Goal: Task Accomplishment & Management: Use online tool/utility

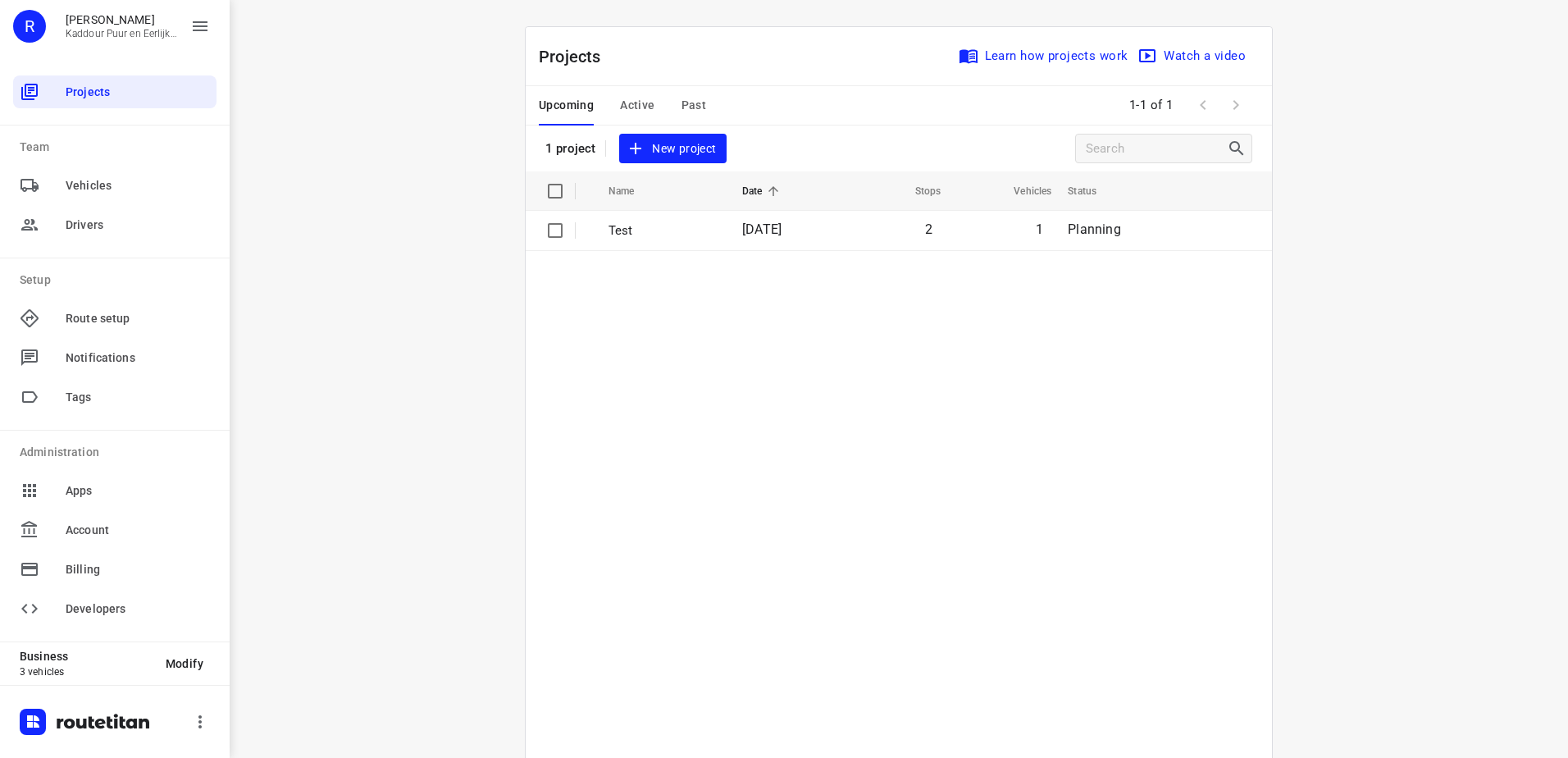
click at [633, 117] on button "Active" at bounding box center [637, 105] width 34 height 39
click at [682, 238] on p "Fethi 26-9" at bounding box center [664, 231] width 111 height 19
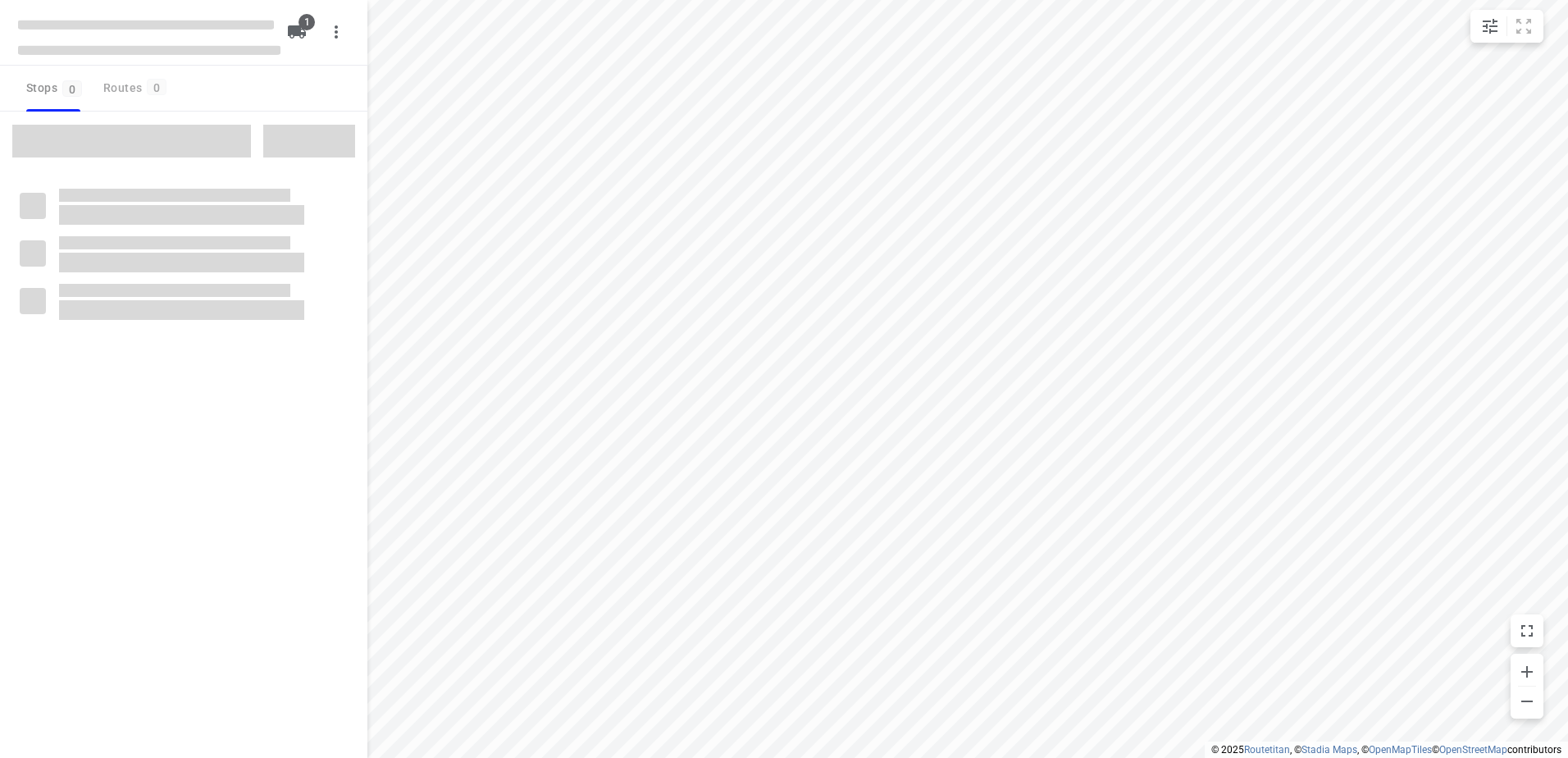
type input "distance"
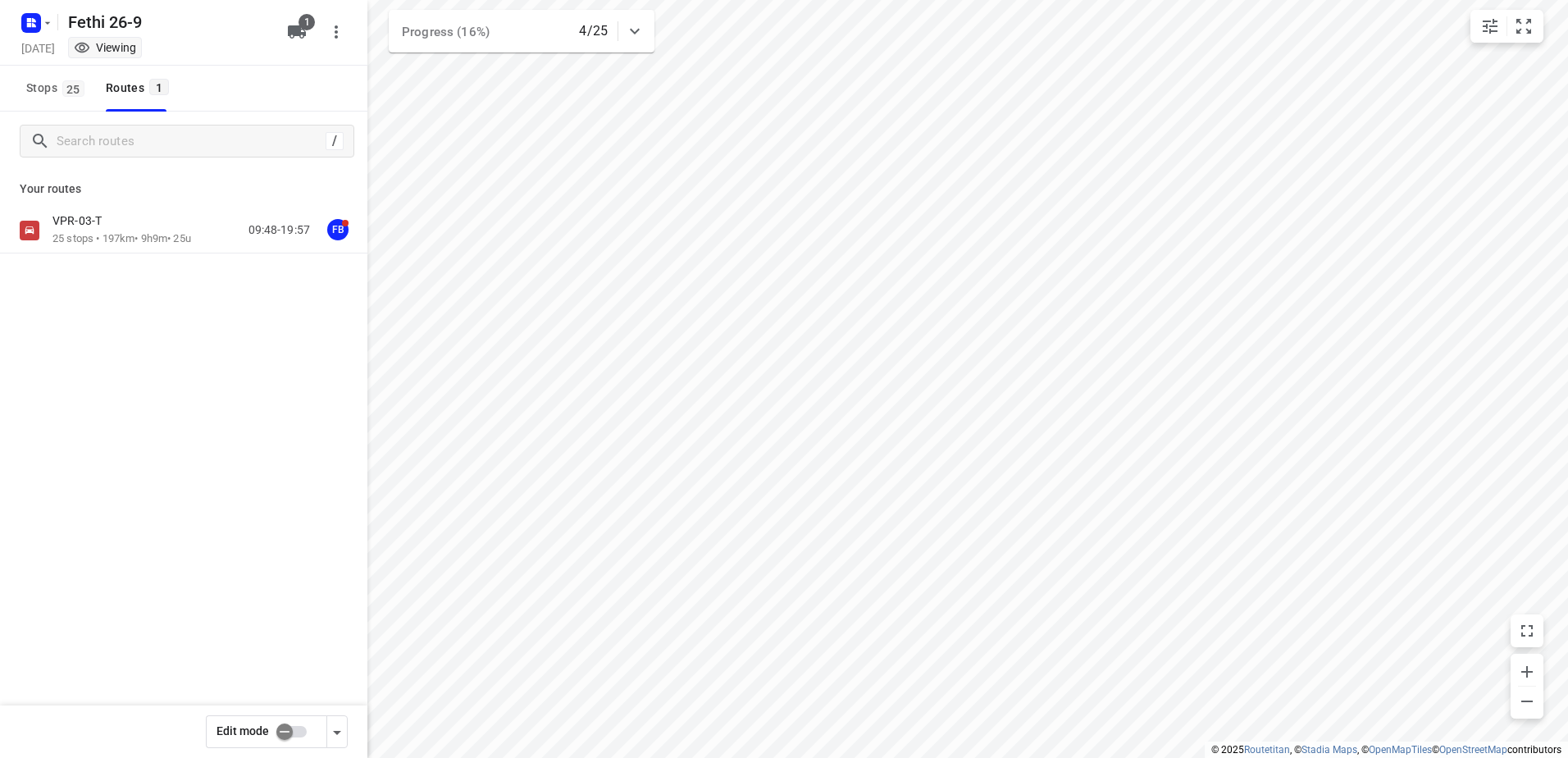
click at [123, 258] on div "VPR-03-T 25 stops • 197km • 9h9m • 25u 09:48-19:57 FB" at bounding box center [183, 288] width 367 height 161
click at [124, 238] on p "25 stops • 197km • 9h9m • 25u" at bounding box center [122, 238] width 139 height 16
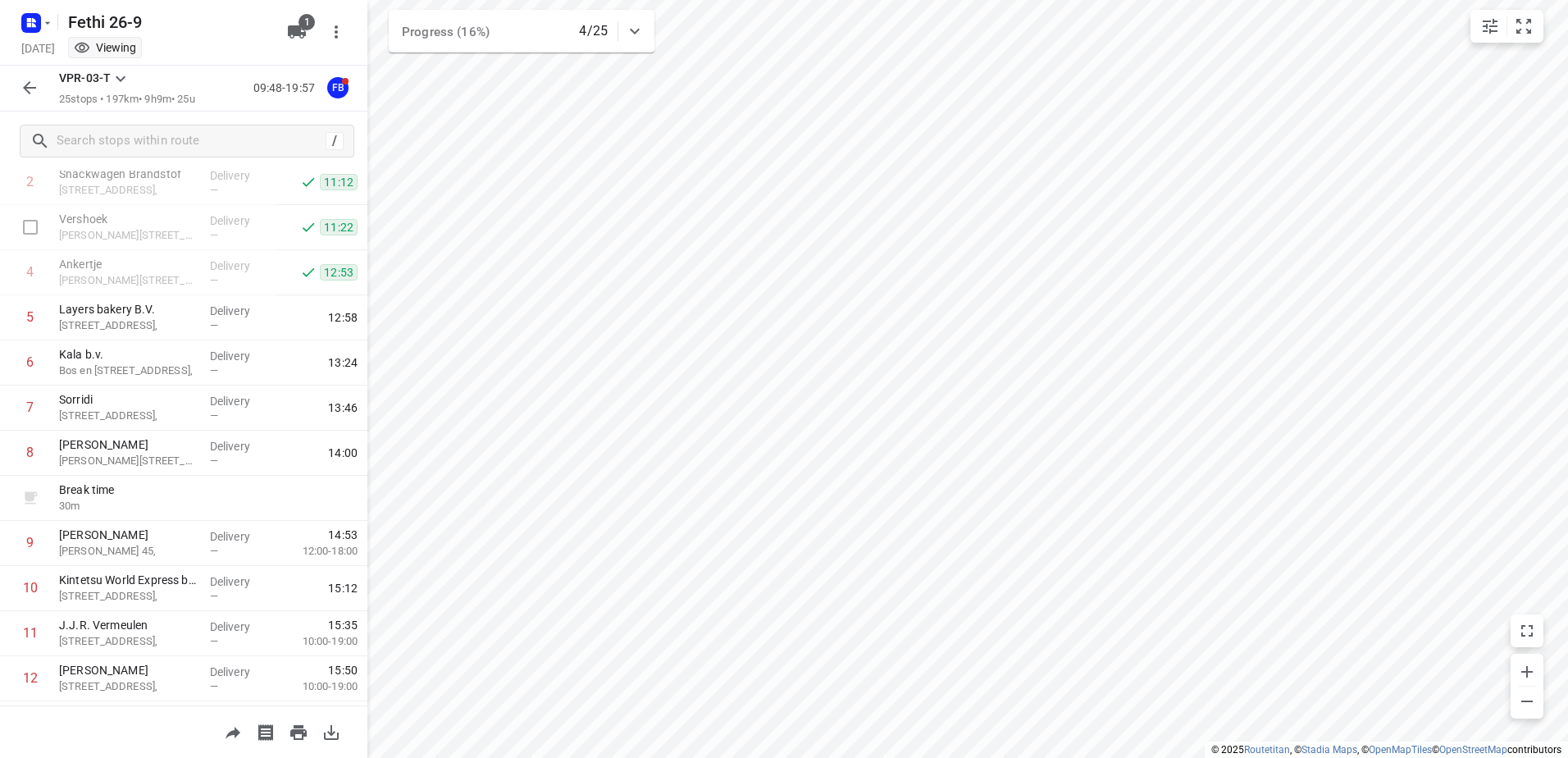
scroll to position [164, 0]
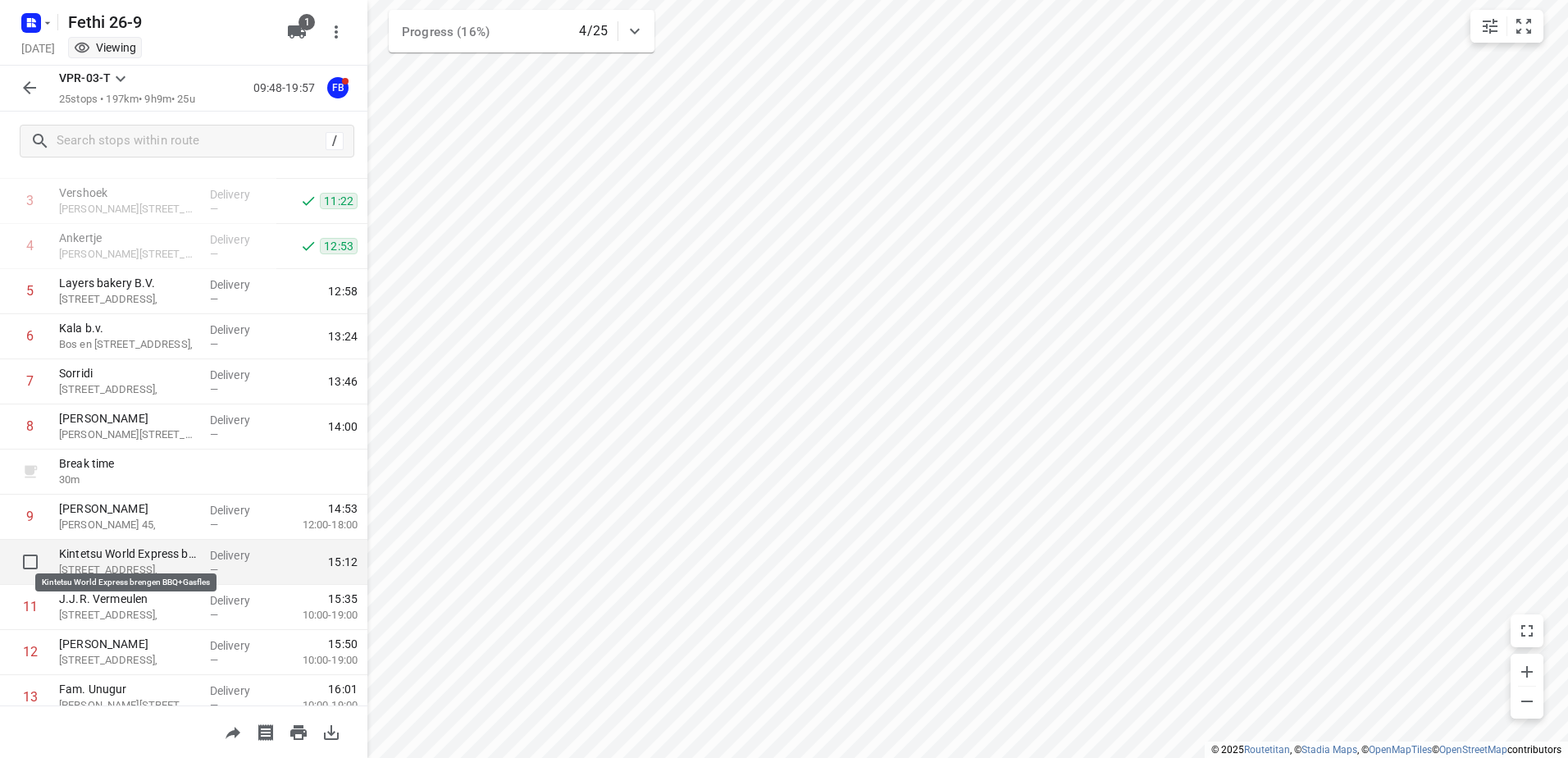
click at [181, 551] on p "Kintetsu World Express brengen BBQ+Gasfles" at bounding box center [128, 554] width 138 height 17
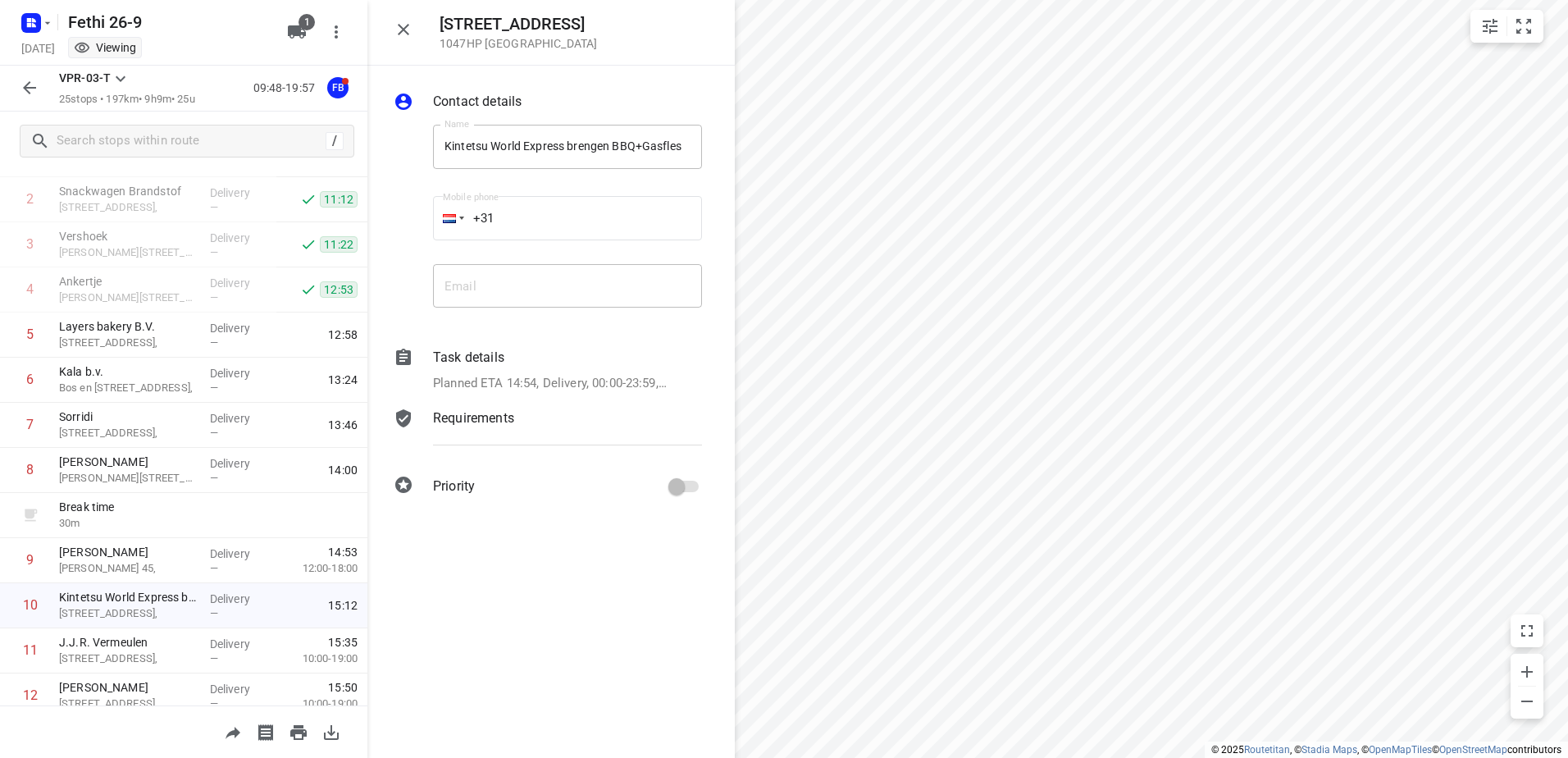
scroll to position [191, 0]
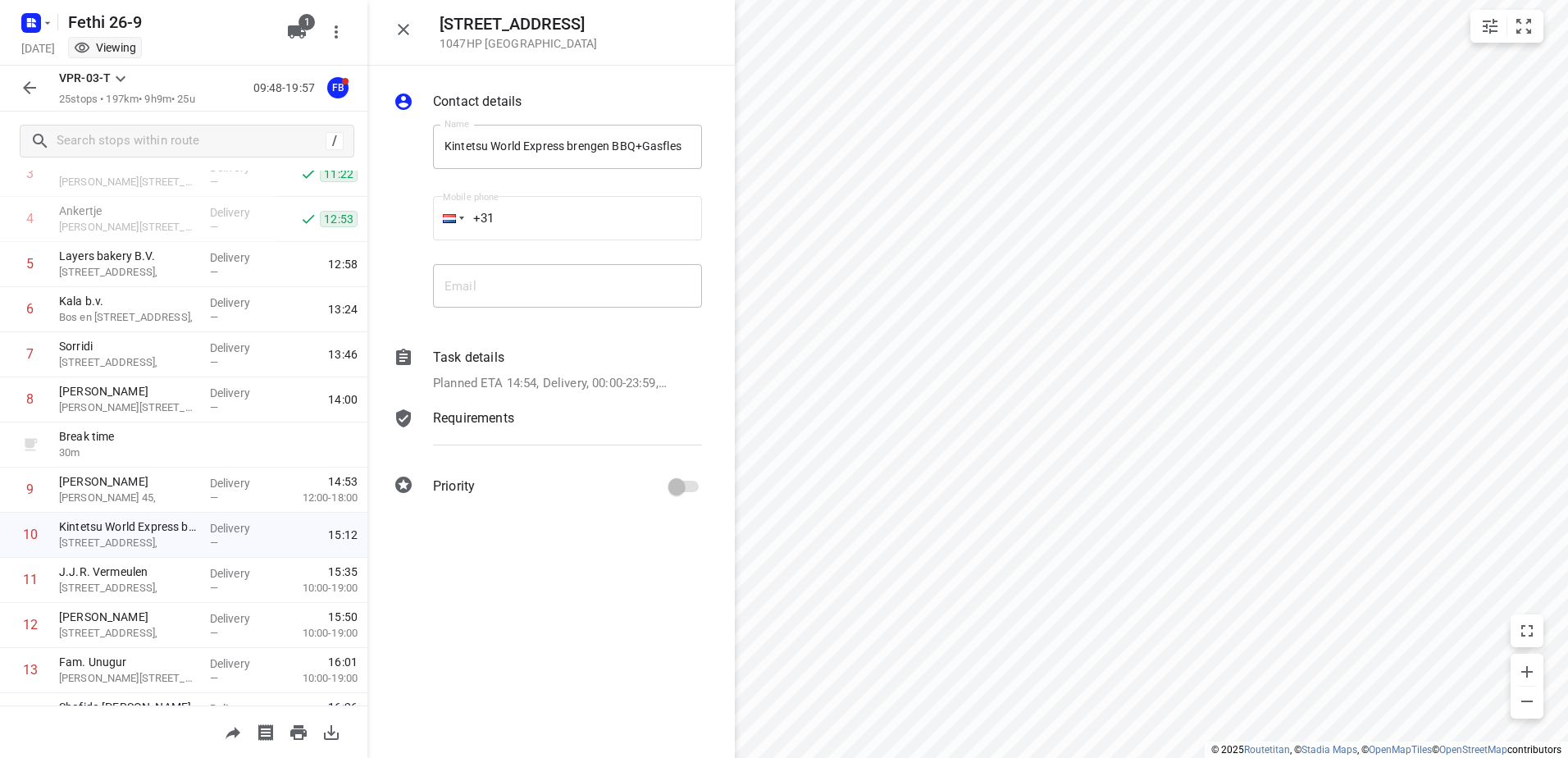
click at [404, 20] on icon "button" at bounding box center [404, 30] width 20 height 20
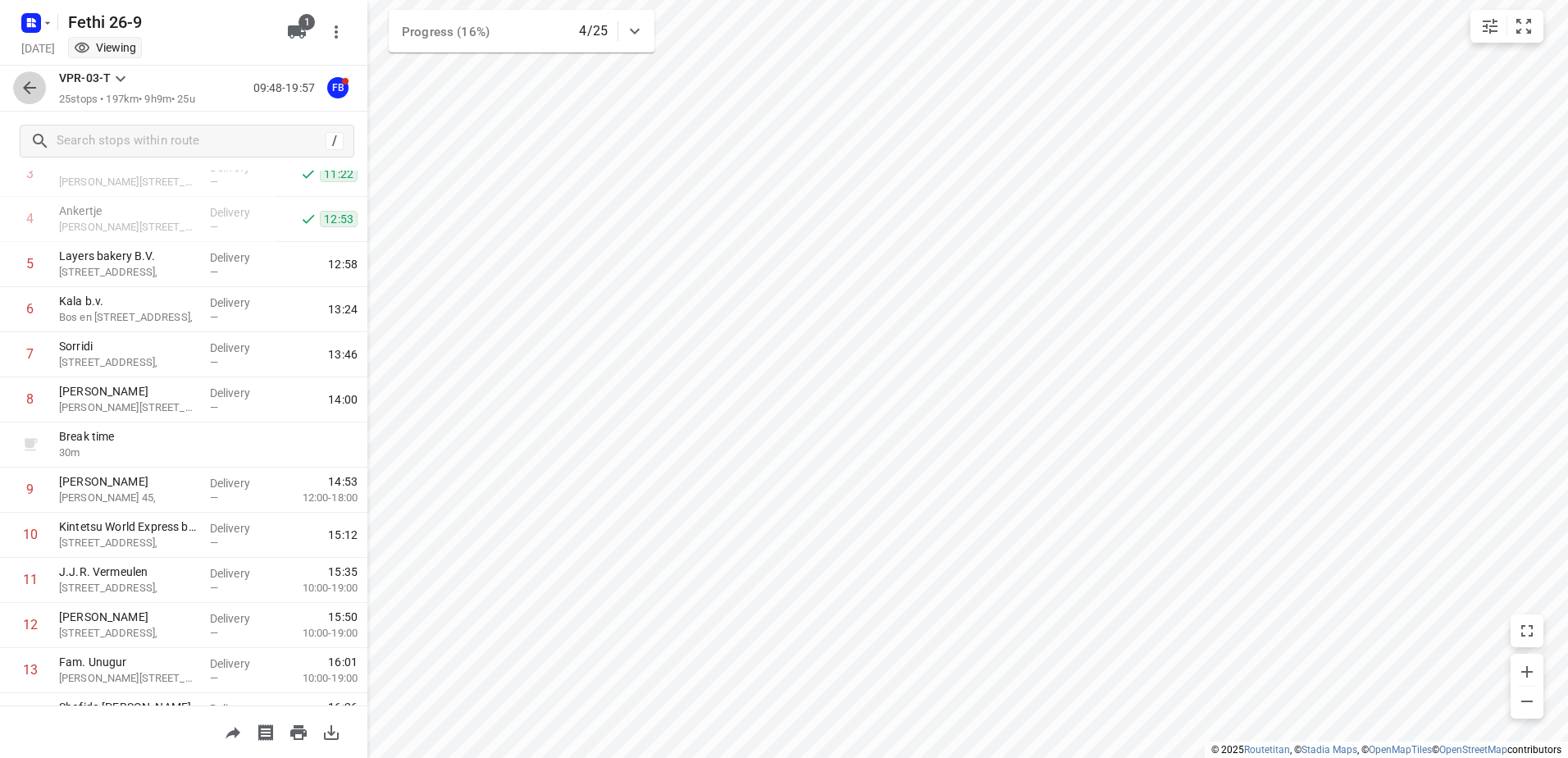
click at [28, 79] on icon "button" at bounding box center [30, 88] width 20 height 20
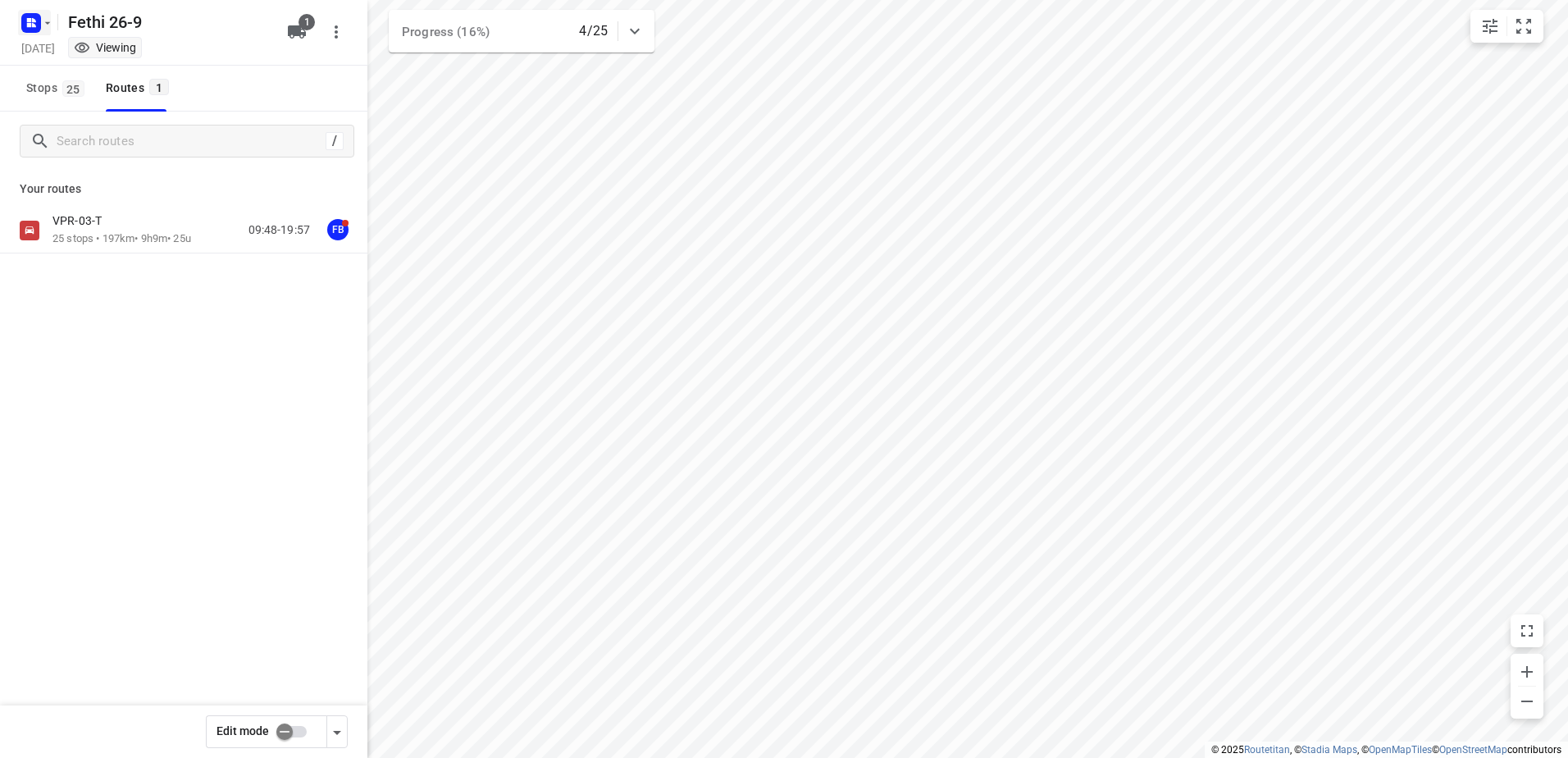
click at [25, 30] on rect "button" at bounding box center [31, 23] width 20 height 20
click at [75, 54] on p "Back to projects" at bounding box center [101, 58] width 92 height 19
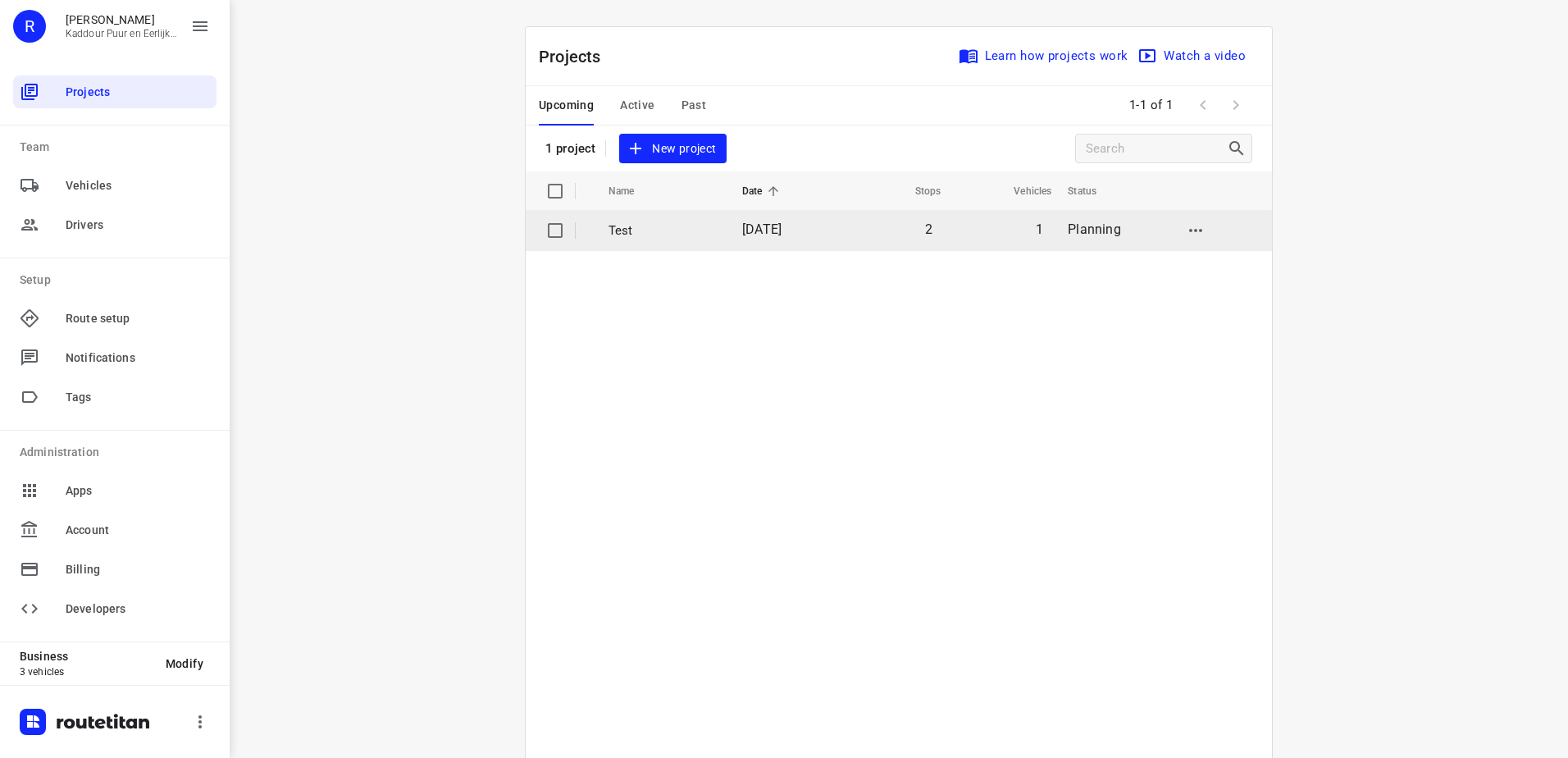
click at [747, 239] on td "[DATE]" at bounding box center [782, 230] width 107 height 39
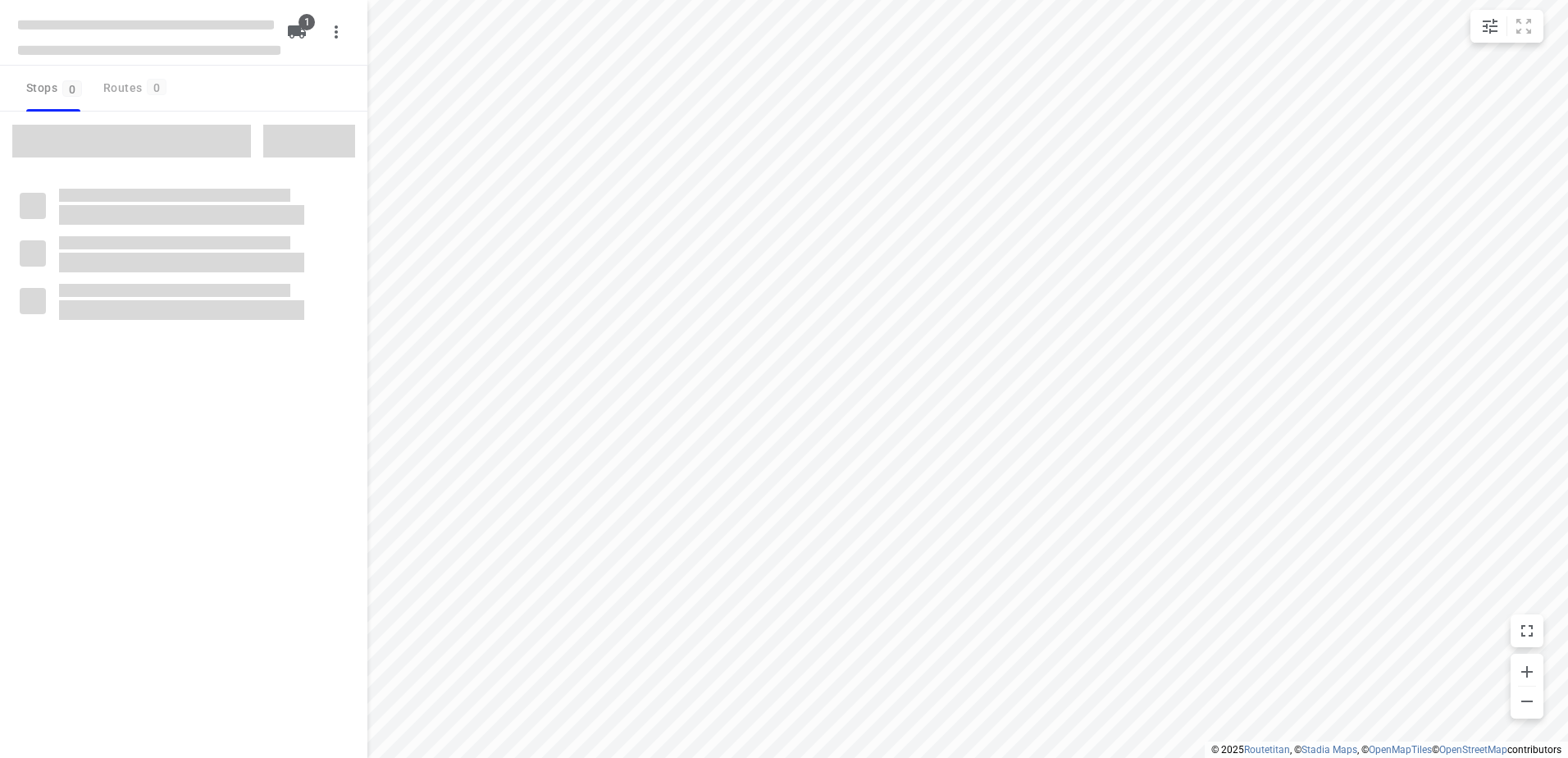
type input "distance"
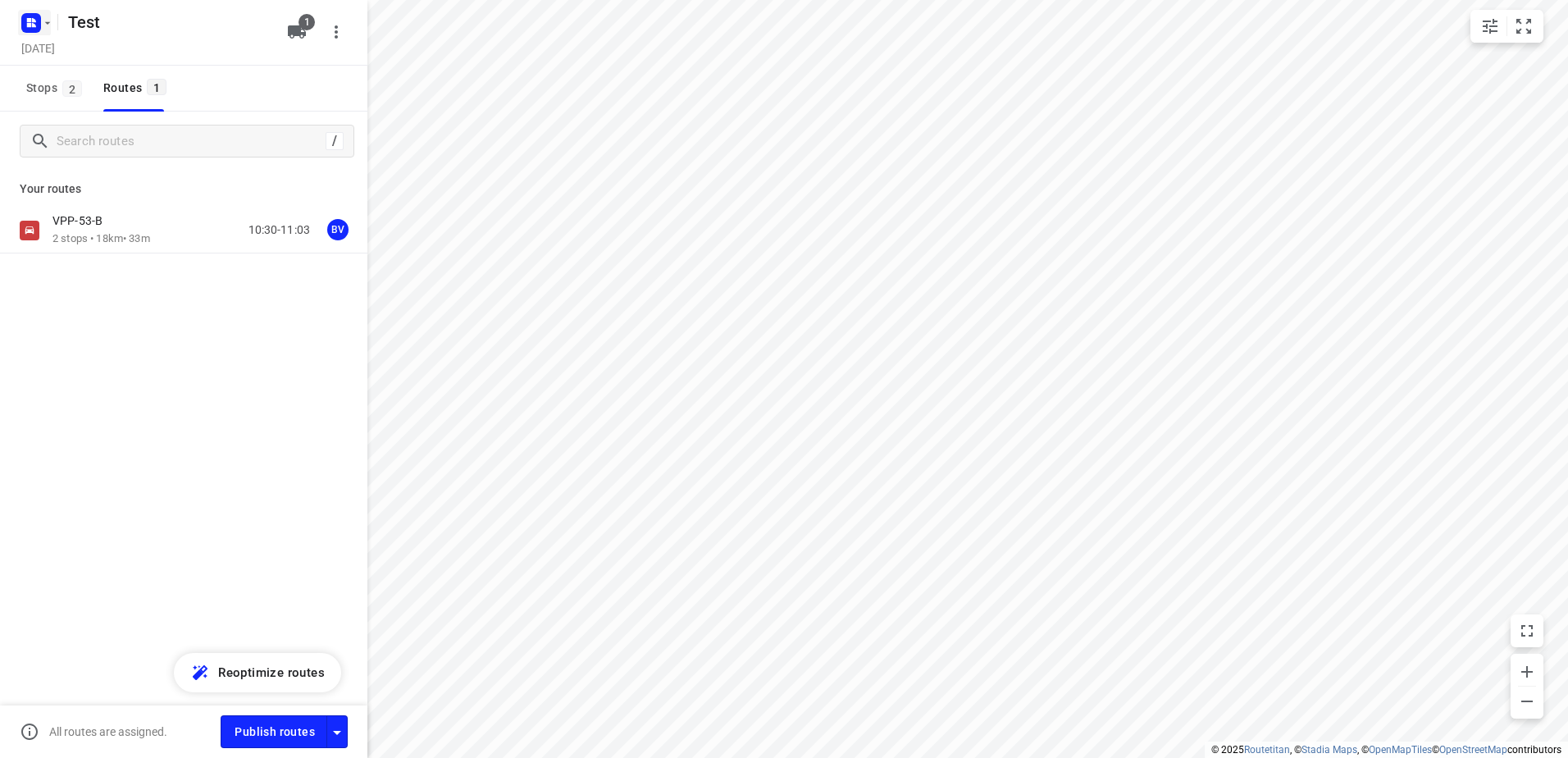
click at [26, 24] on rect "button" at bounding box center [31, 23] width 20 height 20
click at [55, 54] on p "Back to projects" at bounding box center [101, 58] width 92 height 19
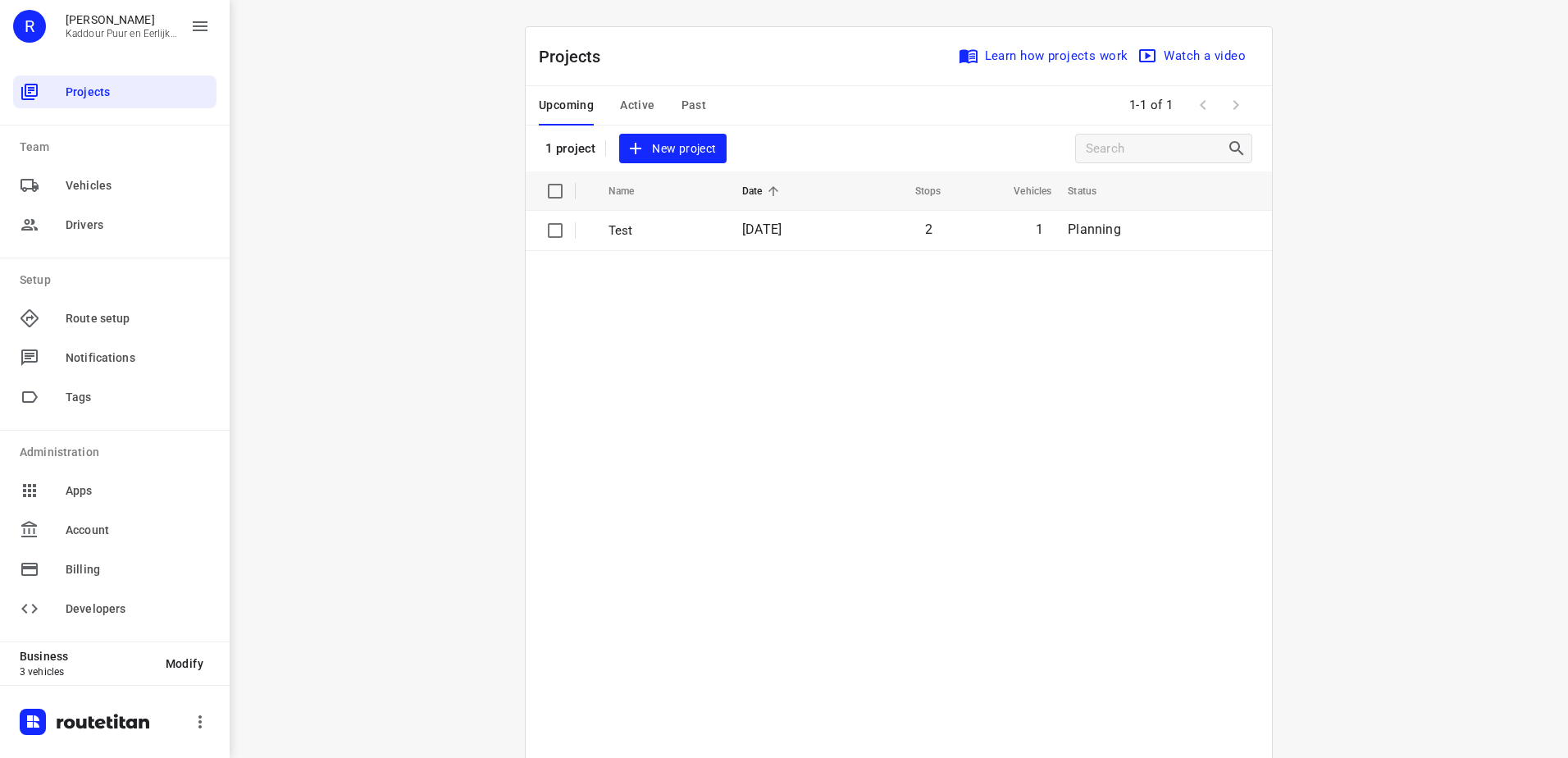
click at [630, 105] on span "Active" at bounding box center [637, 105] width 34 height 21
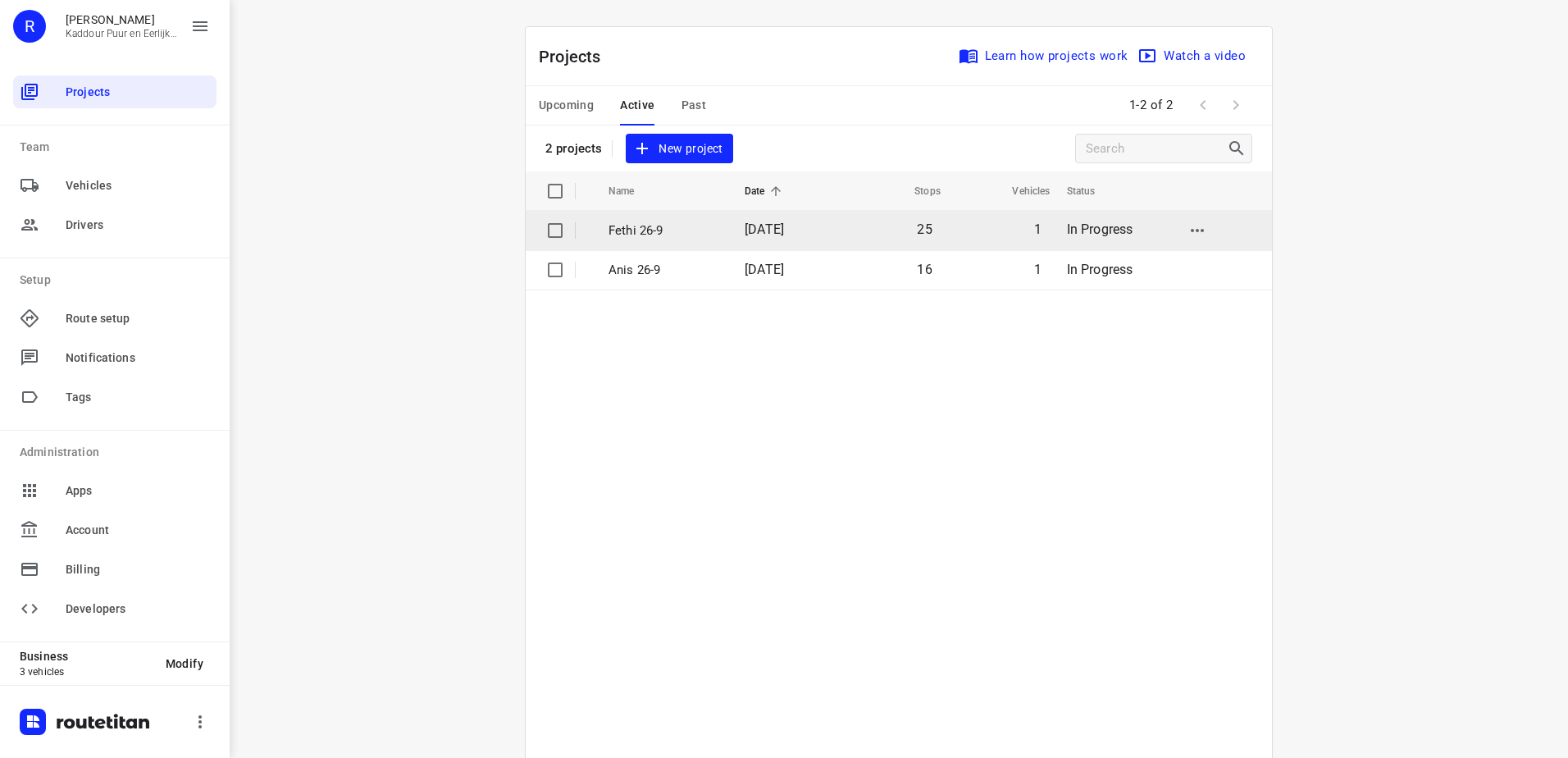
click at [687, 233] on p "Fethi 26-9" at bounding box center [664, 231] width 111 height 19
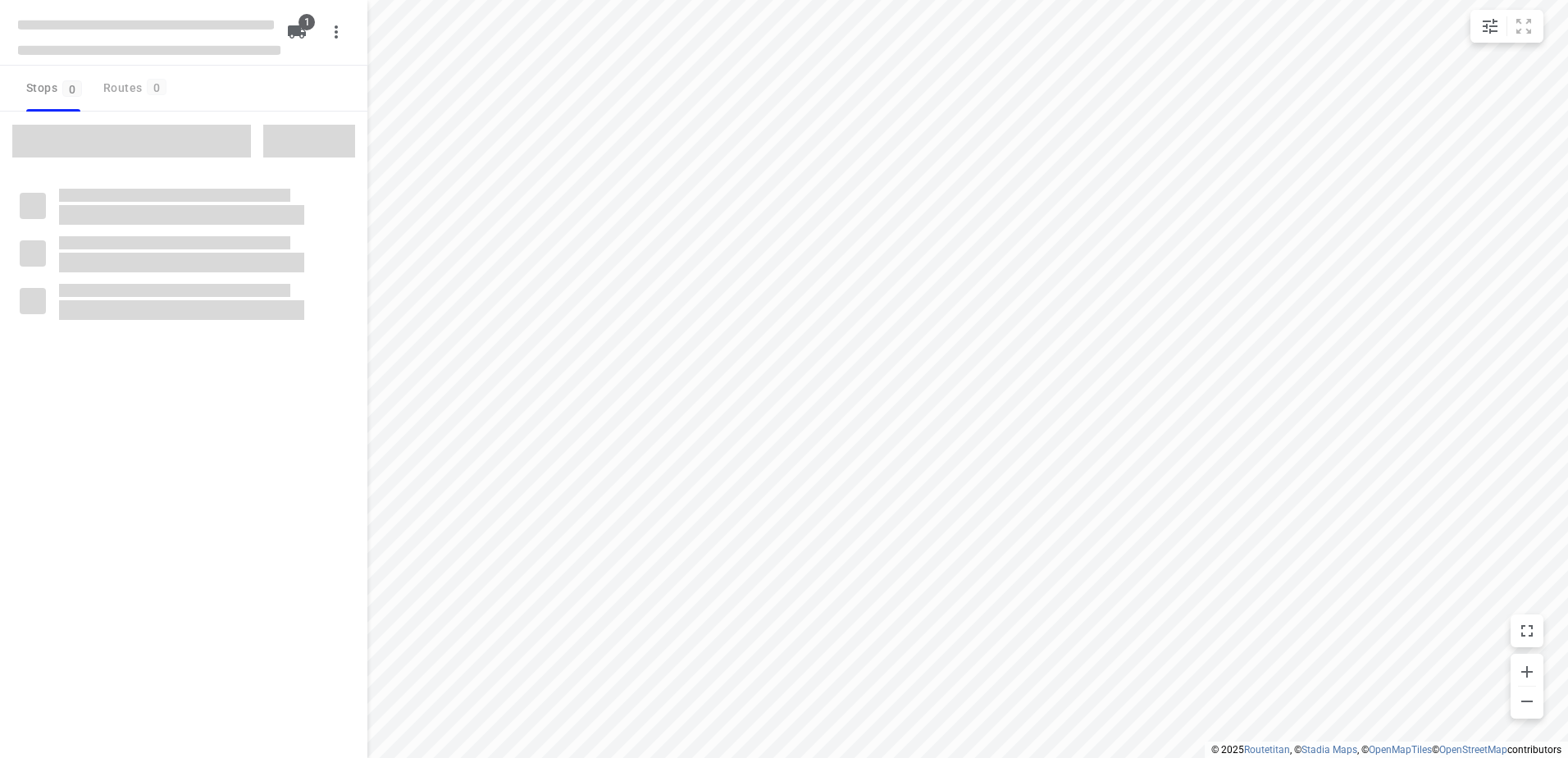
type input "distance"
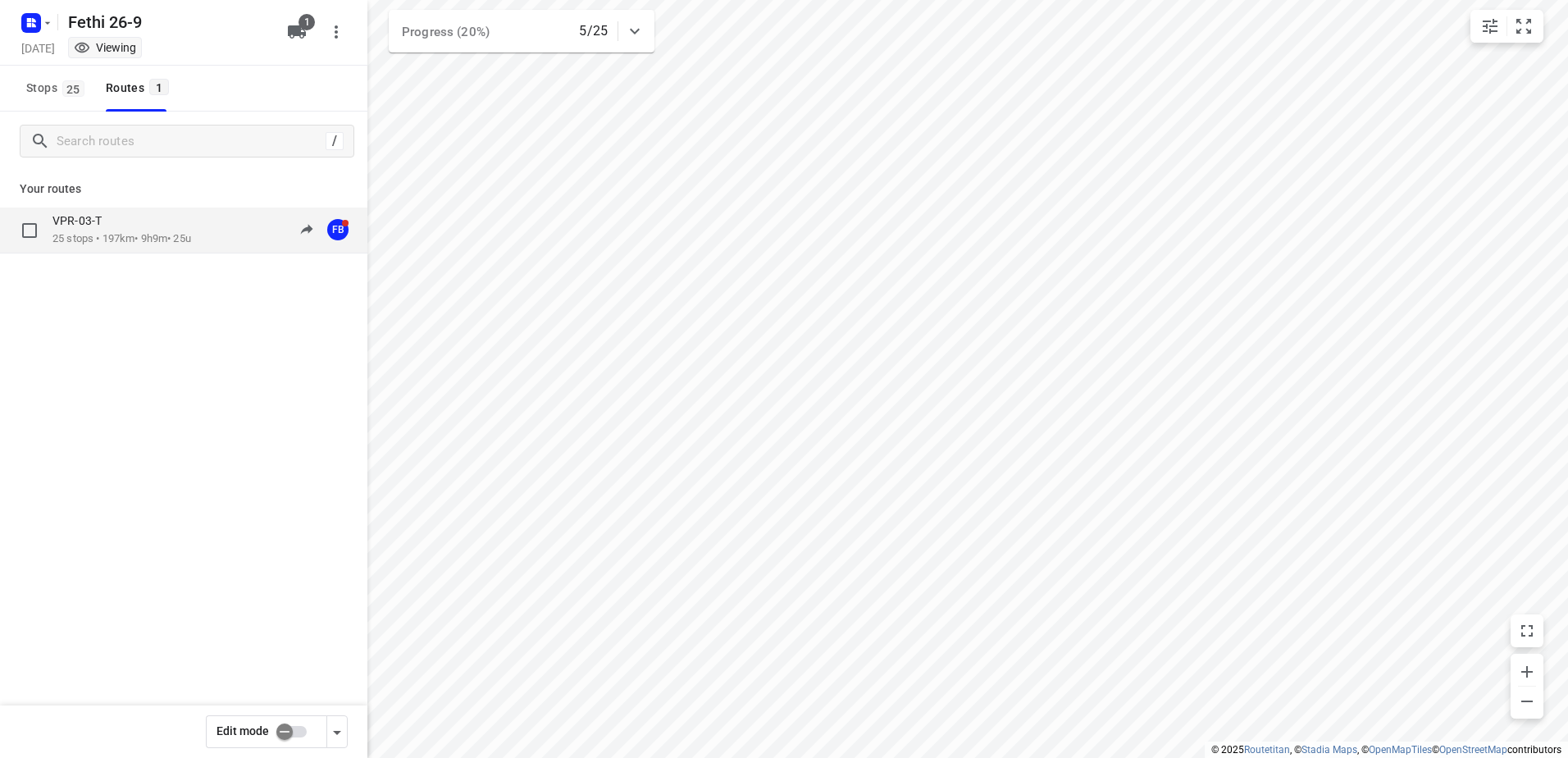
click at [114, 246] on p "25 stops • 197km • 9h9m • 25u" at bounding box center [122, 238] width 139 height 16
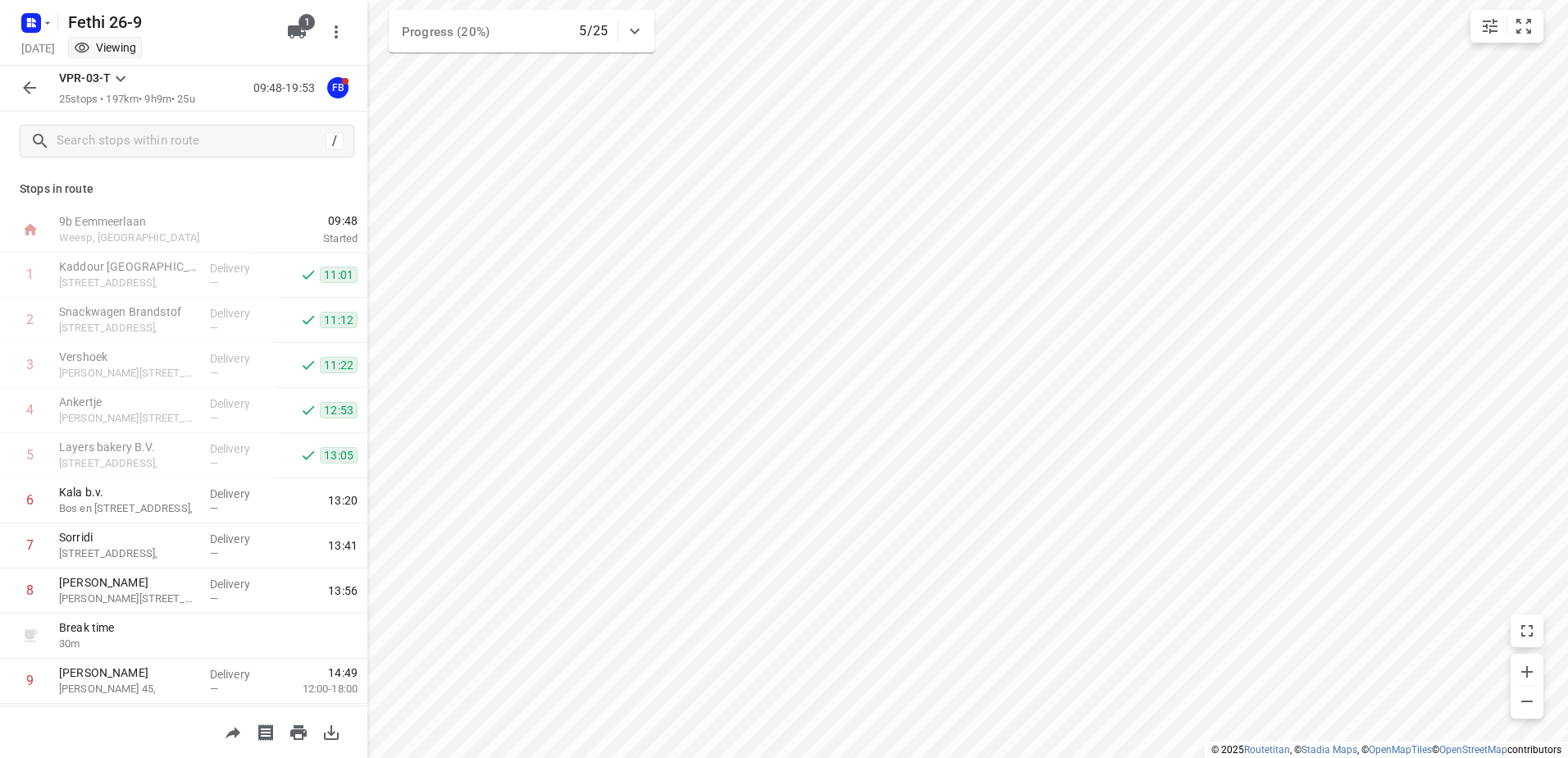
click at [18, 91] on button "button" at bounding box center [29, 87] width 33 height 33
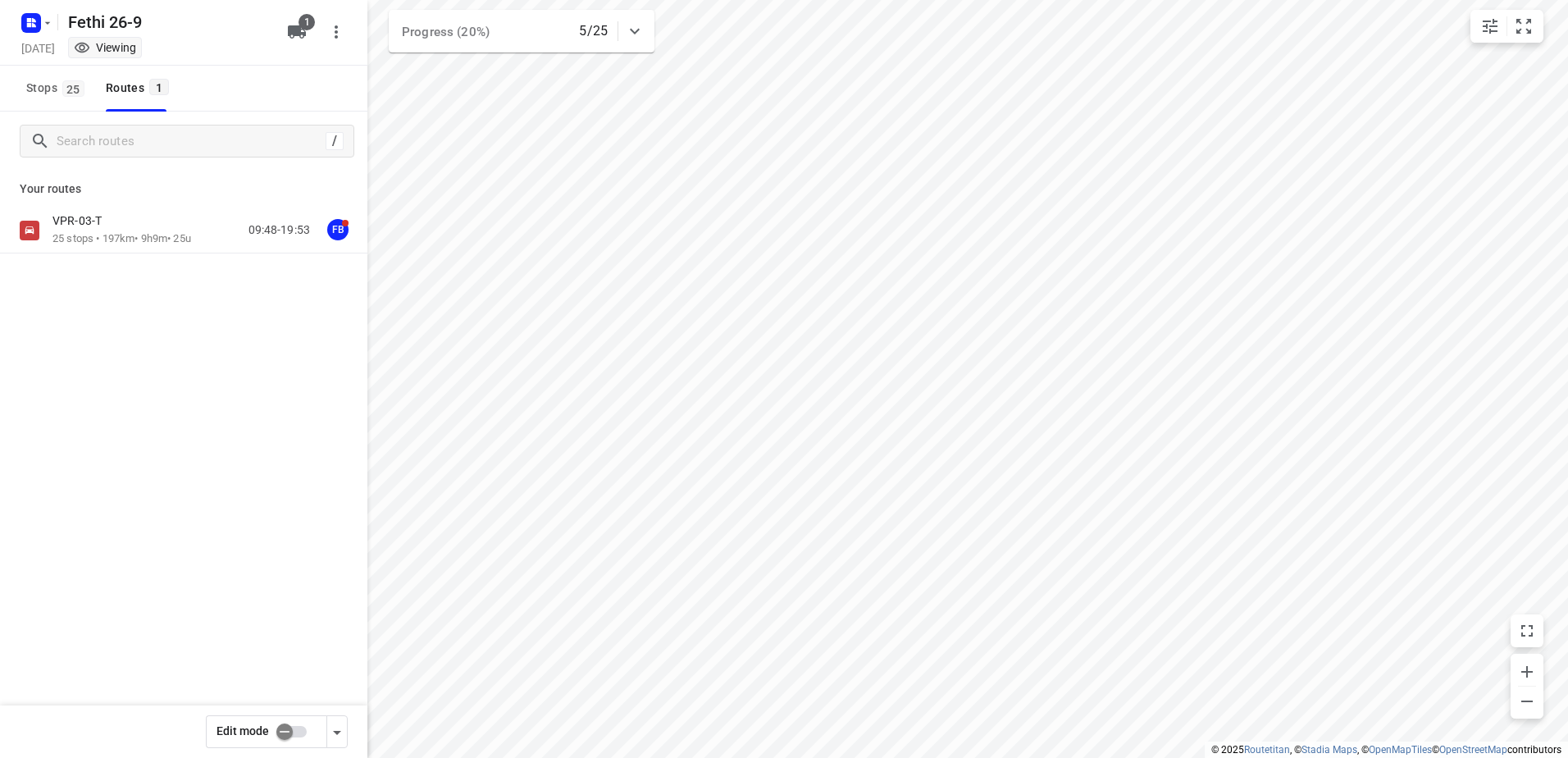
click at [289, 736] on input "checkbox" at bounding box center [284, 731] width 94 height 31
checkbox input "true"
click at [123, 228] on div "VPR-03-T" at bounding box center [122, 223] width 139 height 18
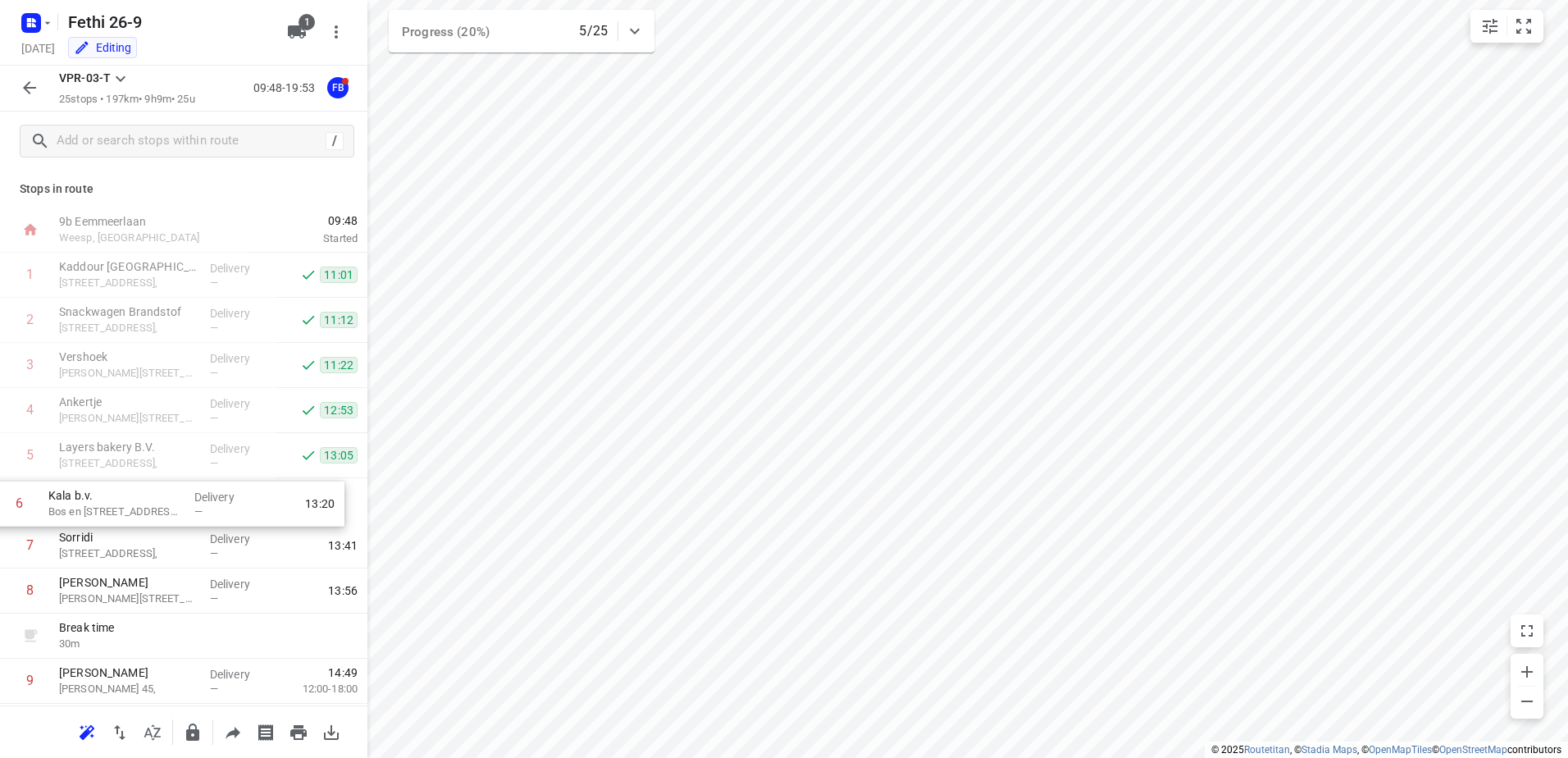
drag, startPoint x: 228, startPoint y: 428, endPoint x: 218, endPoint y: 525, distance: 97.5
click at [31, 84] on icon "button" at bounding box center [30, 88] width 20 height 20
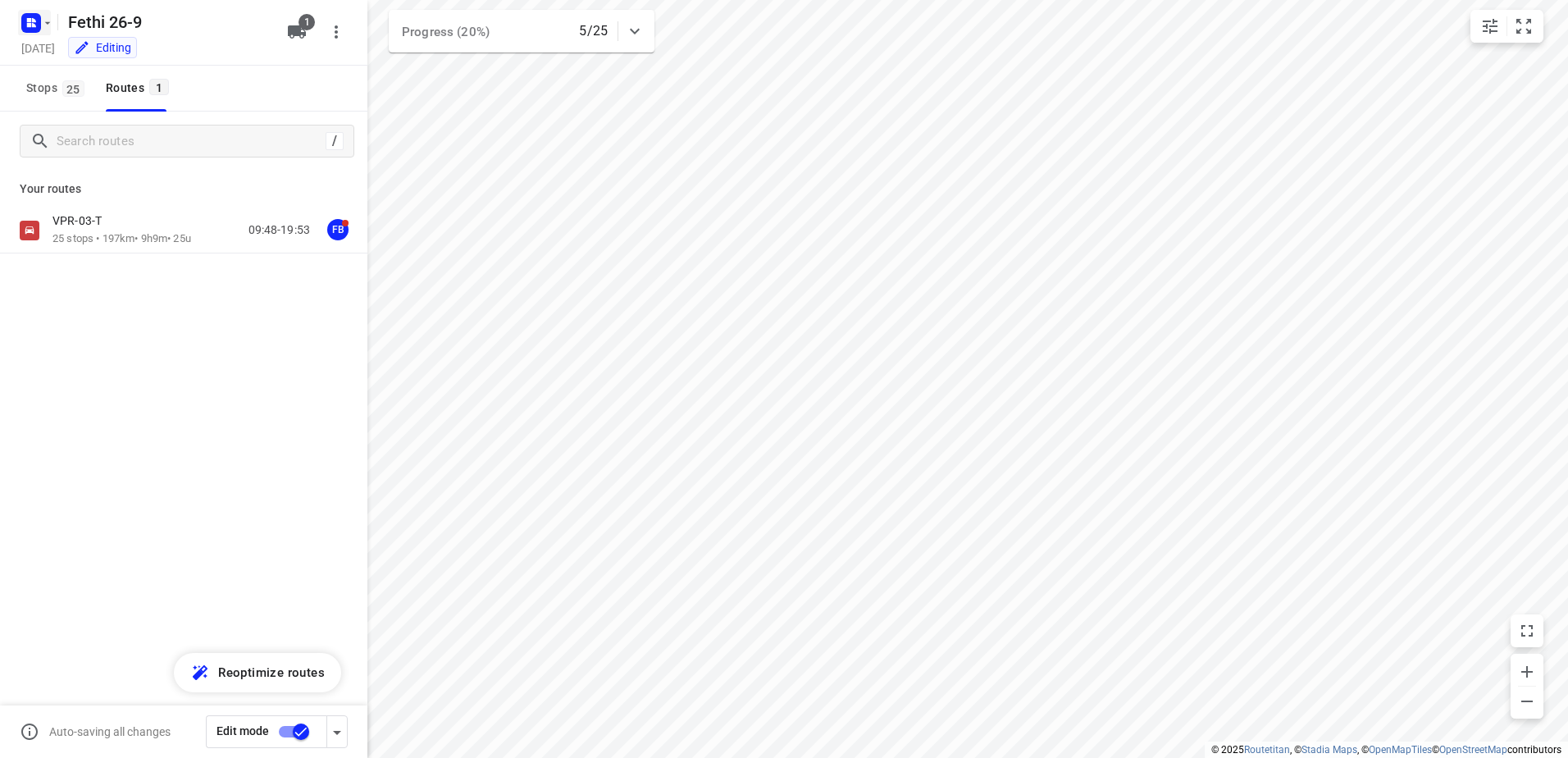
click at [29, 19] on icon "button" at bounding box center [28, 20] width 4 height 4
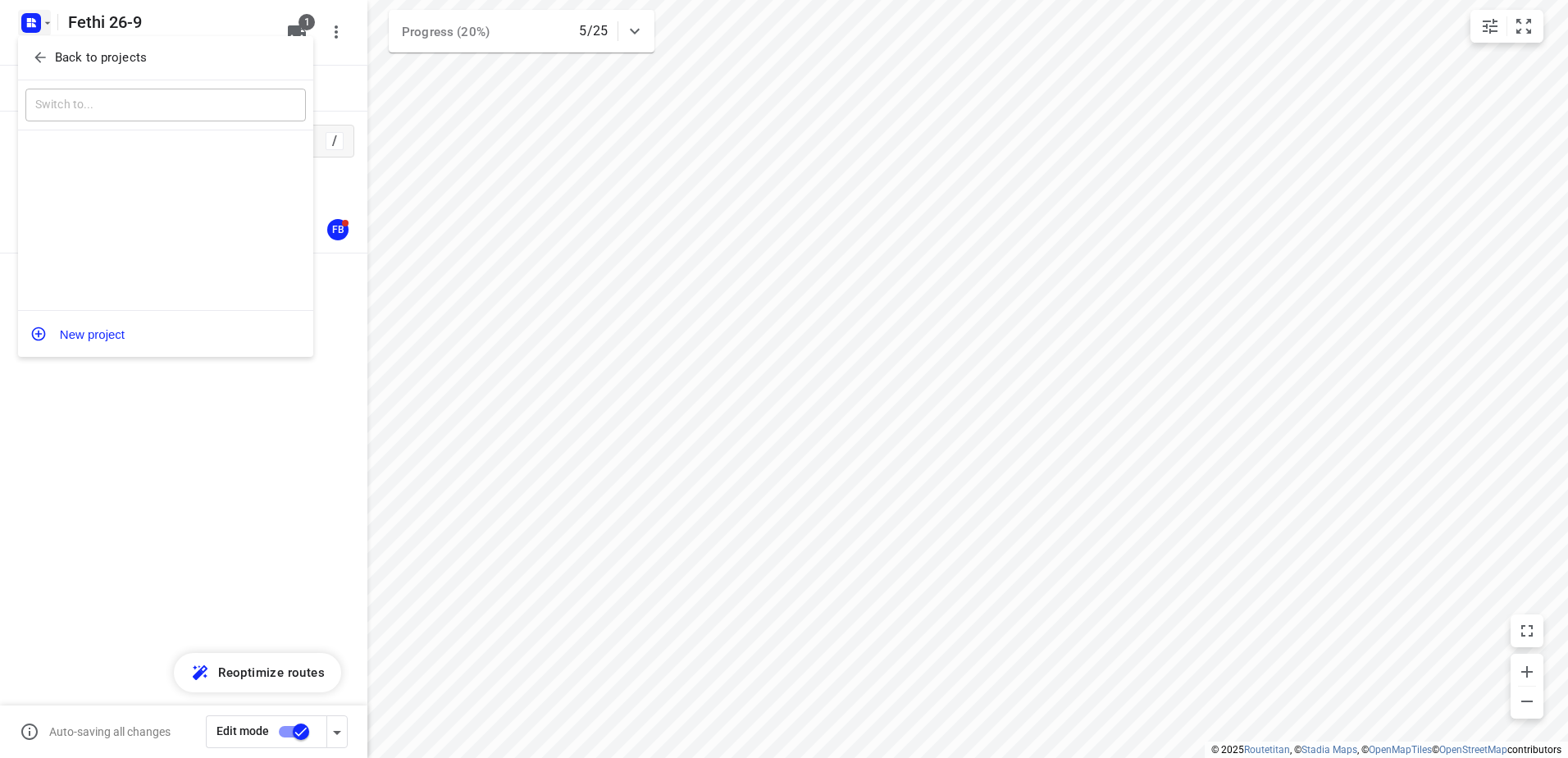
click at [153, 87] on div "​" at bounding box center [166, 105] width 295 height 51
click at [157, 44] on div "Back to projects" at bounding box center [166, 58] width 295 height 44
click at [298, 588] on div at bounding box center [784, 379] width 1568 height 758
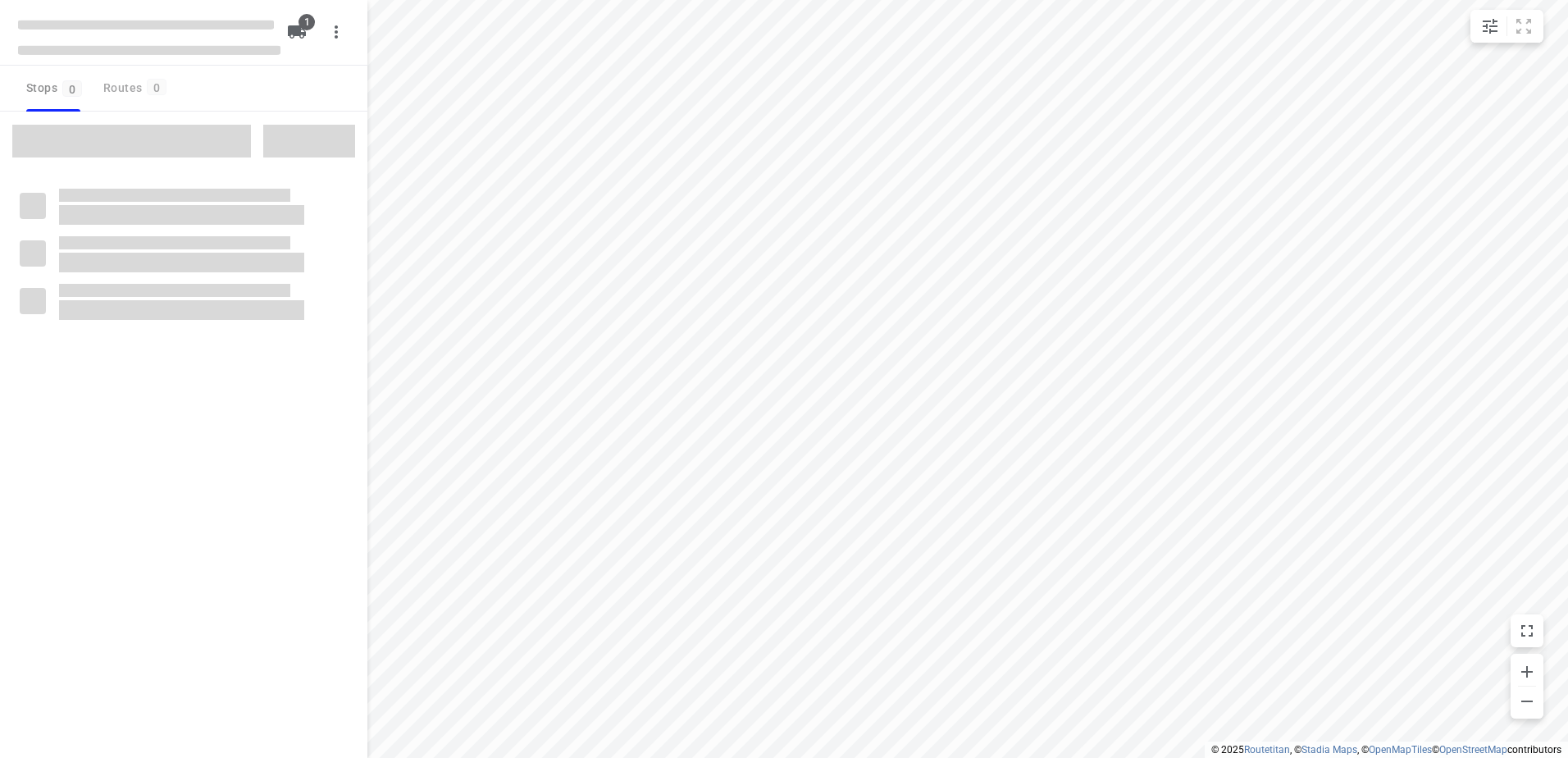
type input "distance"
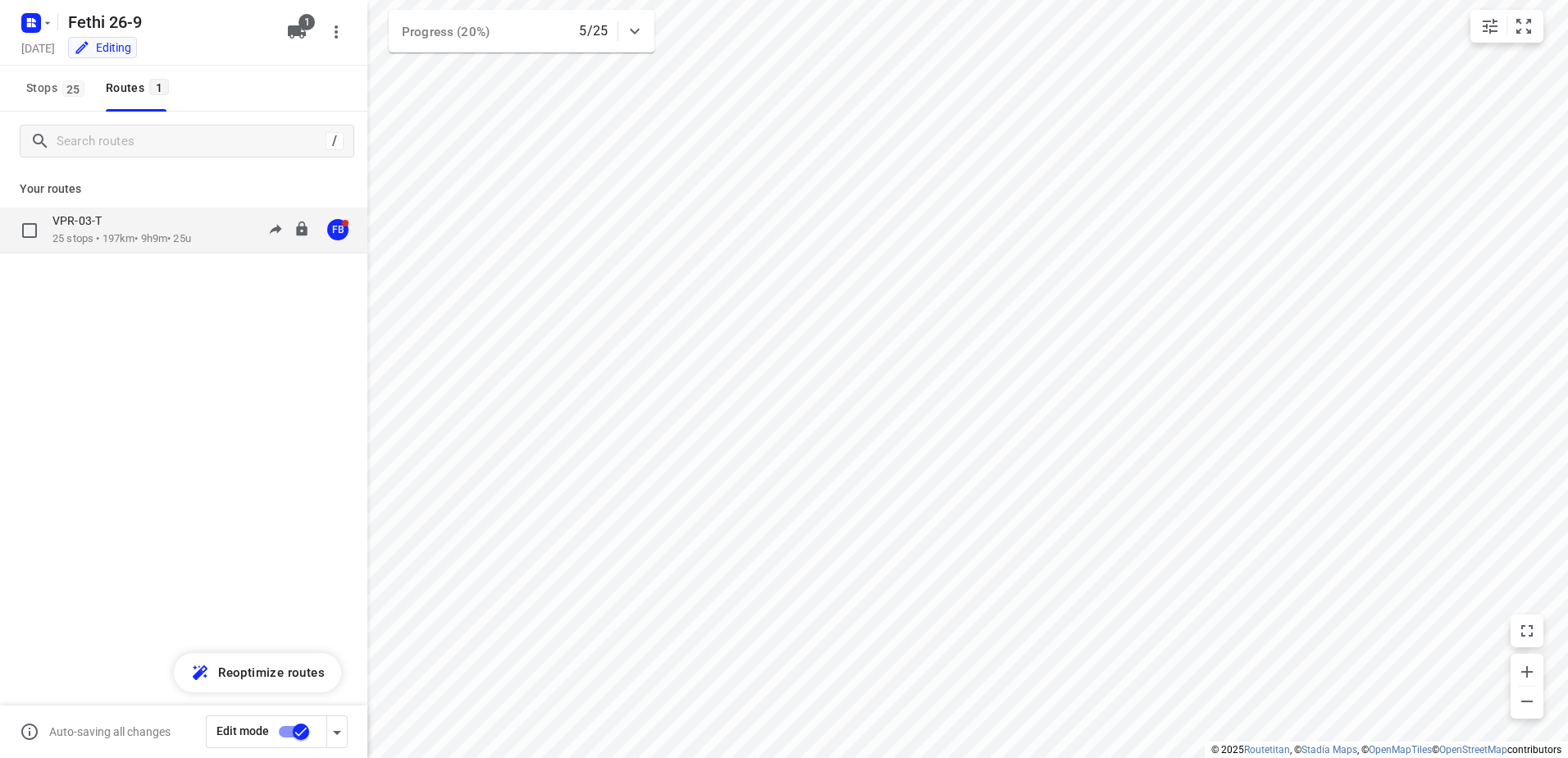
click at [138, 232] on p "25 stops • 197km • 9h9m • 25u" at bounding box center [122, 238] width 139 height 16
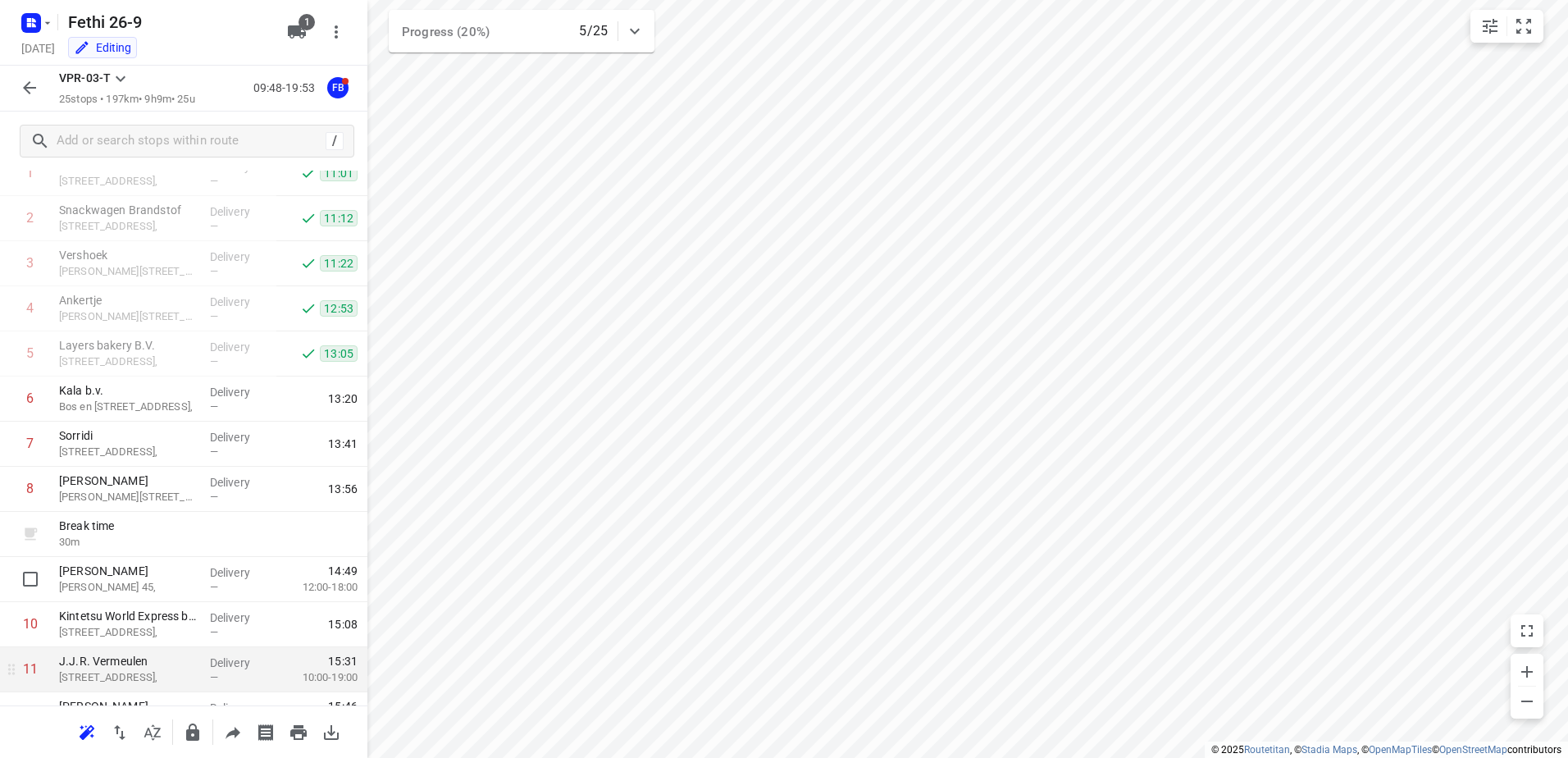
scroll to position [246, 0]
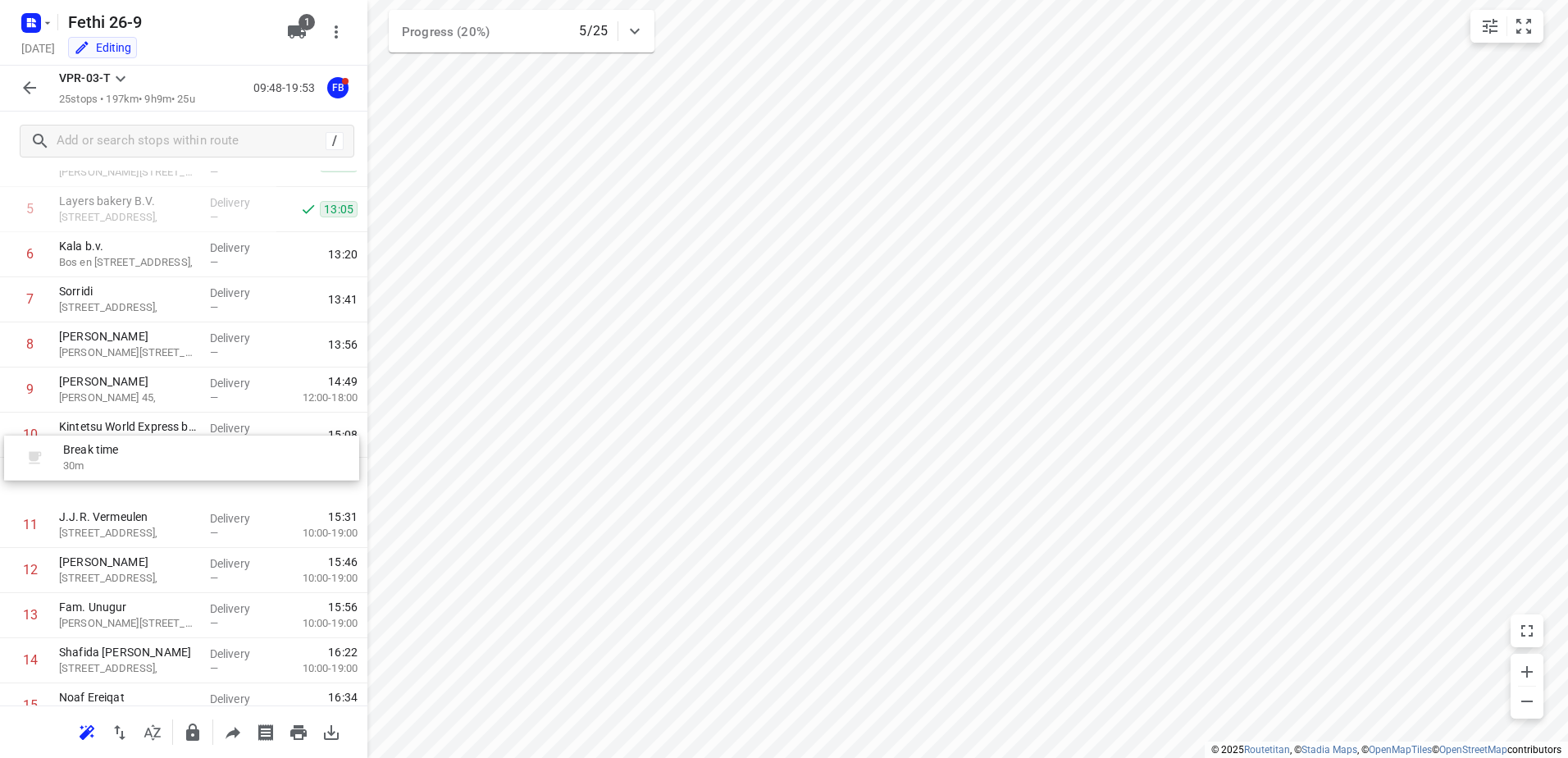
drag, startPoint x: 141, startPoint y: 387, endPoint x: 144, endPoint y: 480, distance: 93.0
click at [144, 480] on div "1 Kaddour Utrecht [STREET_ADDRESS], Delivery — 11:01 2 Snackwagen [GEOGRAPHIC_D…" at bounding box center [183, 593] width 367 height 1173
click at [28, 81] on icon "button" at bounding box center [30, 88] width 20 height 20
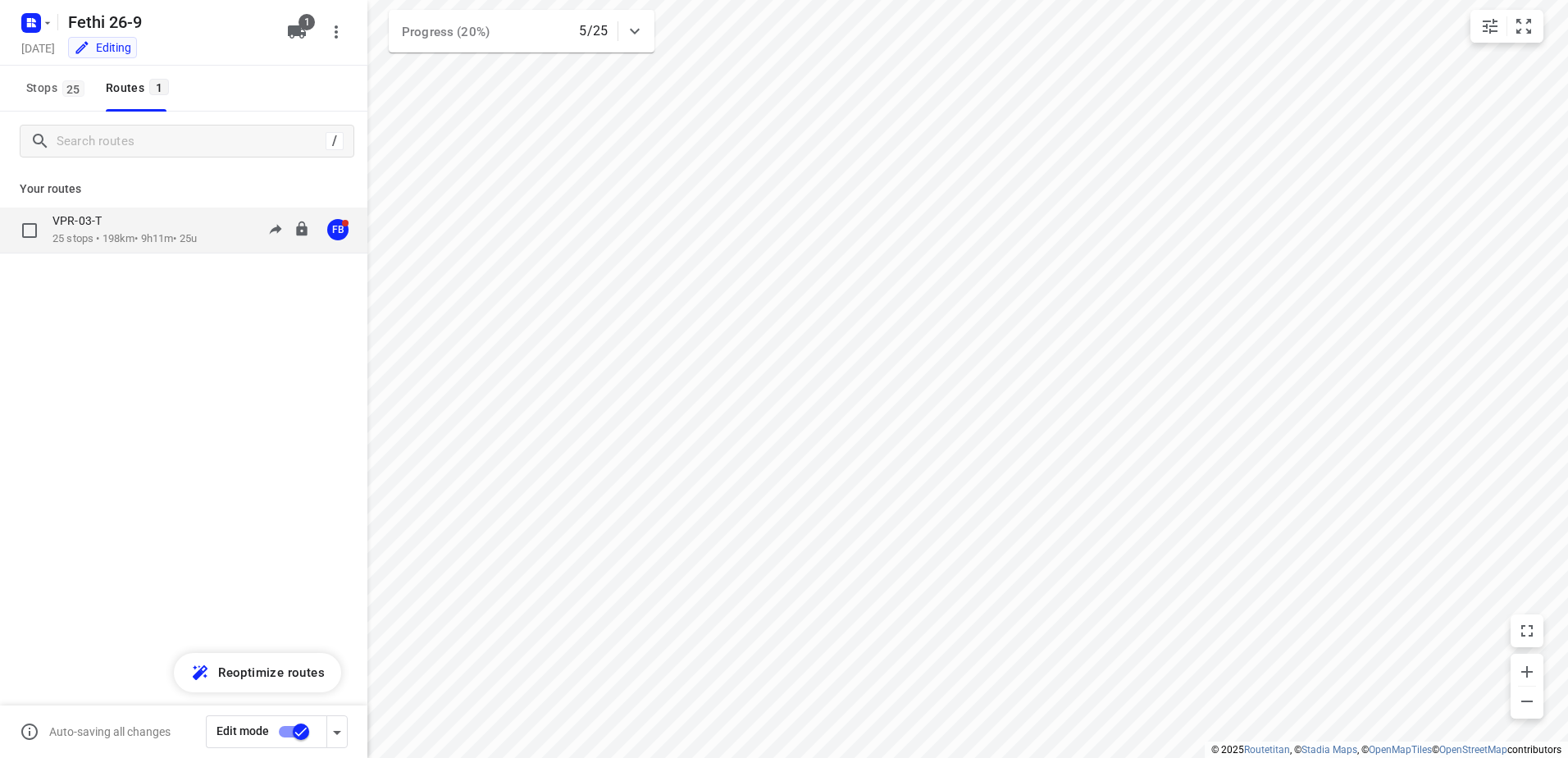
click at [187, 233] on p "25 stops • 198km • 9h11m • 25u" at bounding box center [125, 238] width 145 height 16
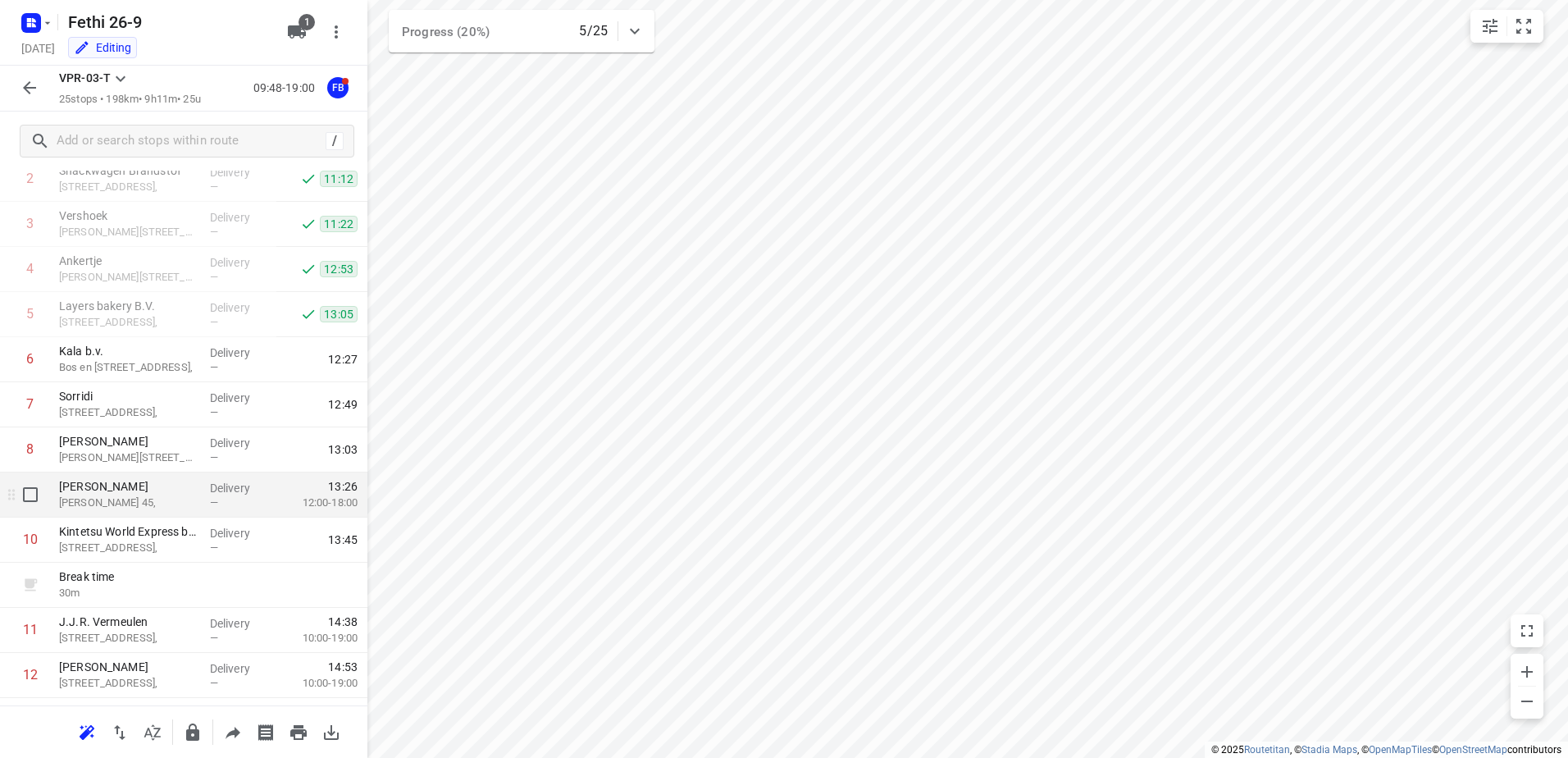
scroll to position [164, 0]
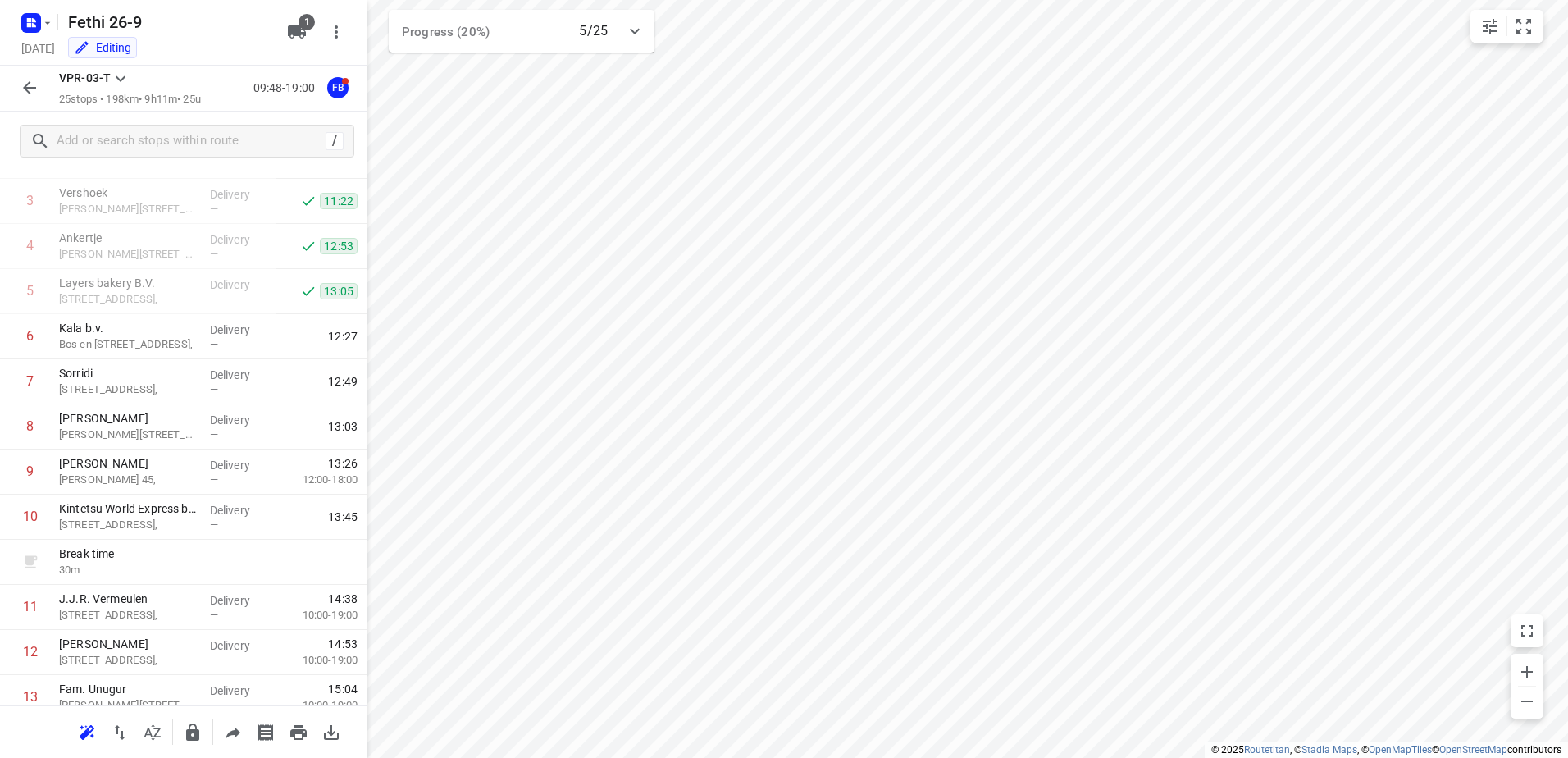
click at [28, 88] on icon "button" at bounding box center [29, 88] width 13 height 13
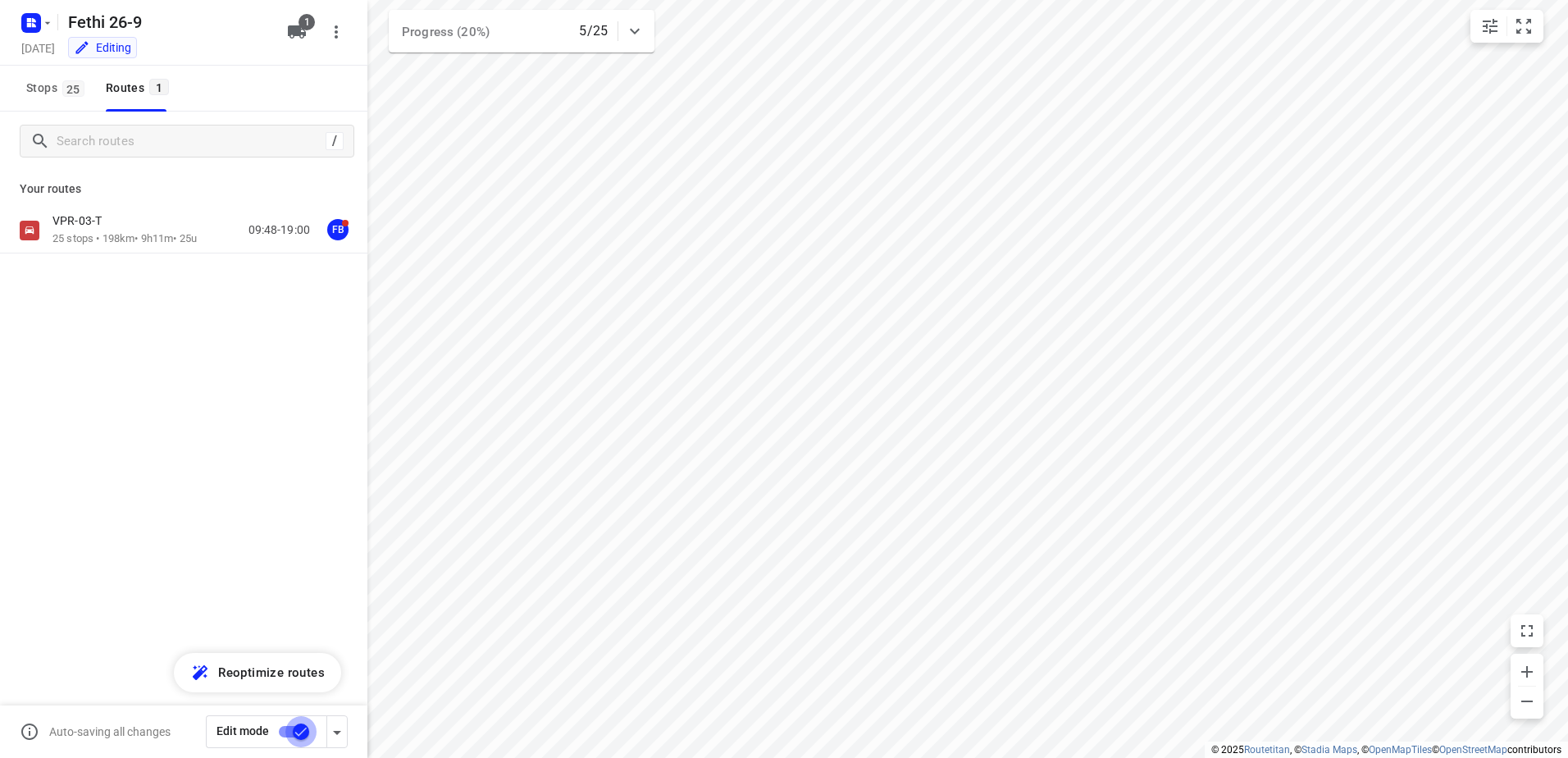
click at [304, 737] on input "checkbox" at bounding box center [301, 731] width 94 height 31
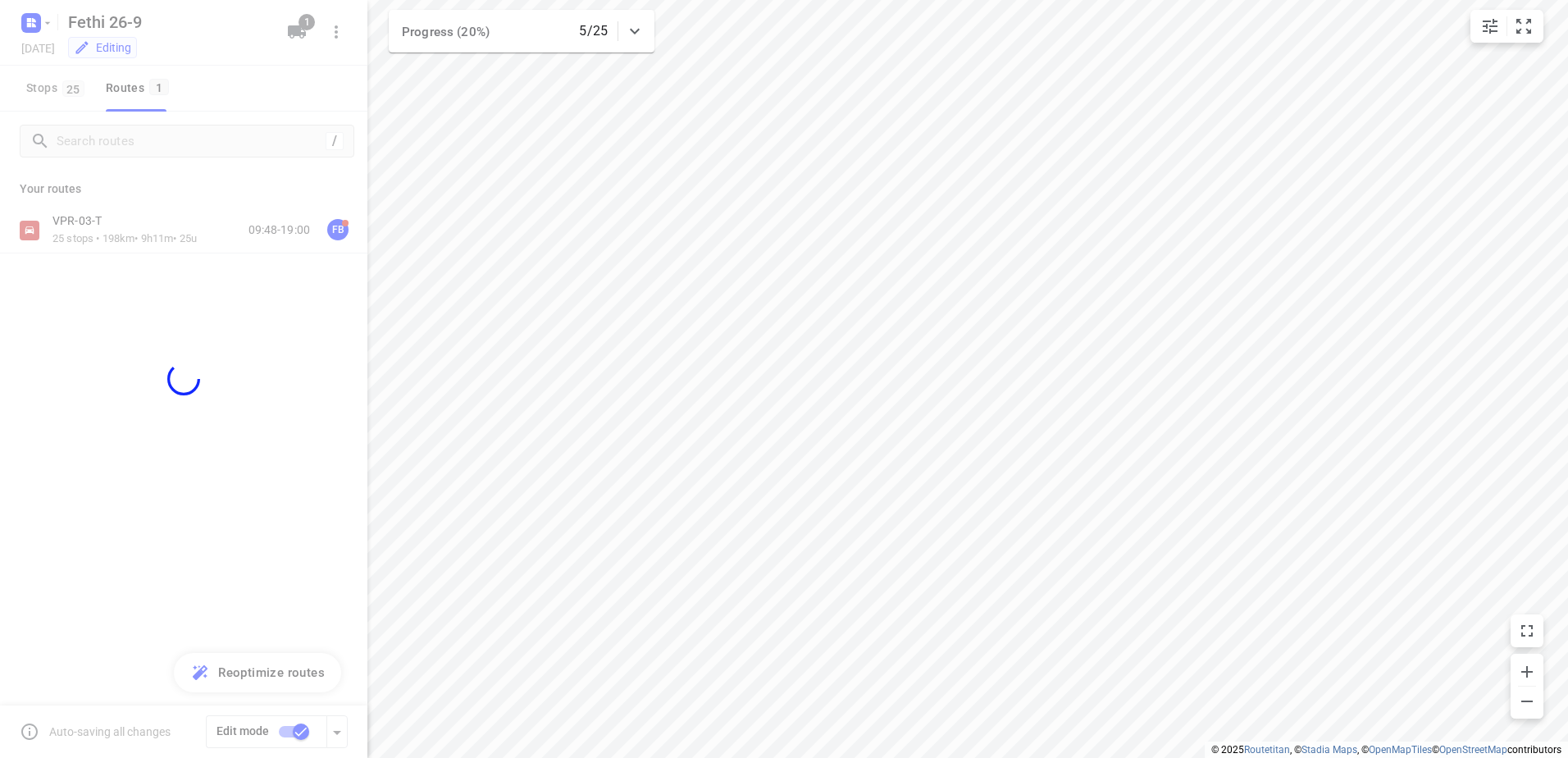
checkbox input "false"
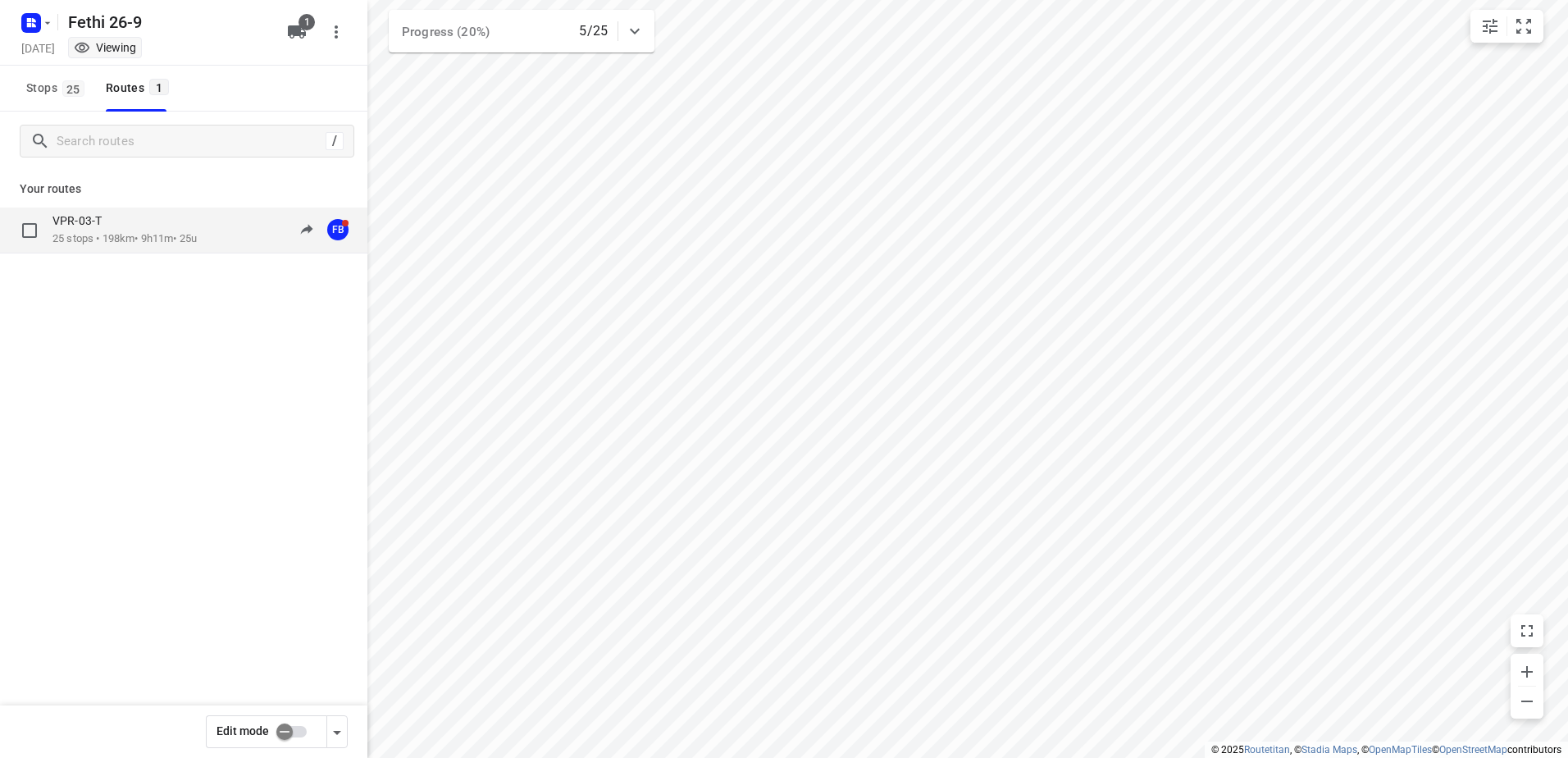
click at [95, 223] on p "VPR-03-T" at bounding box center [82, 221] width 59 height 15
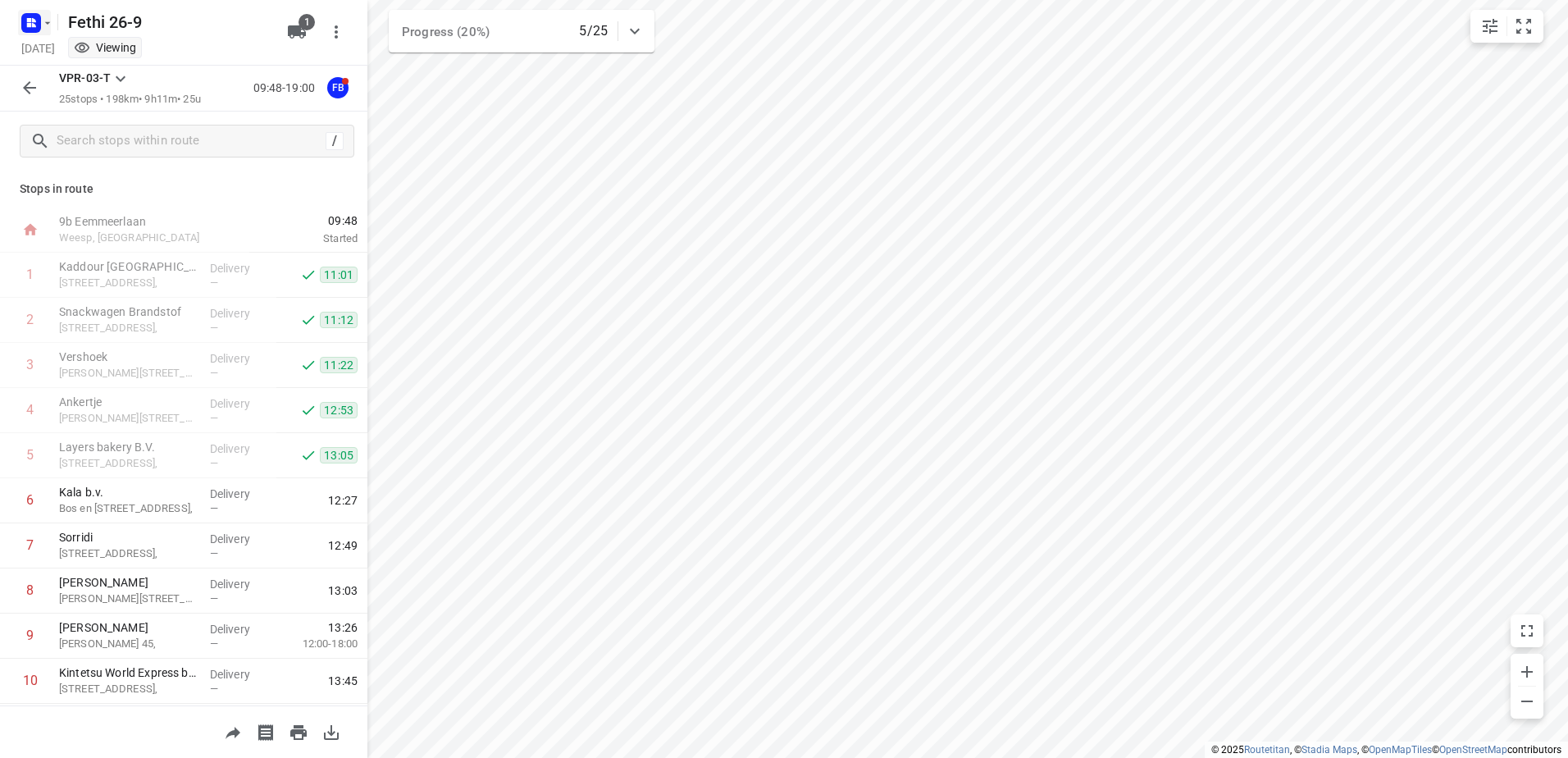
click at [37, 25] on rect "button" at bounding box center [31, 23] width 20 height 20
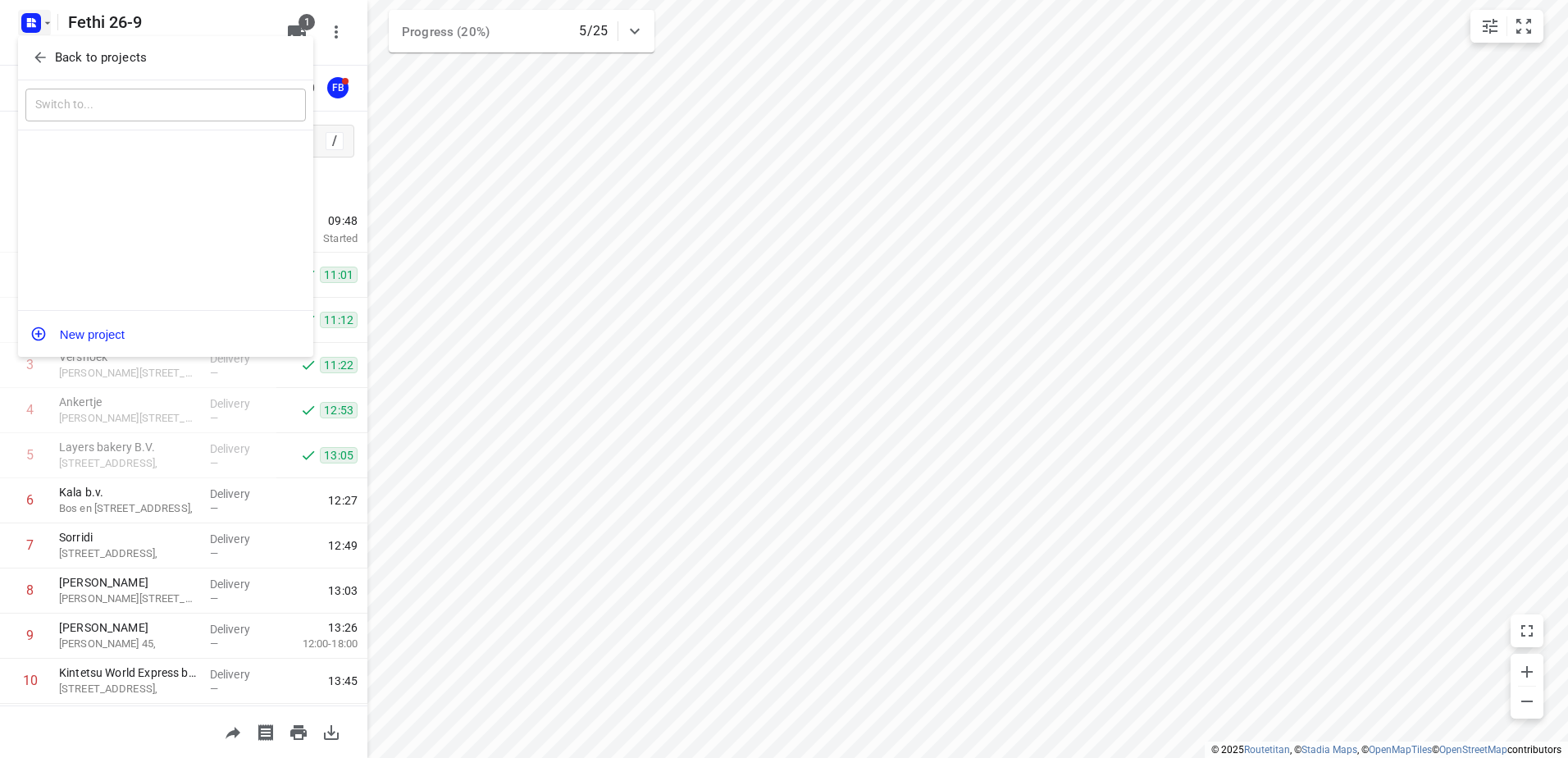
click at [74, 64] on p "Back to projects" at bounding box center [101, 58] width 92 height 19
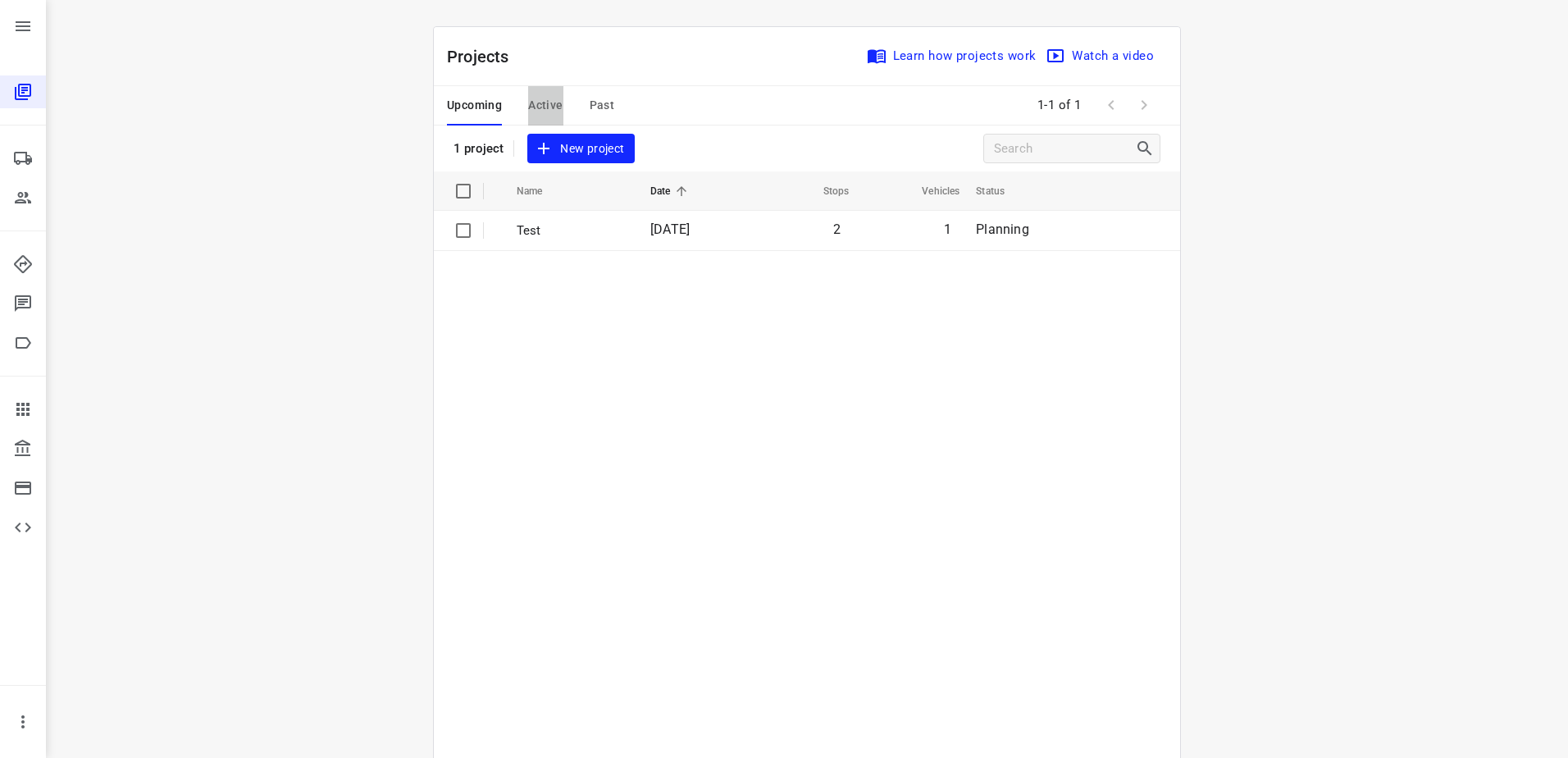
click at [542, 109] on span "Active" at bounding box center [545, 105] width 34 height 21
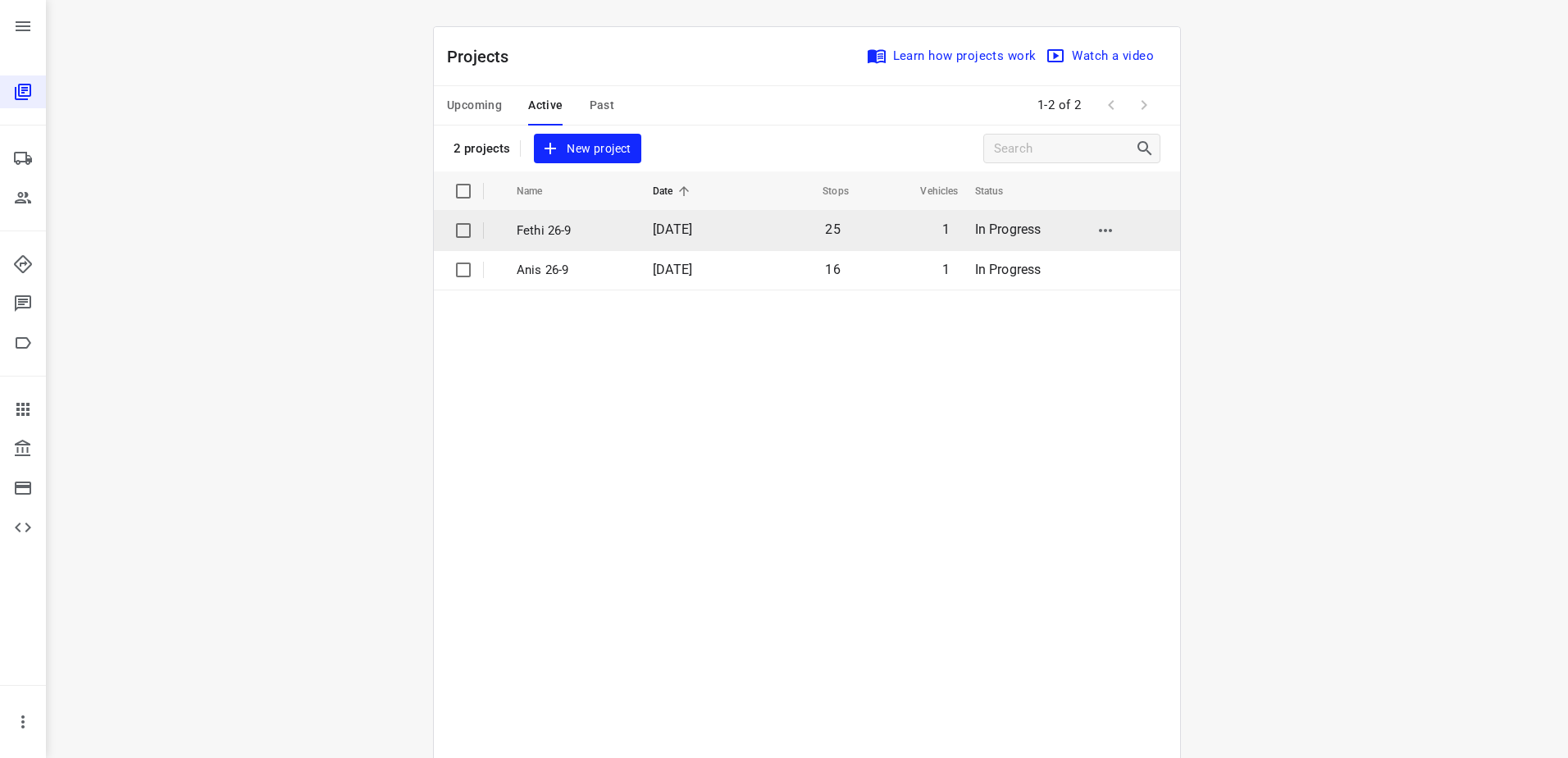
click at [606, 222] on p "Fethi 26-9" at bounding box center [572, 231] width 111 height 19
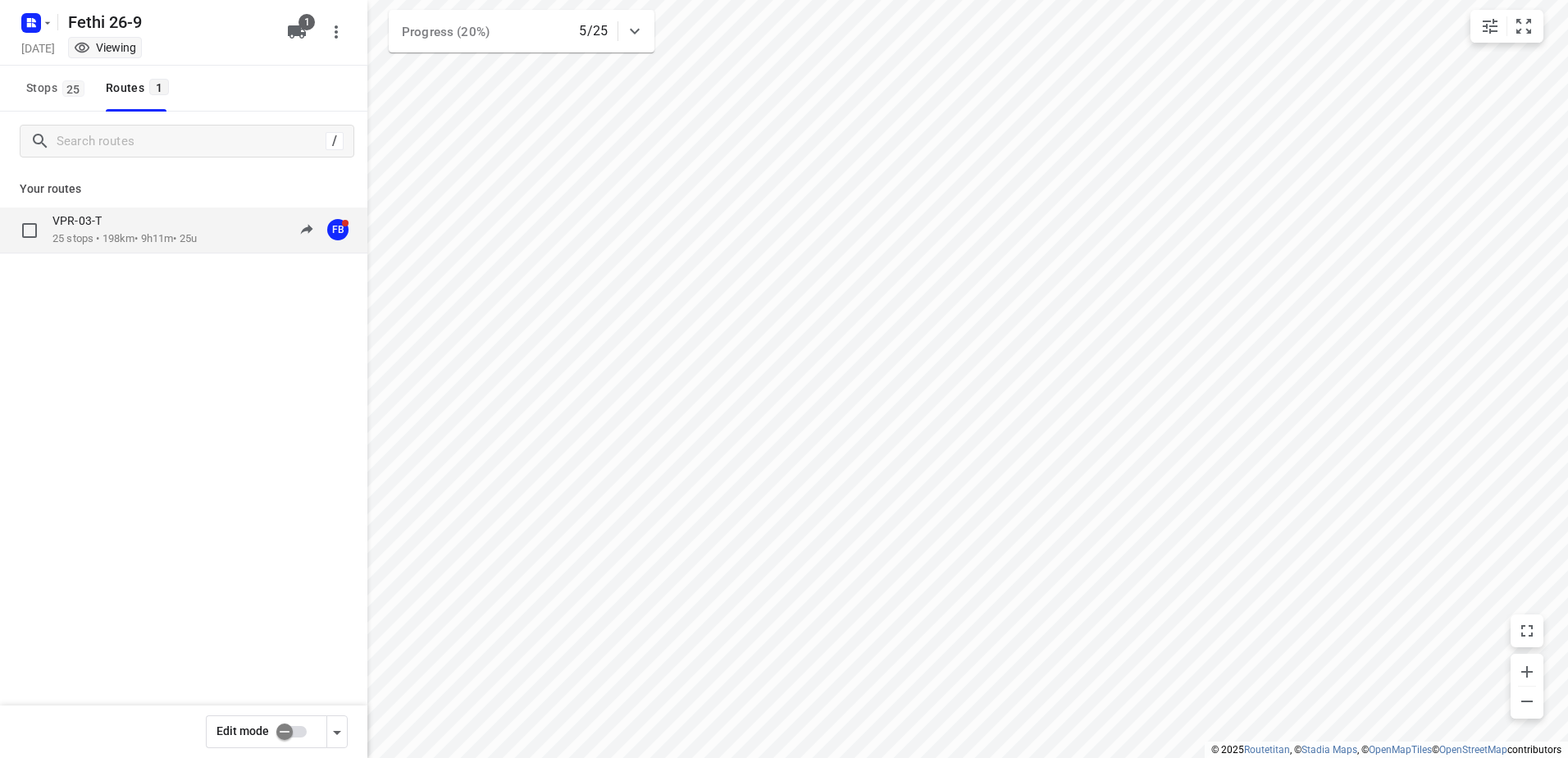
click at [146, 218] on div "VPR-03-T" at bounding box center [125, 223] width 145 height 18
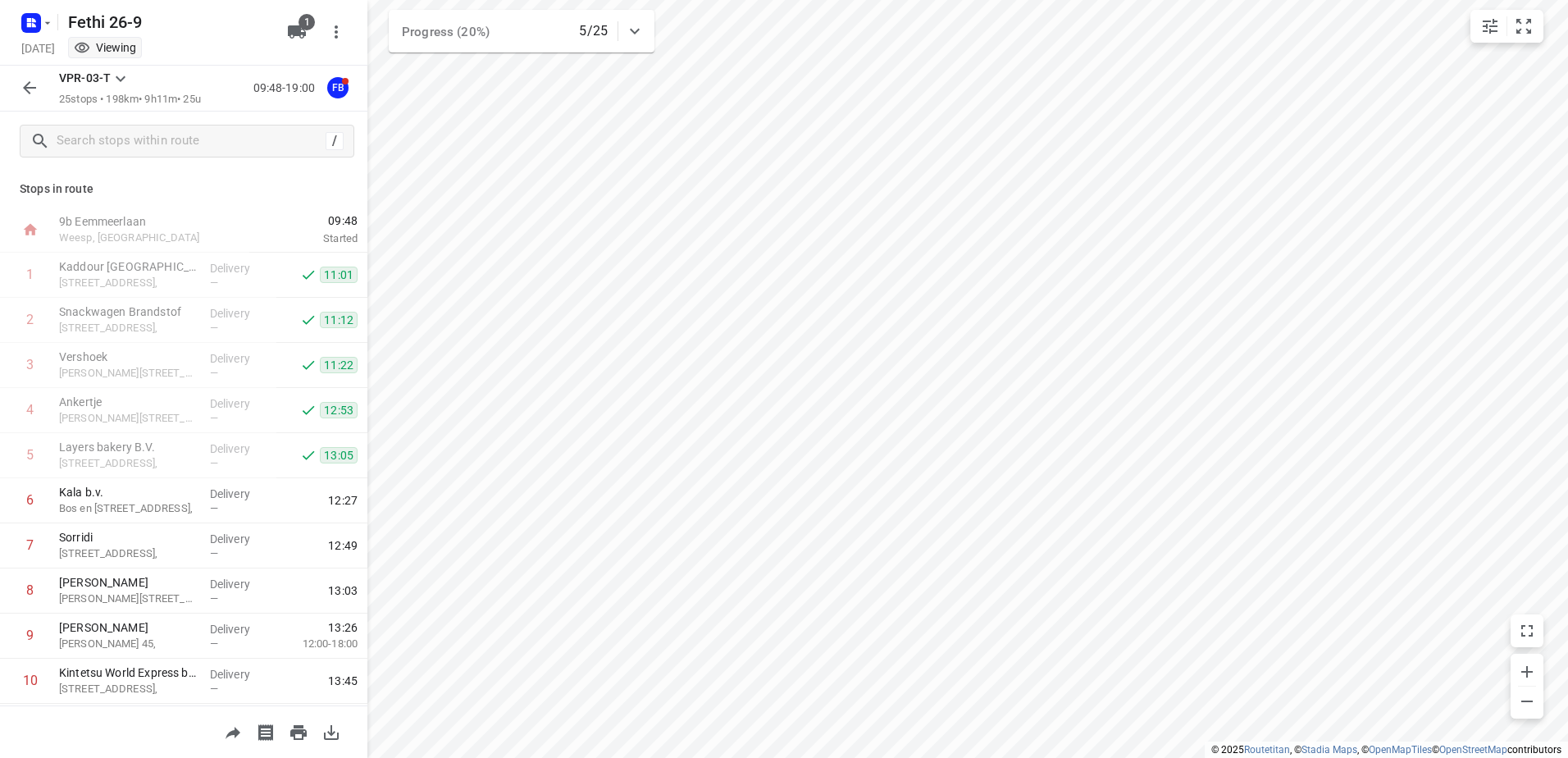
click at [28, 3] on div "Fethi 26-9 [DATE] Viewing" at bounding box center [150, 32] width 263 height 58
click at [40, 20] on rect "button" at bounding box center [31, 23] width 20 height 20
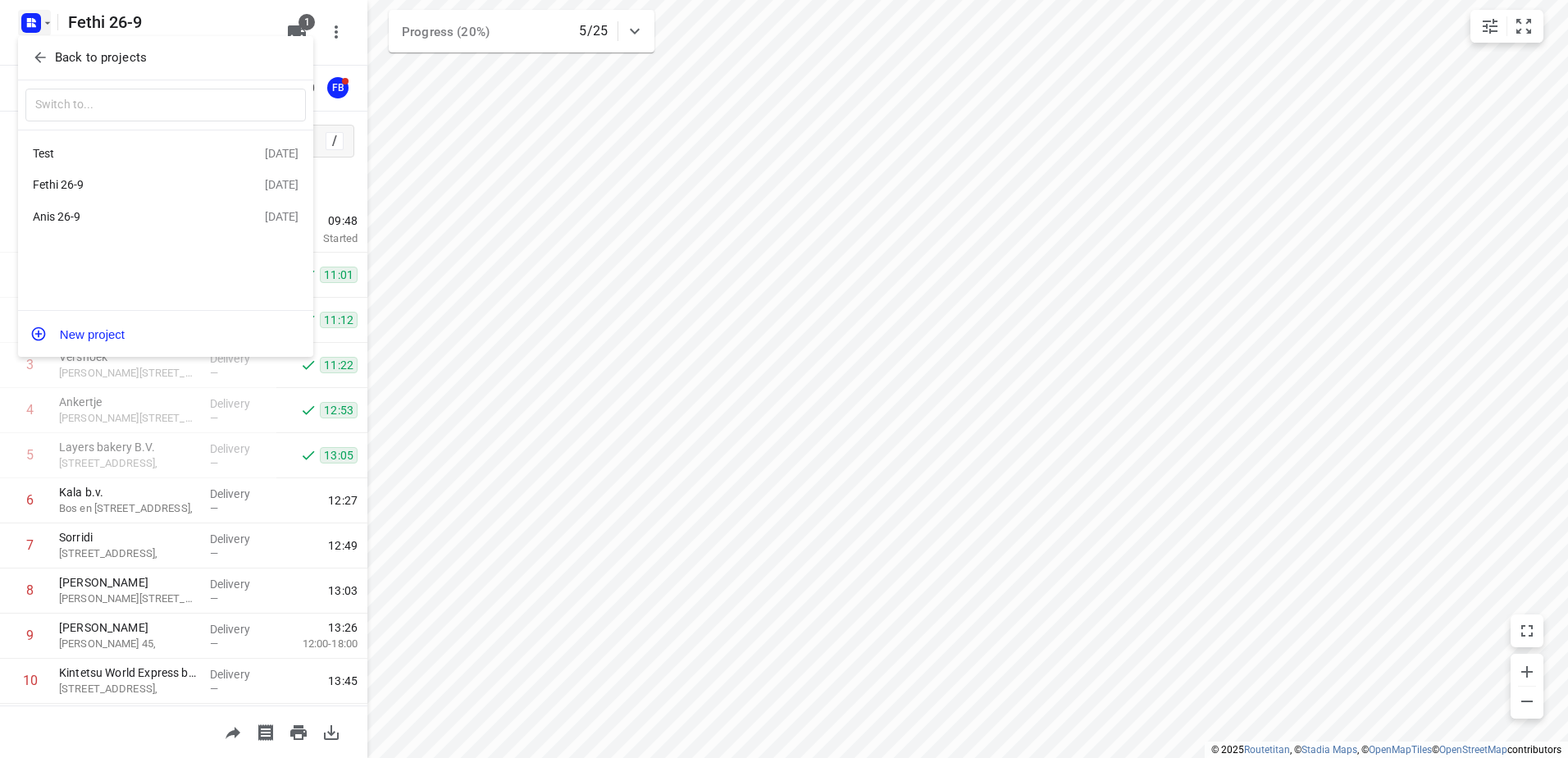
click at [110, 207] on div "Anis 26-9 [DATE]" at bounding box center [166, 217] width 295 height 32
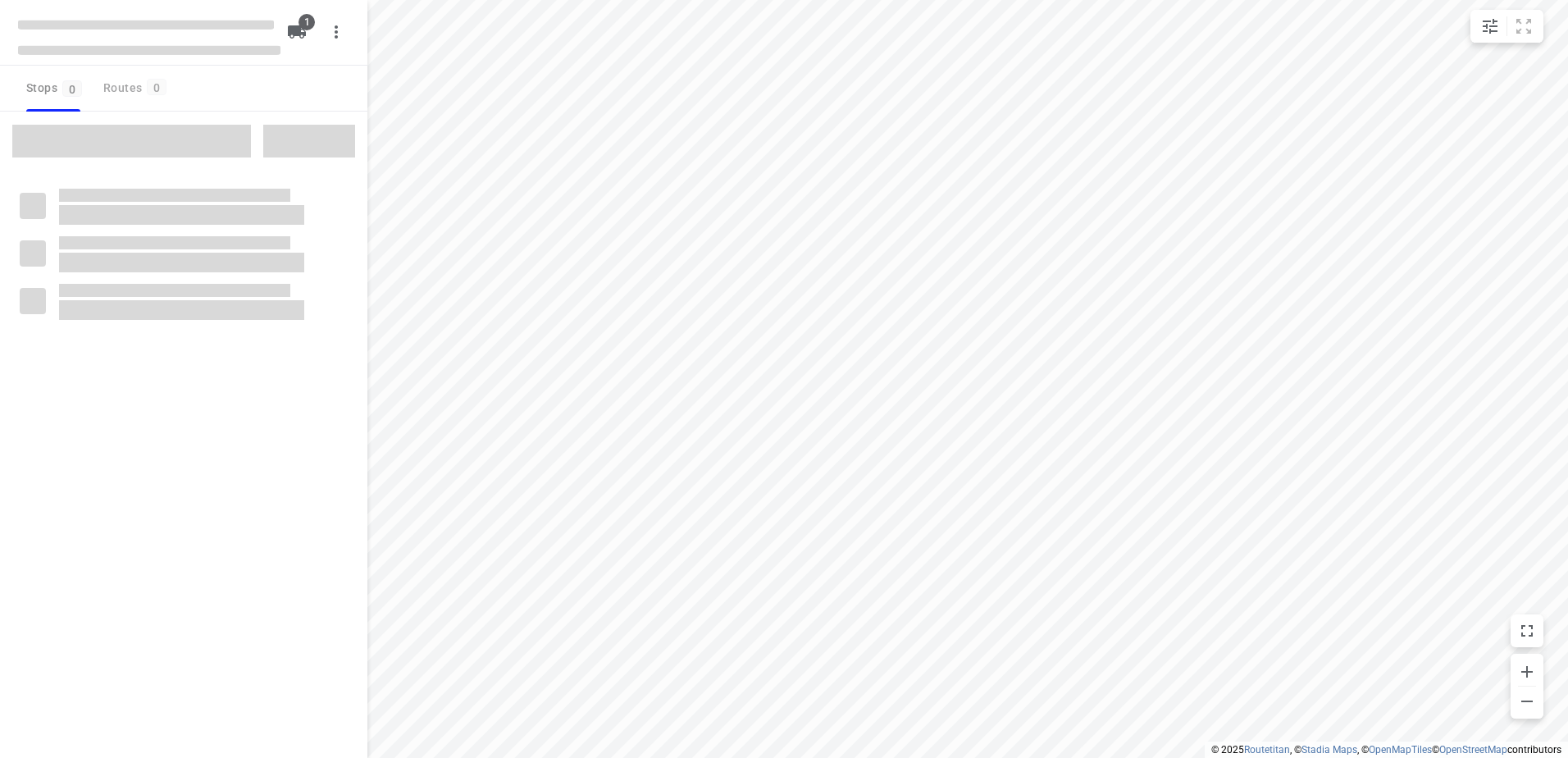
type input "distance"
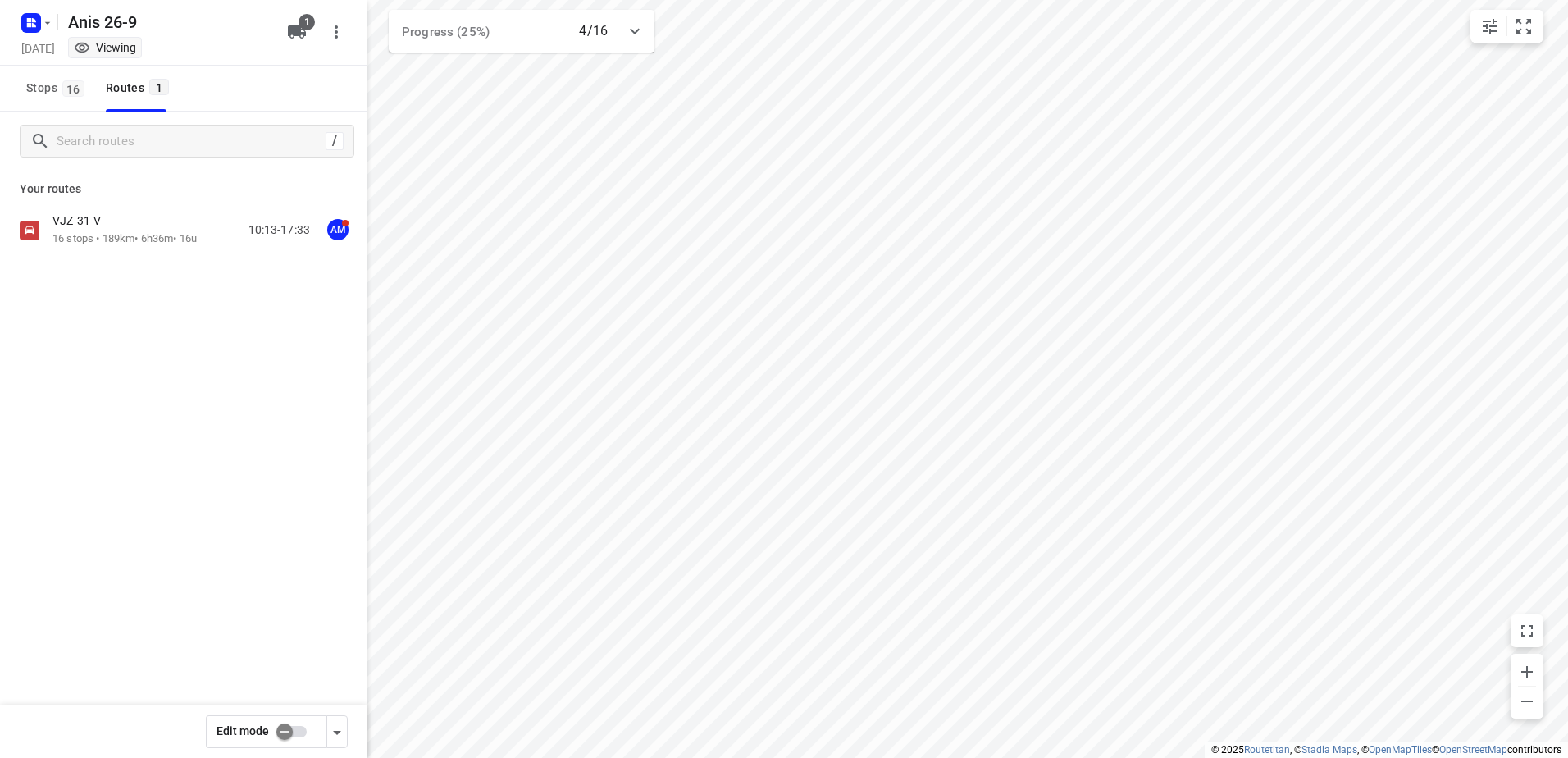
click at [115, 257] on div "VJZ-31-V 16 stops • 189km • 6h36m • 16u 10:13-17:33 AM" at bounding box center [183, 288] width 367 height 161
click at [127, 245] on p "16 stops • 189km • 6h36m • 16u" at bounding box center [125, 238] width 145 height 16
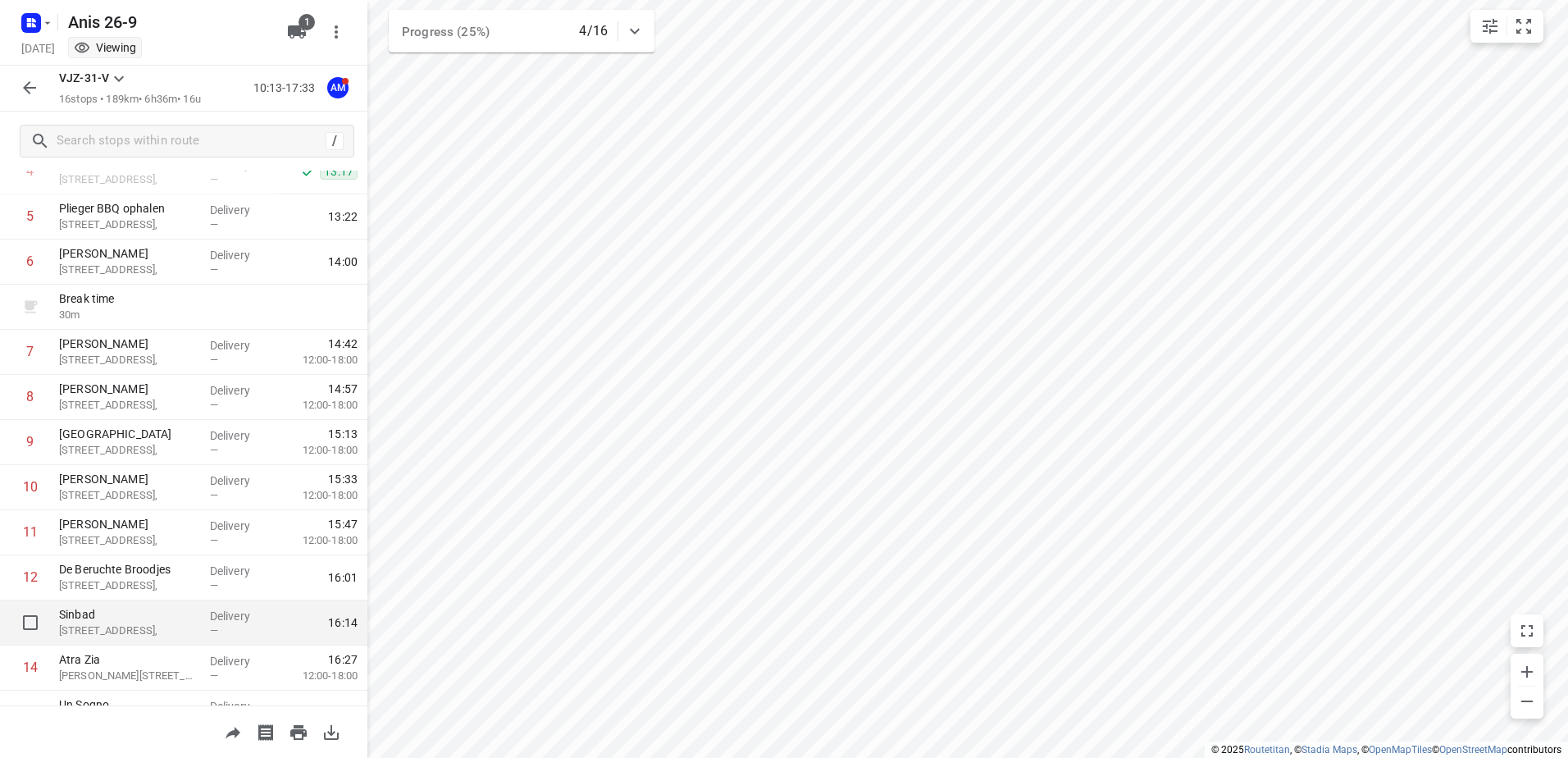
scroll to position [195, 0]
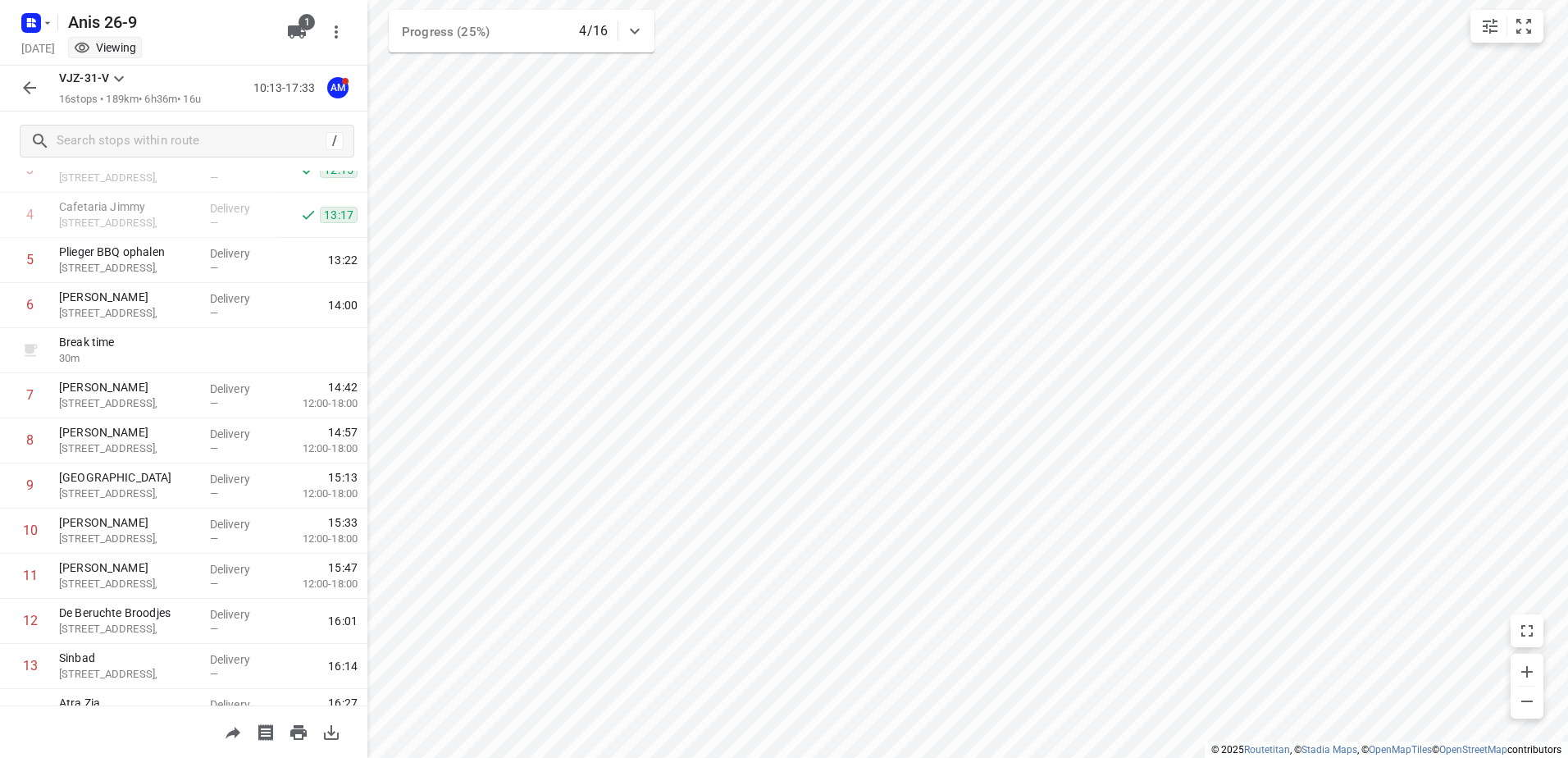
click at [20, 77] on button "button" at bounding box center [29, 87] width 33 height 33
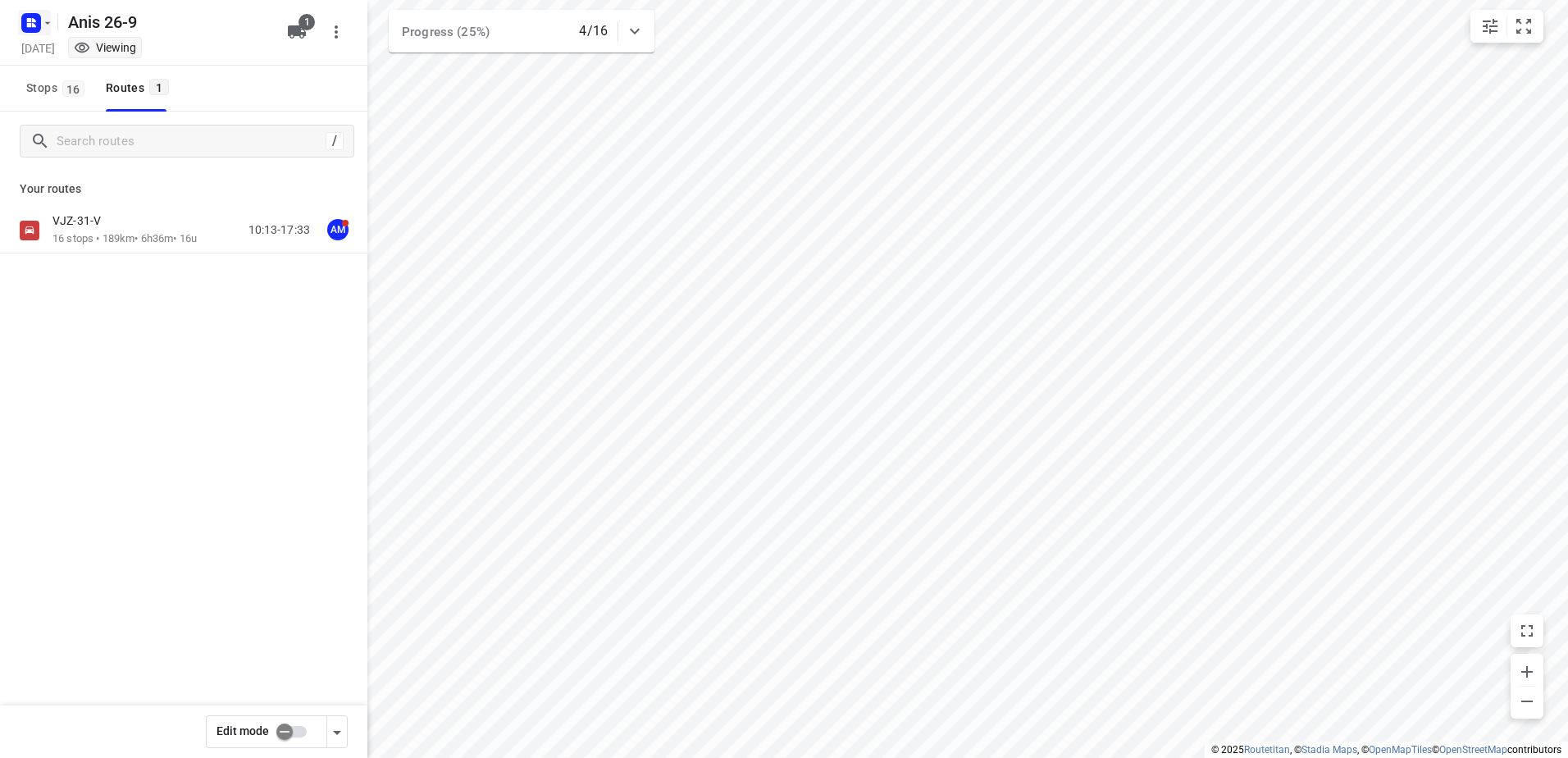
click at [30, 33] on icon "button" at bounding box center [31, 23] width 26 height 26
click at [79, 59] on p "Back to projects" at bounding box center [101, 58] width 92 height 19
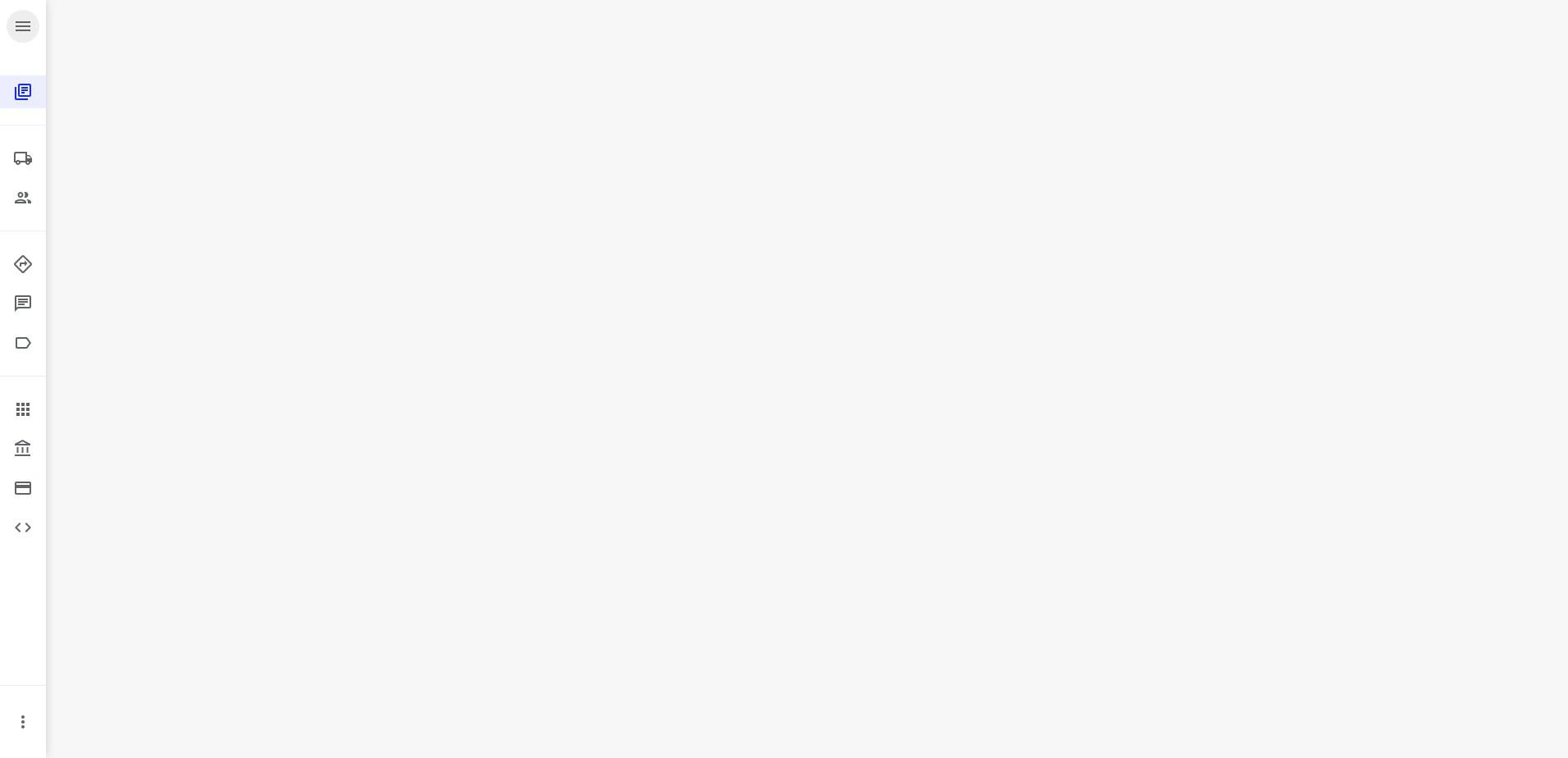
click at [13, 19] on button "button" at bounding box center [23, 26] width 33 height 33
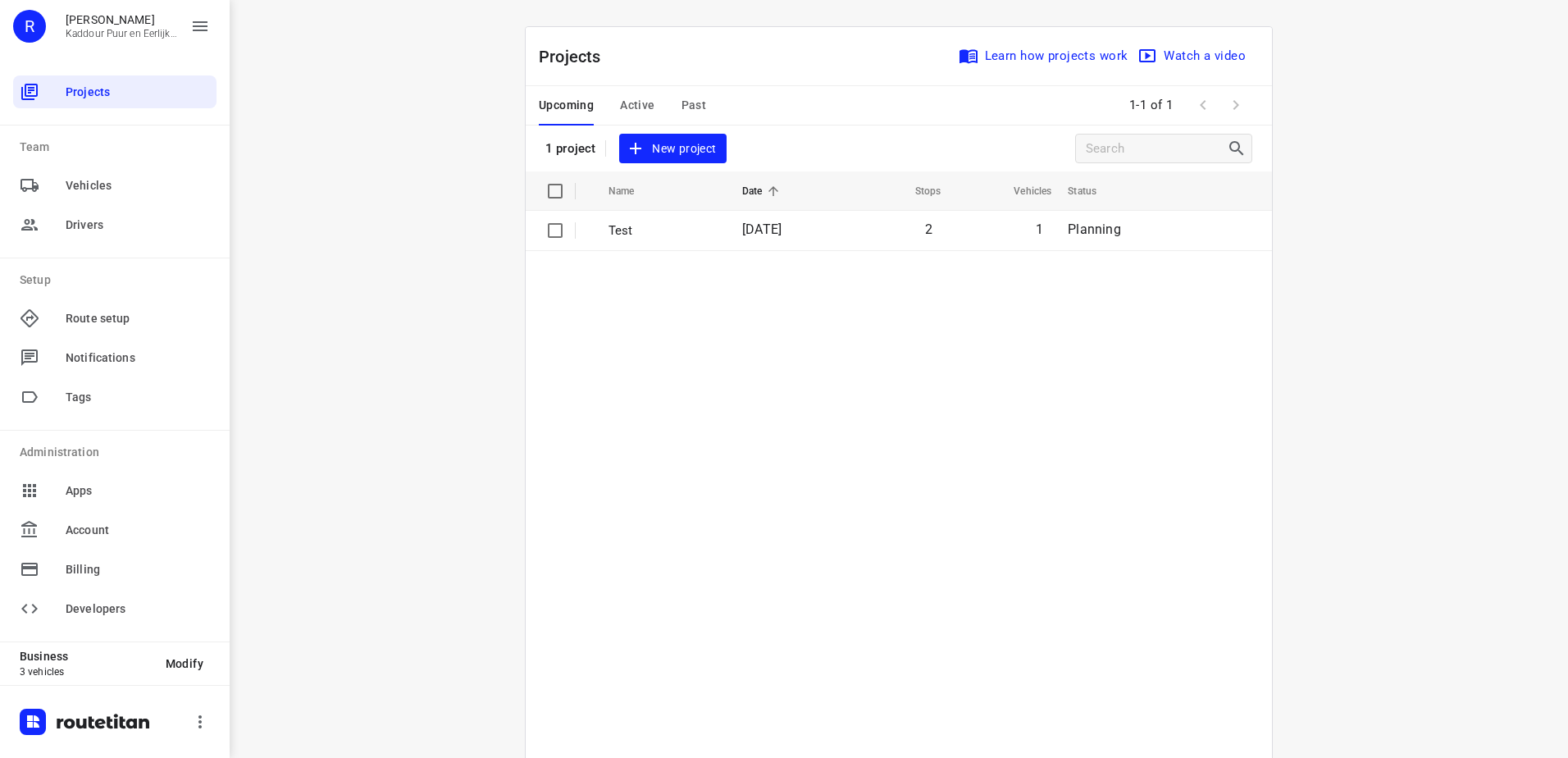
click at [633, 107] on span "Active" at bounding box center [637, 105] width 34 height 21
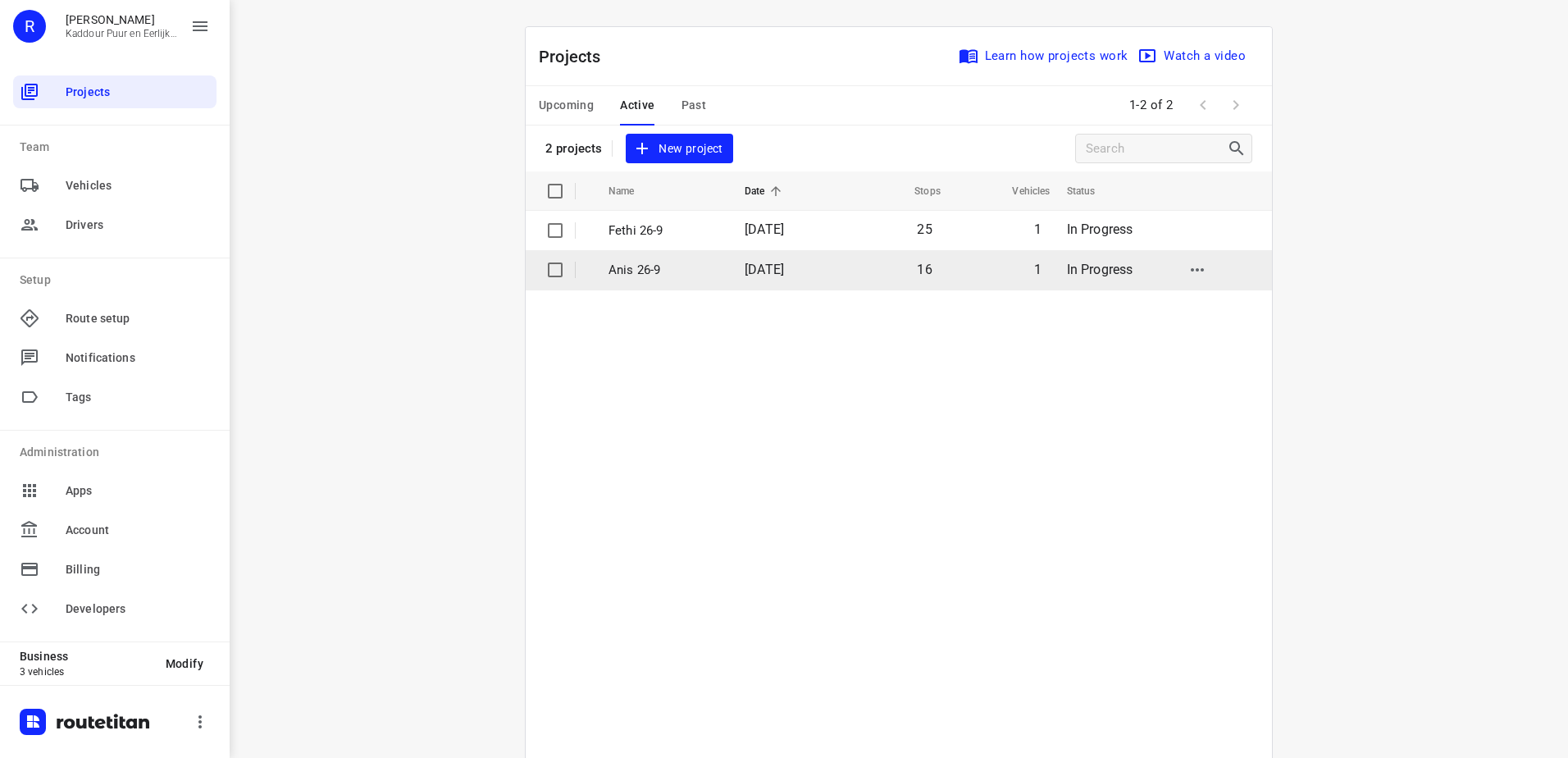
click at [643, 263] on p "Anis 26-9" at bounding box center [664, 270] width 111 height 19
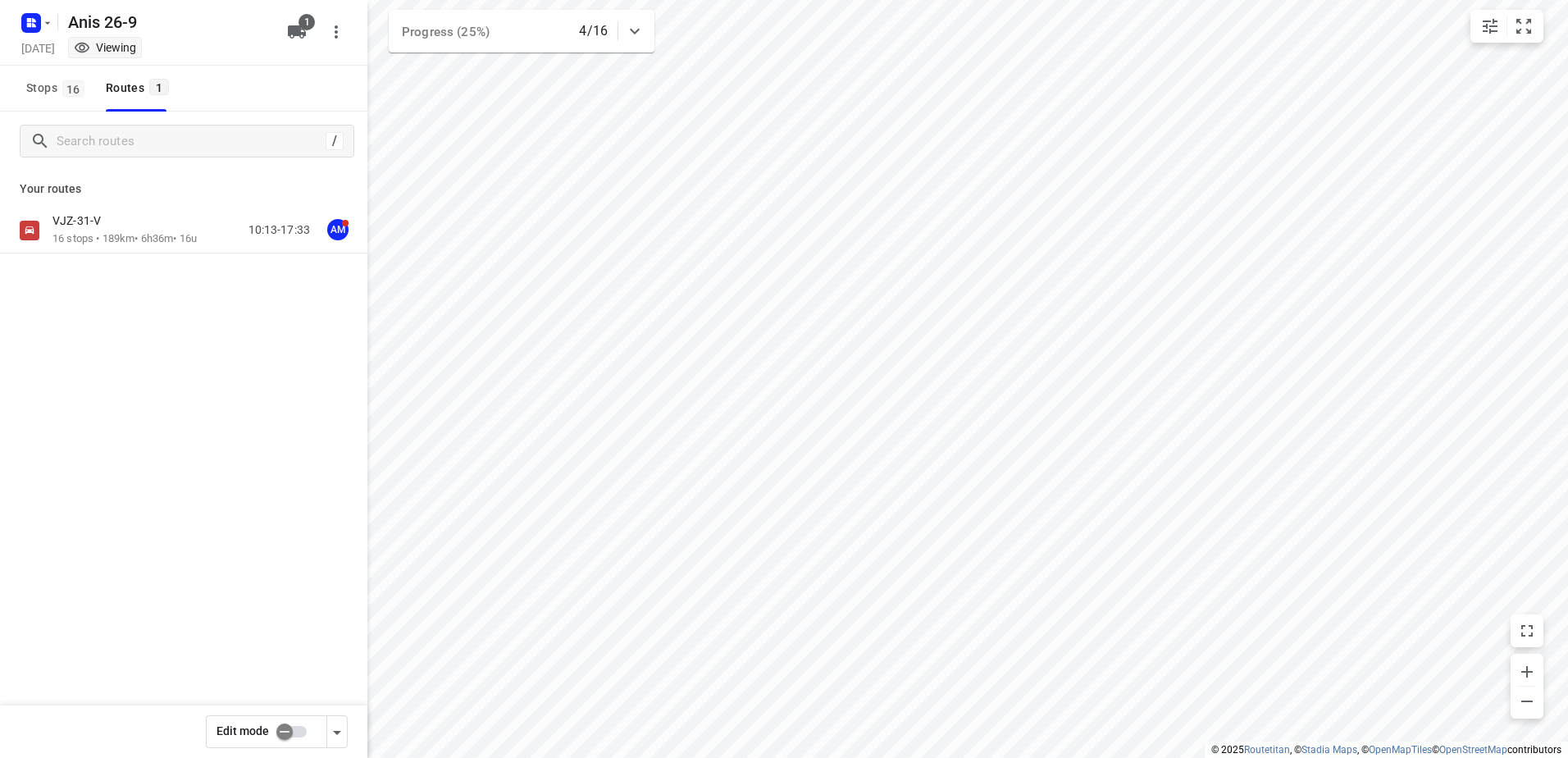
click at [161, 230] on div "VJZ-31-V" at bounding box center [125, 223] width 145 height 18
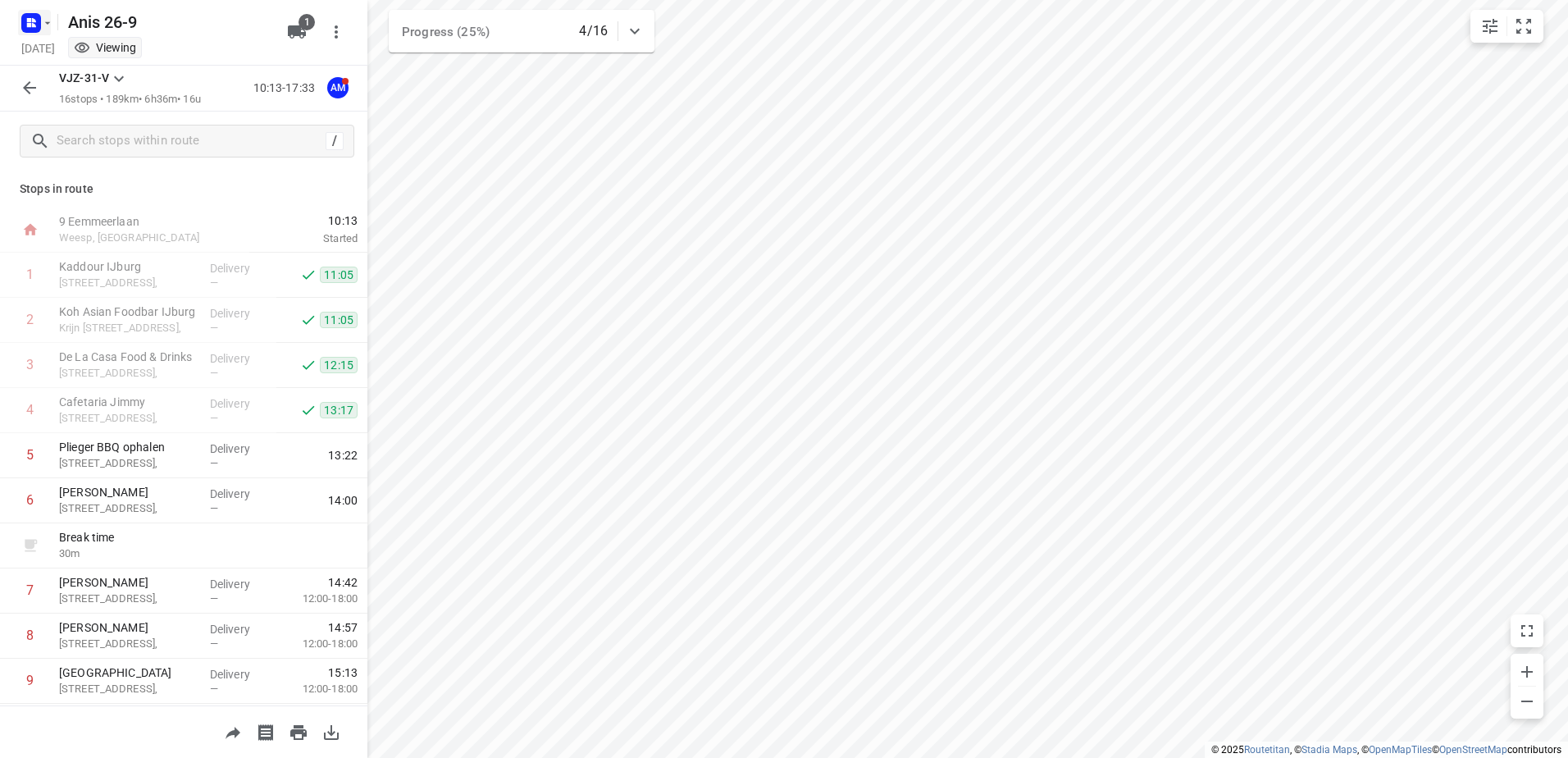
click at [34, 29] on rect "button" at bounding box center [31, 23] width 20 height 20
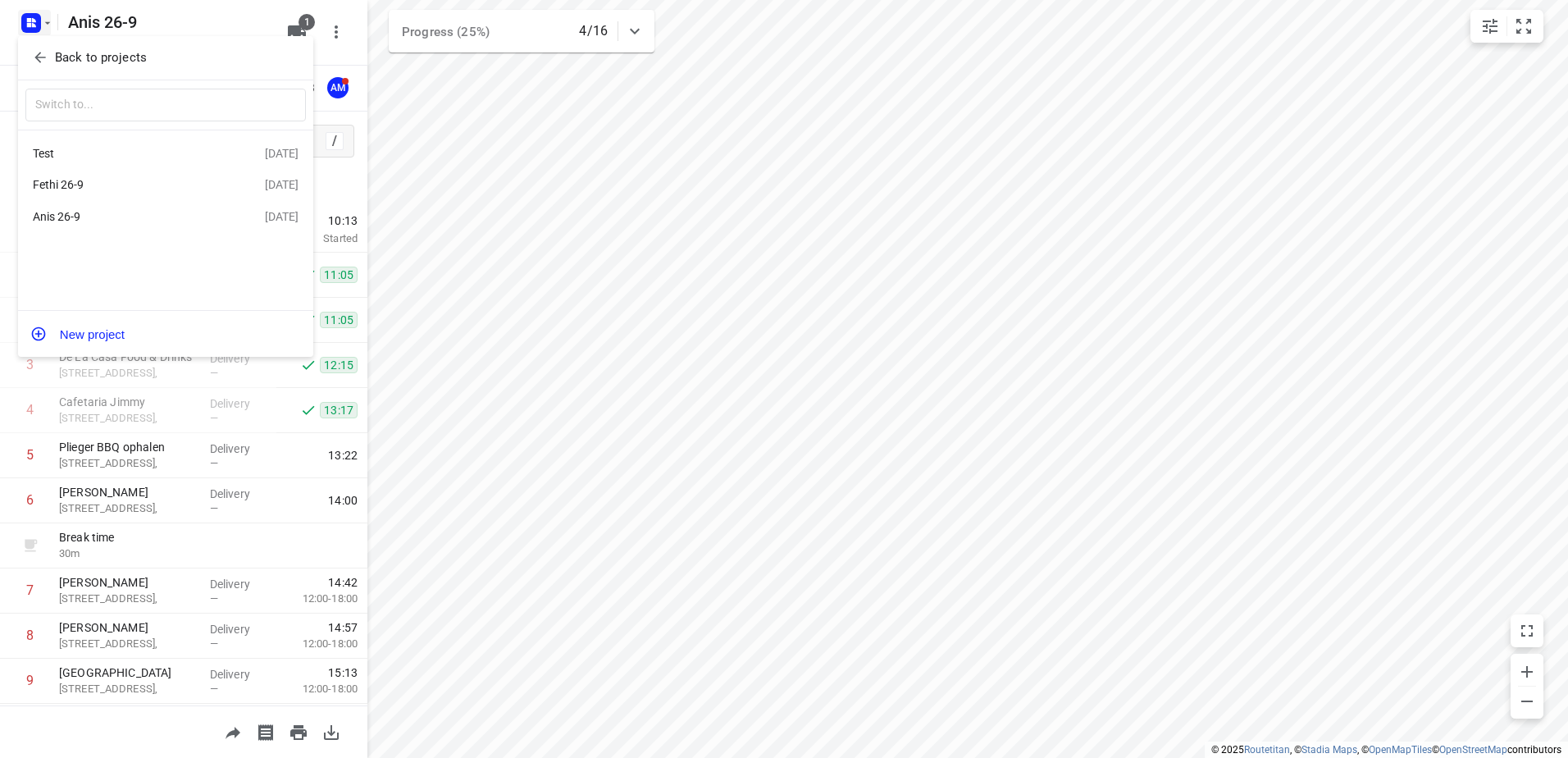
click at [120, 191] on div "Fethi 26-9" at bounding box center [126, 185] width 188 height 13
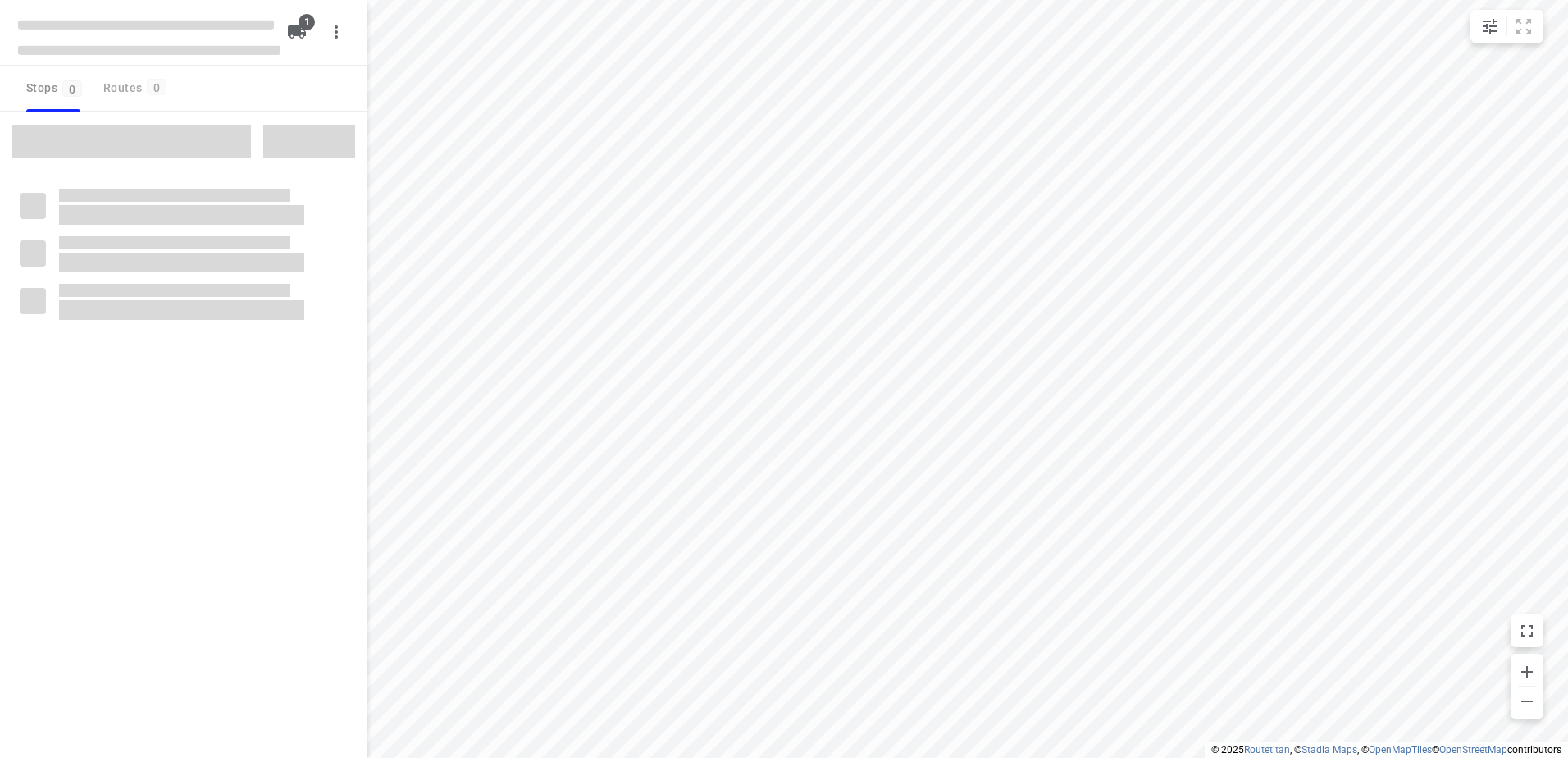
type input "distance"
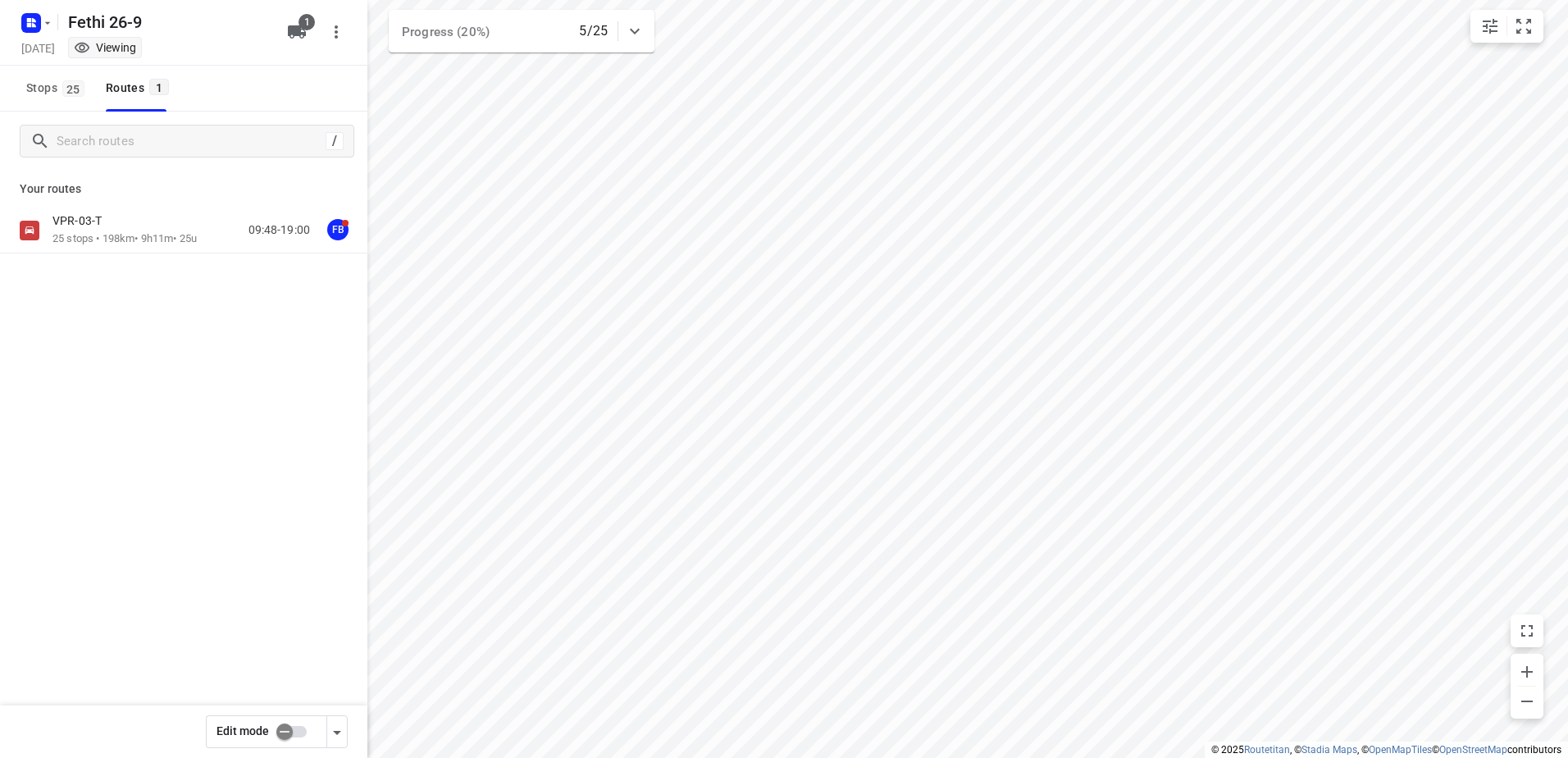
click at [140, 235] on p "25 stops • 198km • 9h11m • 25u" at bounding box center [125, 238] width 145 height 16
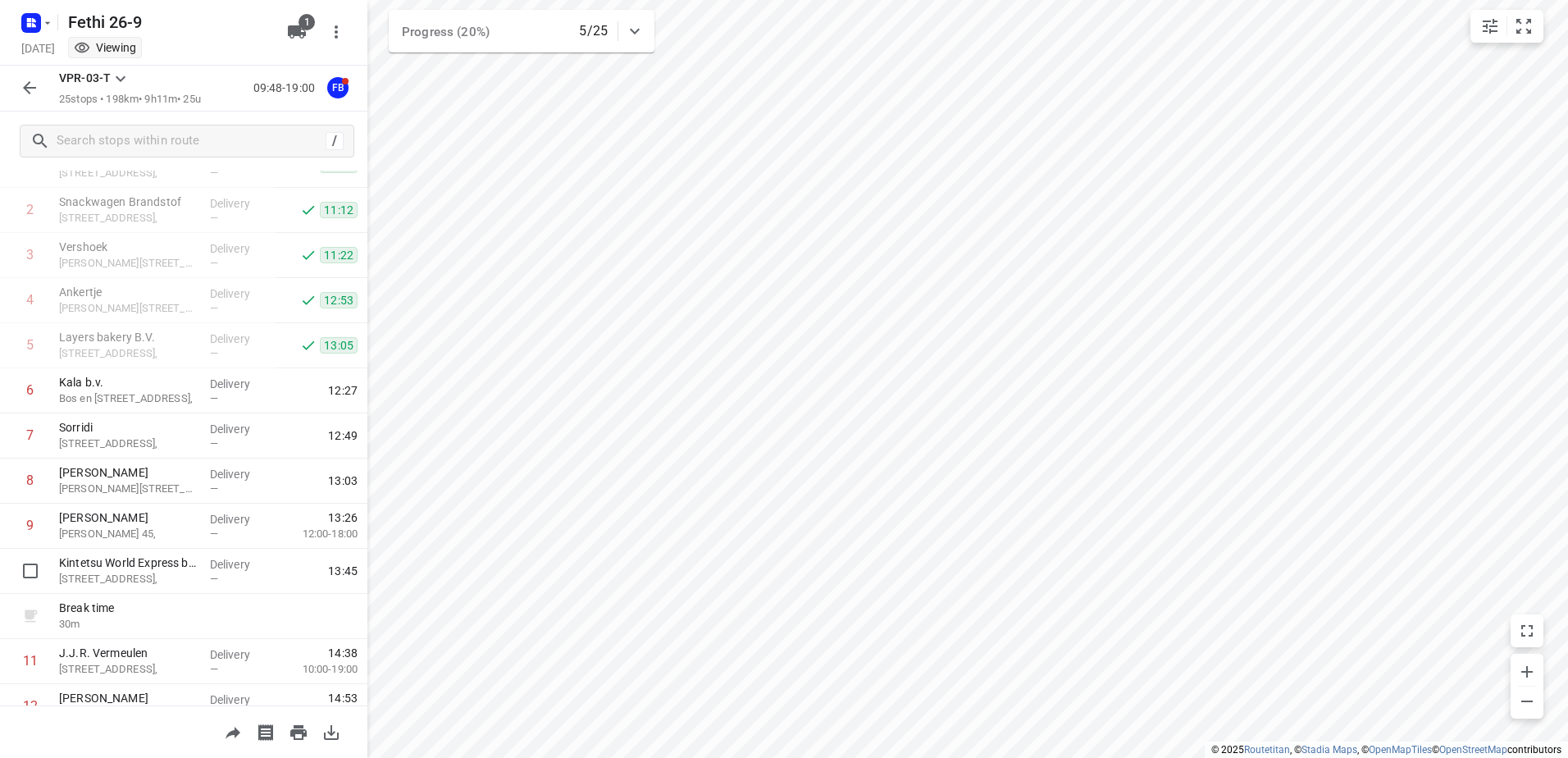
scroll to position [109, 0]
click at [34, 94] on icon "button" at bounding box center [30, 88] width 20 height 20
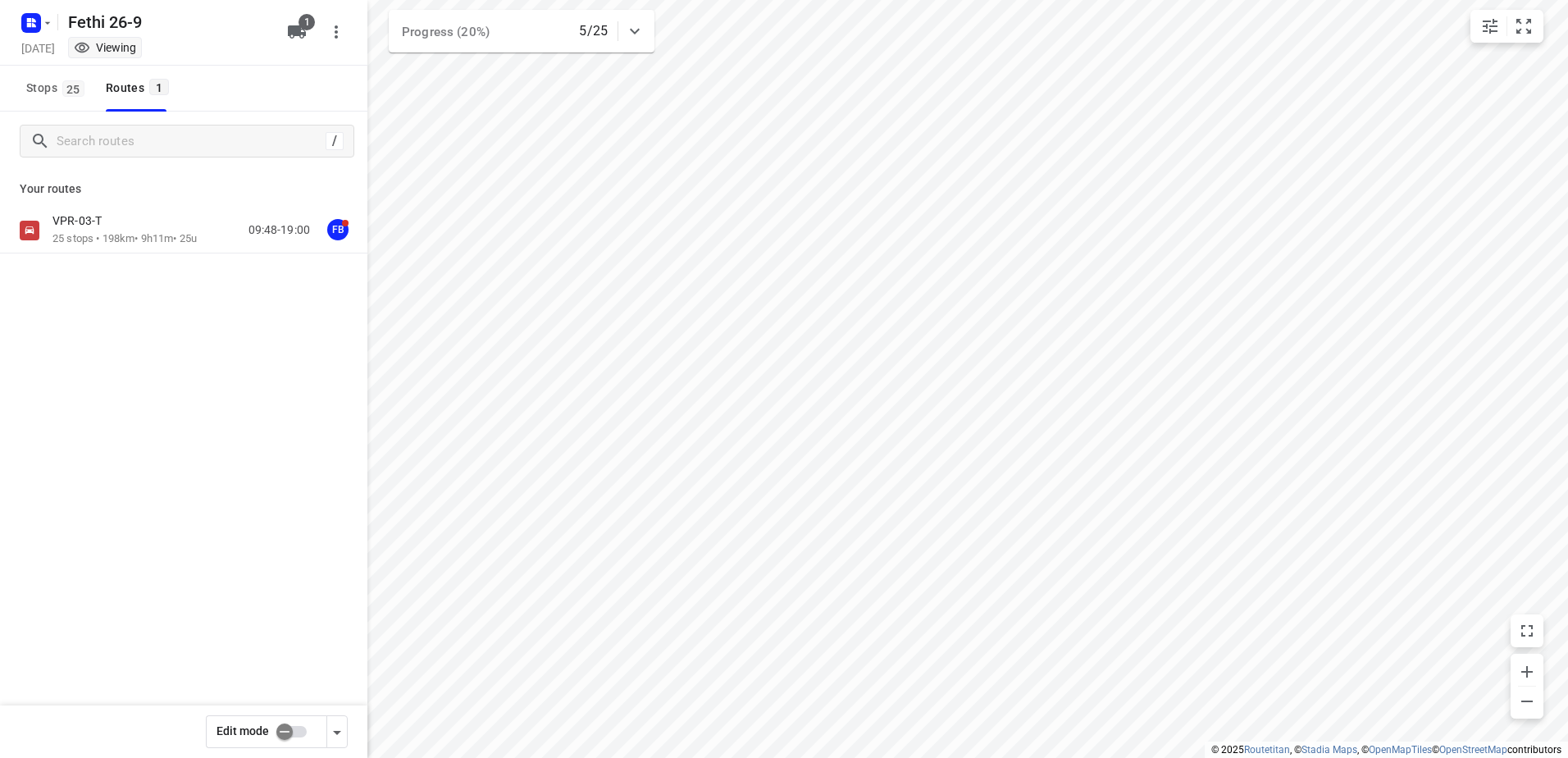
click at [284, 735] on input "checkbox" at bounding box center [284, 731] width 94 height 31
checkbox input "true"
click at [120, 227] on div at bounding box center [183, 379] width 367 height 758
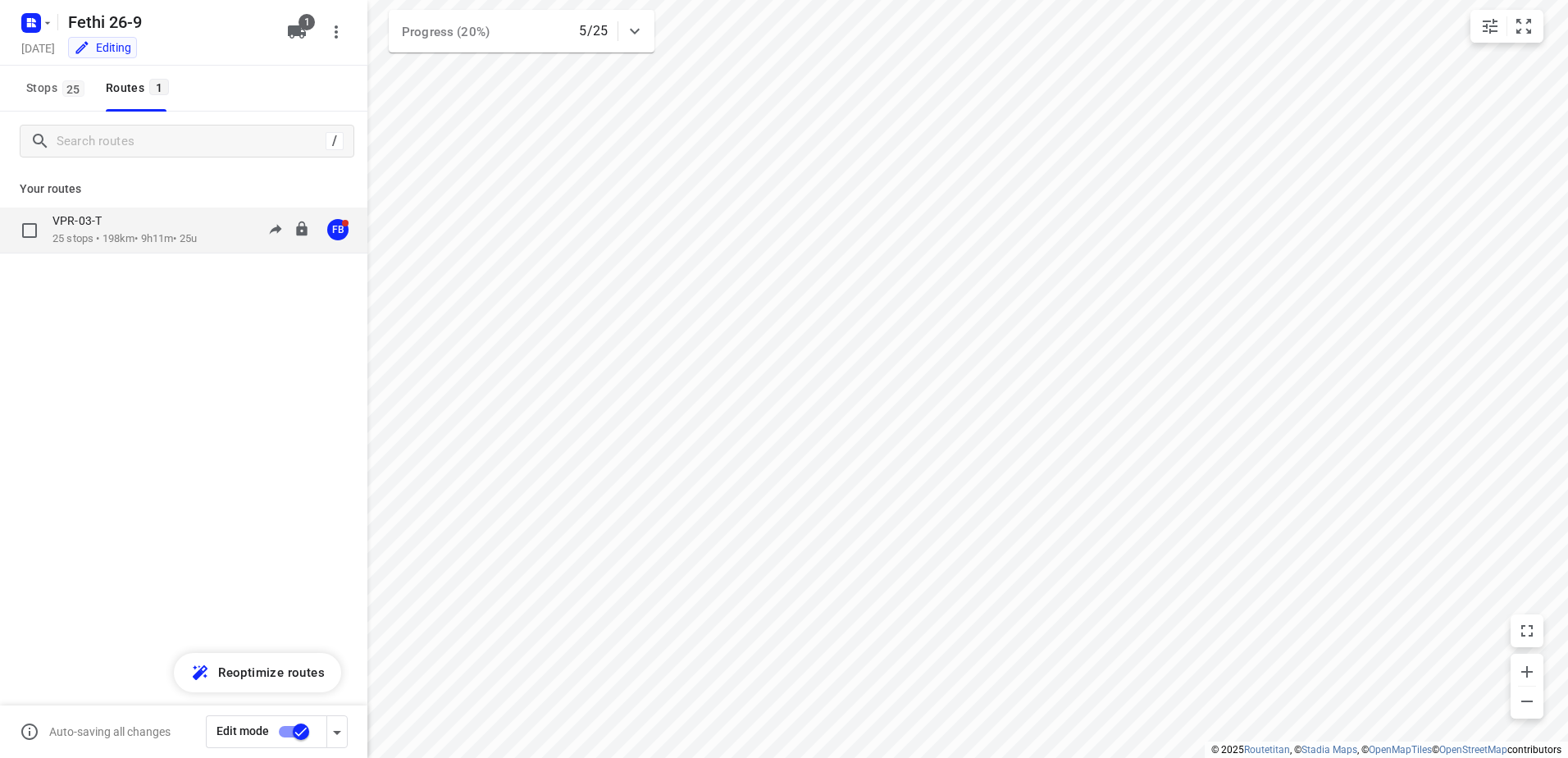
click at [126, 231] on div "VPR-03-T 25 stops • 198km • 9h11m • 25u" at bounding box center [125, 230] width 145 height 33
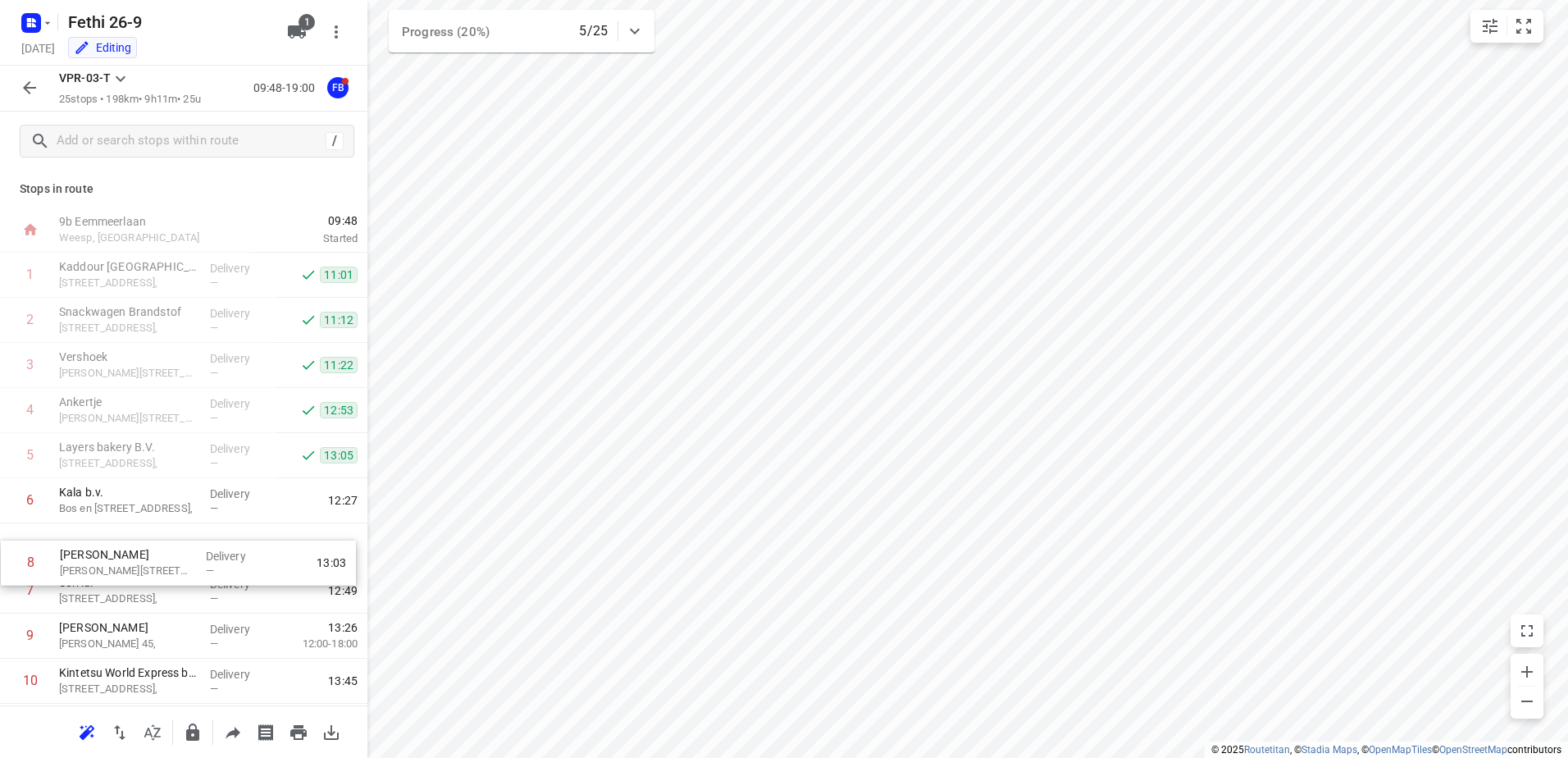
scroll to position [5, 0]
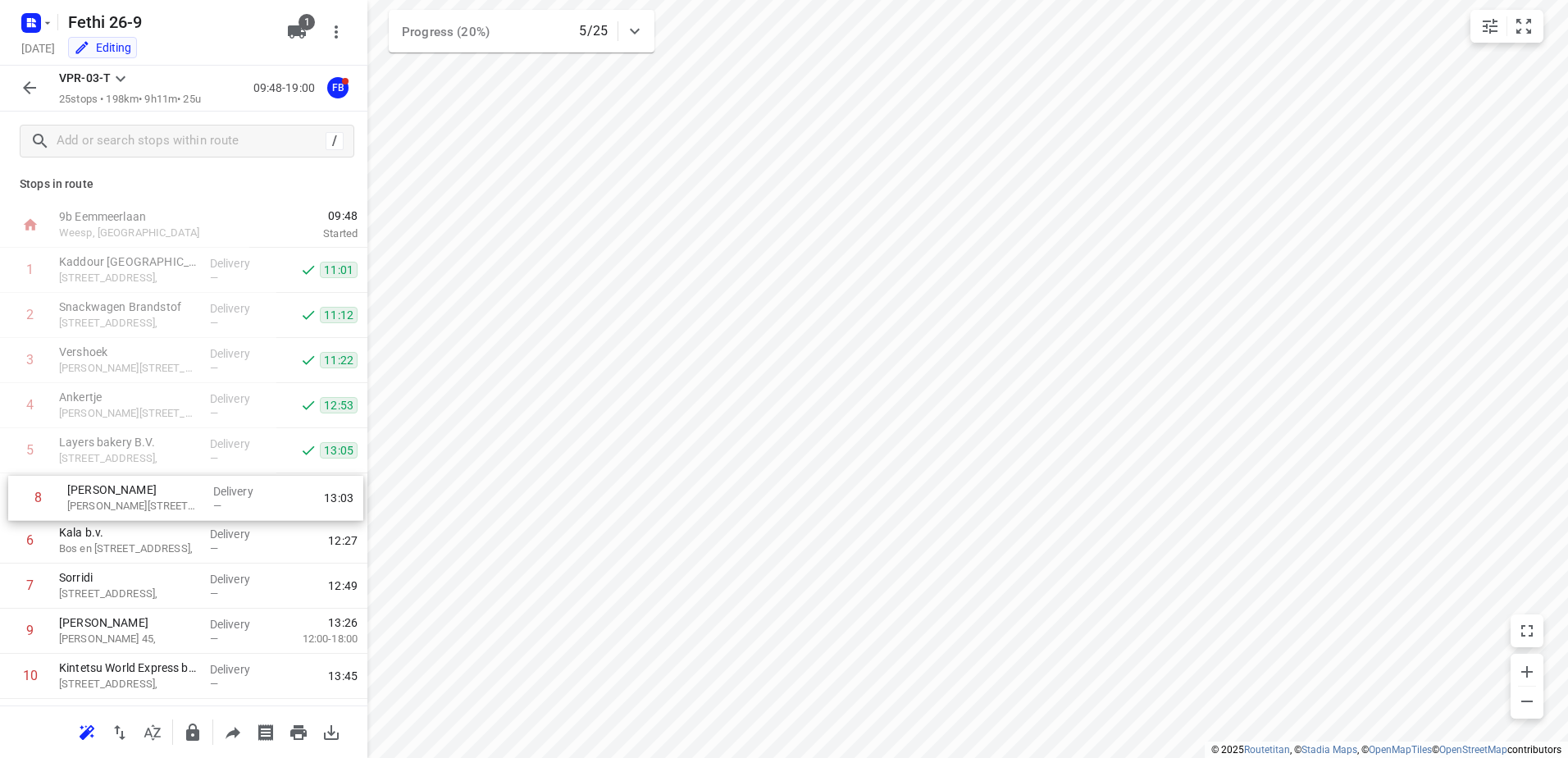
drag, startPoint x: 151, startPoint y: 586, endPoint x: 158, endPoint y: 484, distance: 102.2
drag, startPoint x: 141, startPoint y: 589, endPoint x: 141, endPoint y: 484, distance: 105.0
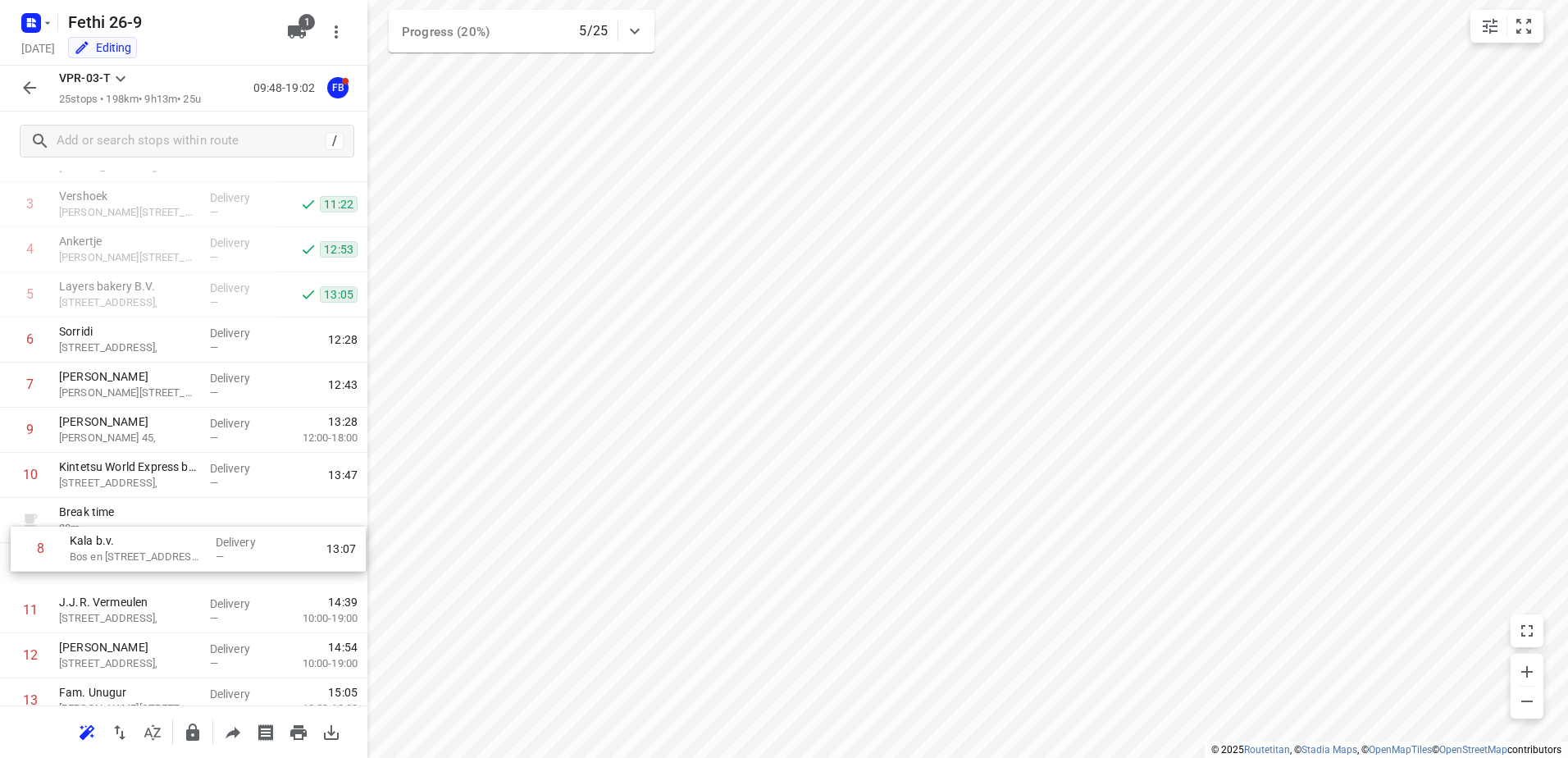
scroll to position [162, 0]
drag, startPoint x: 124, startPoint y: 503, endPoint x: 131, endPoint y: 511, distance: 10.6
click at [131, 511] on div "1 Kaddour Utrecht [STREET_ADDRESS], Delivery — 11:01 2 Snackwagen [GEOGRAPHIC_D…" at bounding box center [183, 677] width 367 height 1173
click at [40, 93] on button "button" at bounding box center [29, 87] width 33 height 33
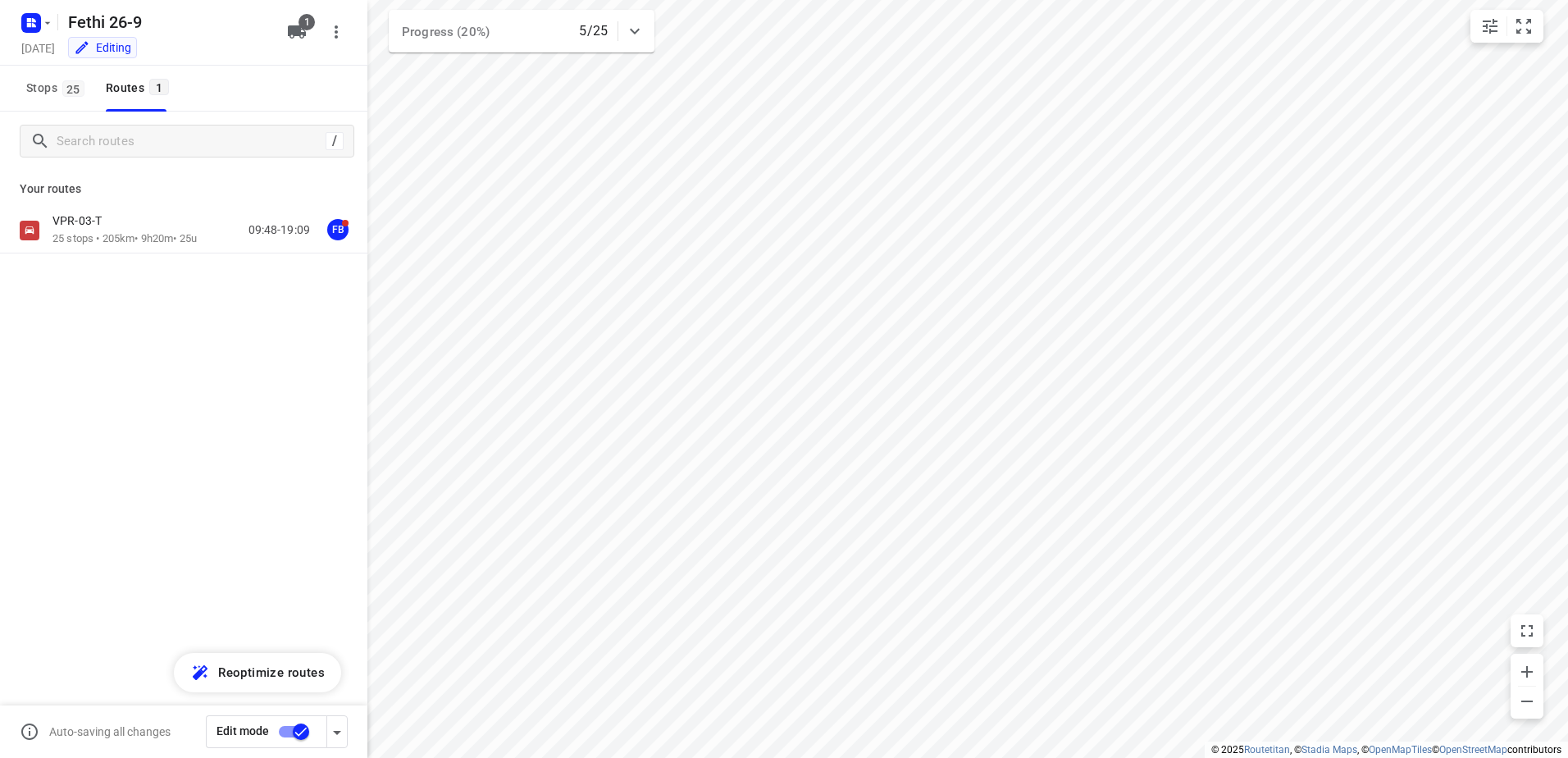
click at [279, 725] on input "checkbox" at bounding box center [301, 731] width 94 height 31
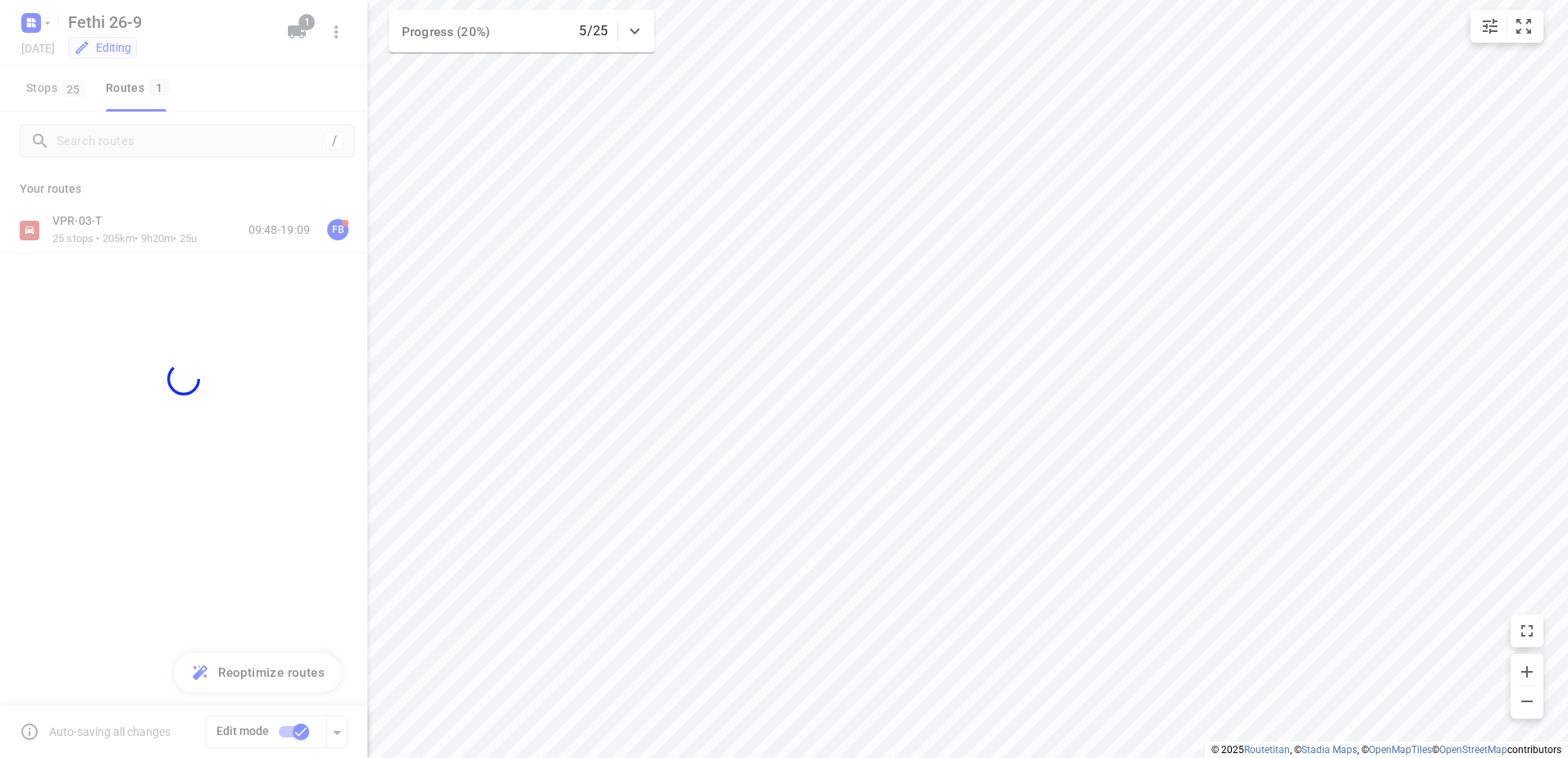
checkbox input "false"
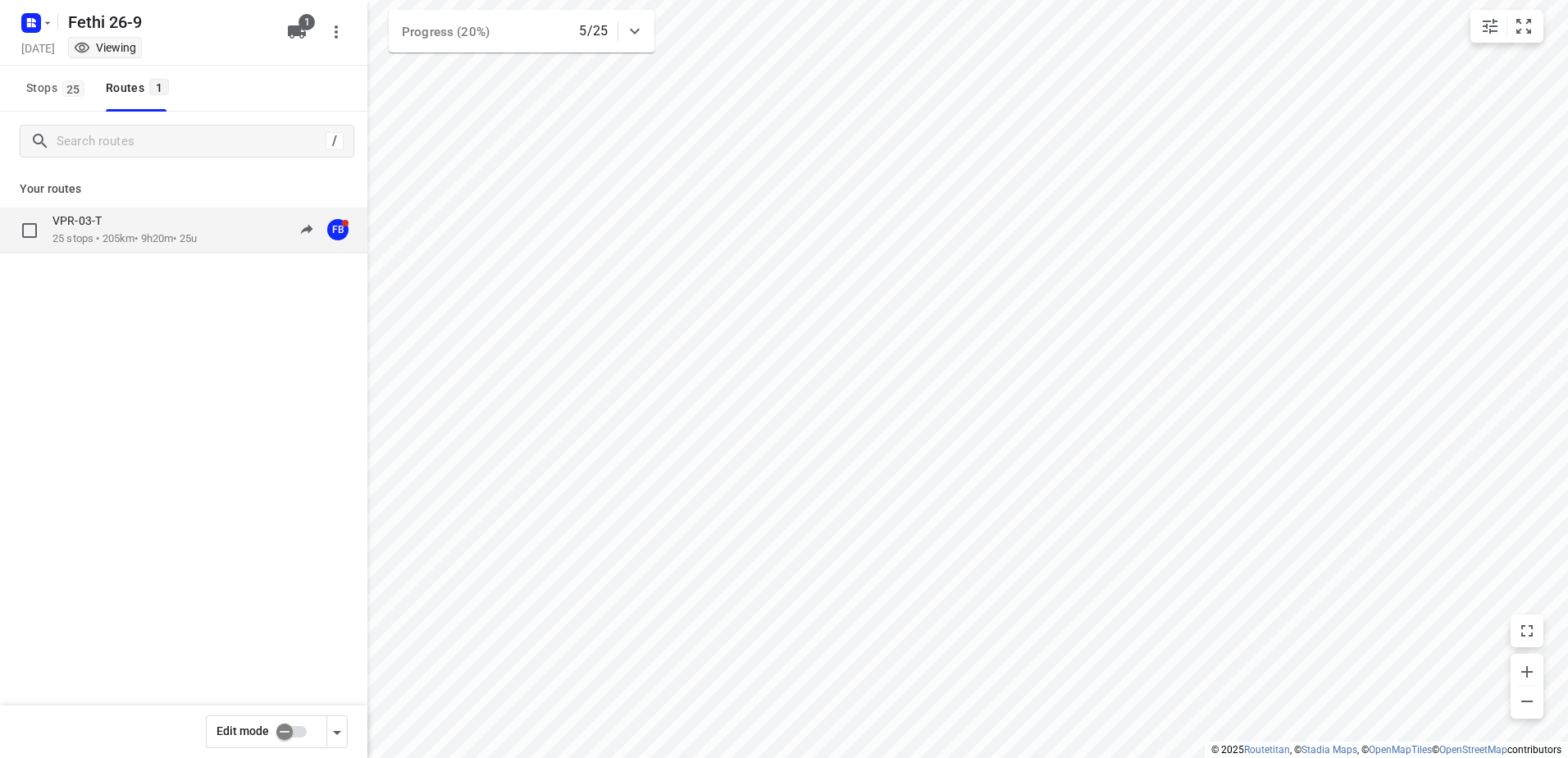
click at [104, 208] on div "VPR-03-T 25 stops • 205km • 9h20m • 25u 09:48-19:09 FB" at bounding box center [183, 230] width 367 height 46
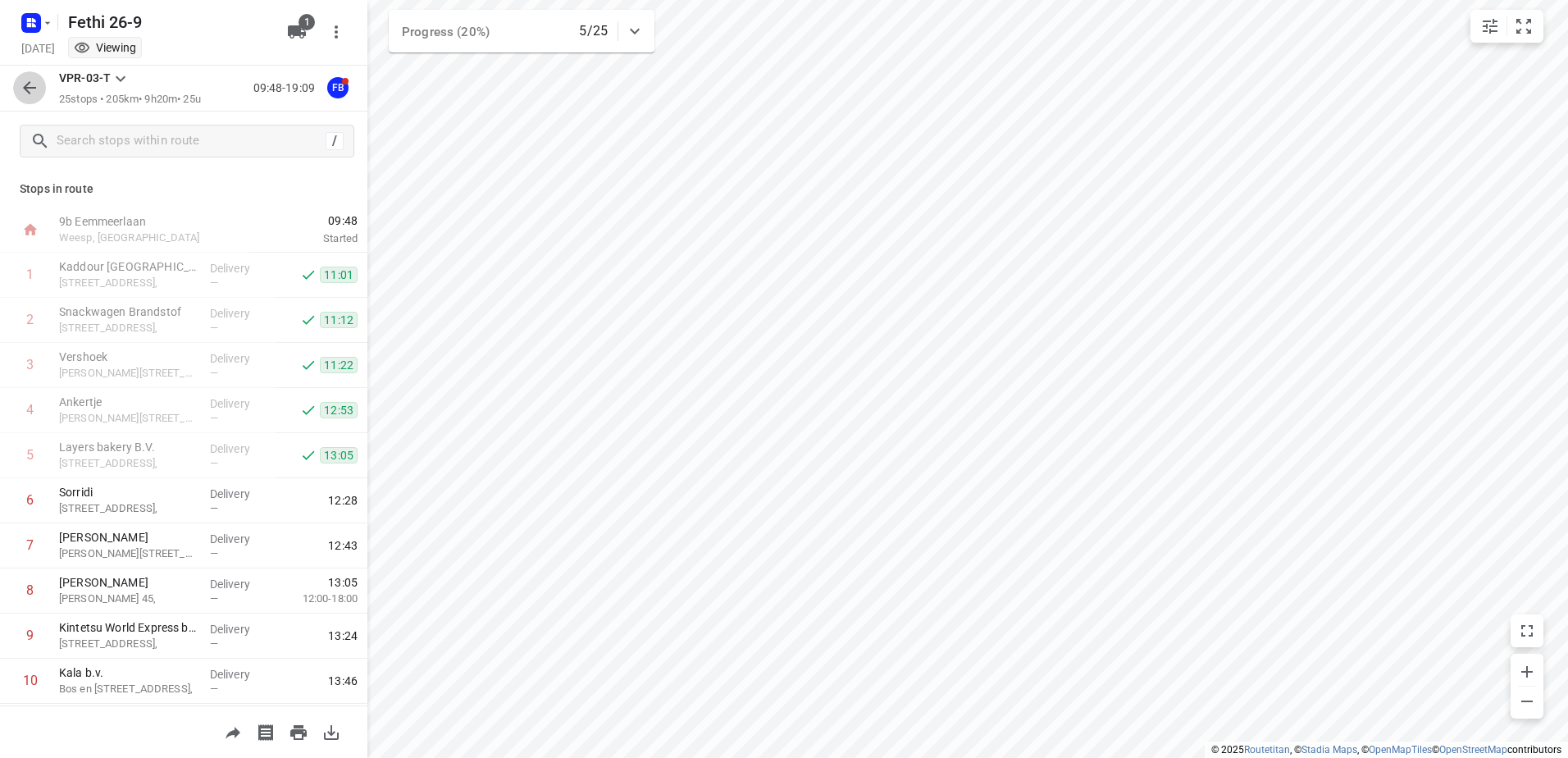
click at [25, 79] on icon "button" at bounding box center [30, 88] width 20 height 20
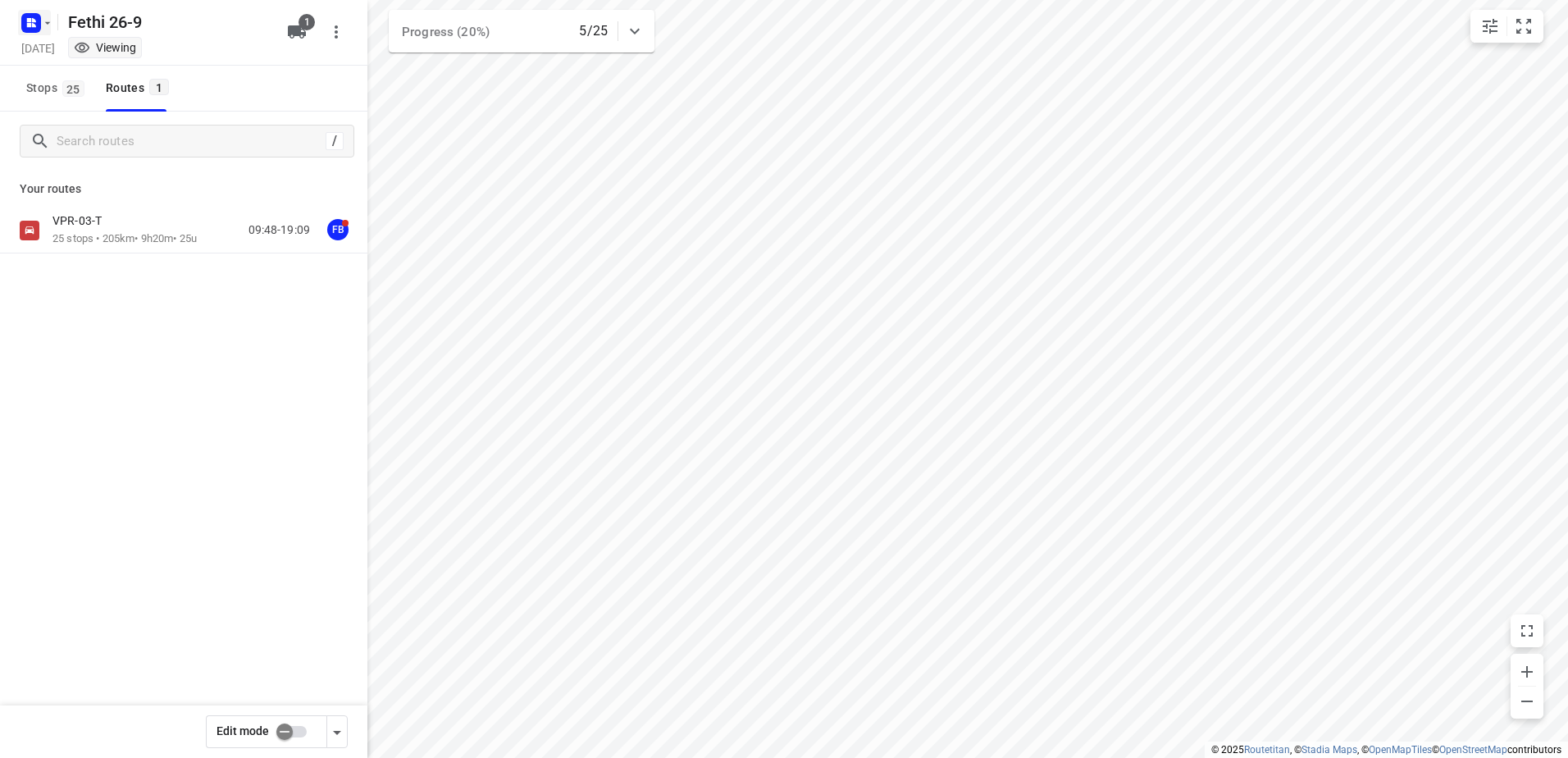
click at [26, 26] on rect "button" at bounding box center [31, 23] width 20 height 20
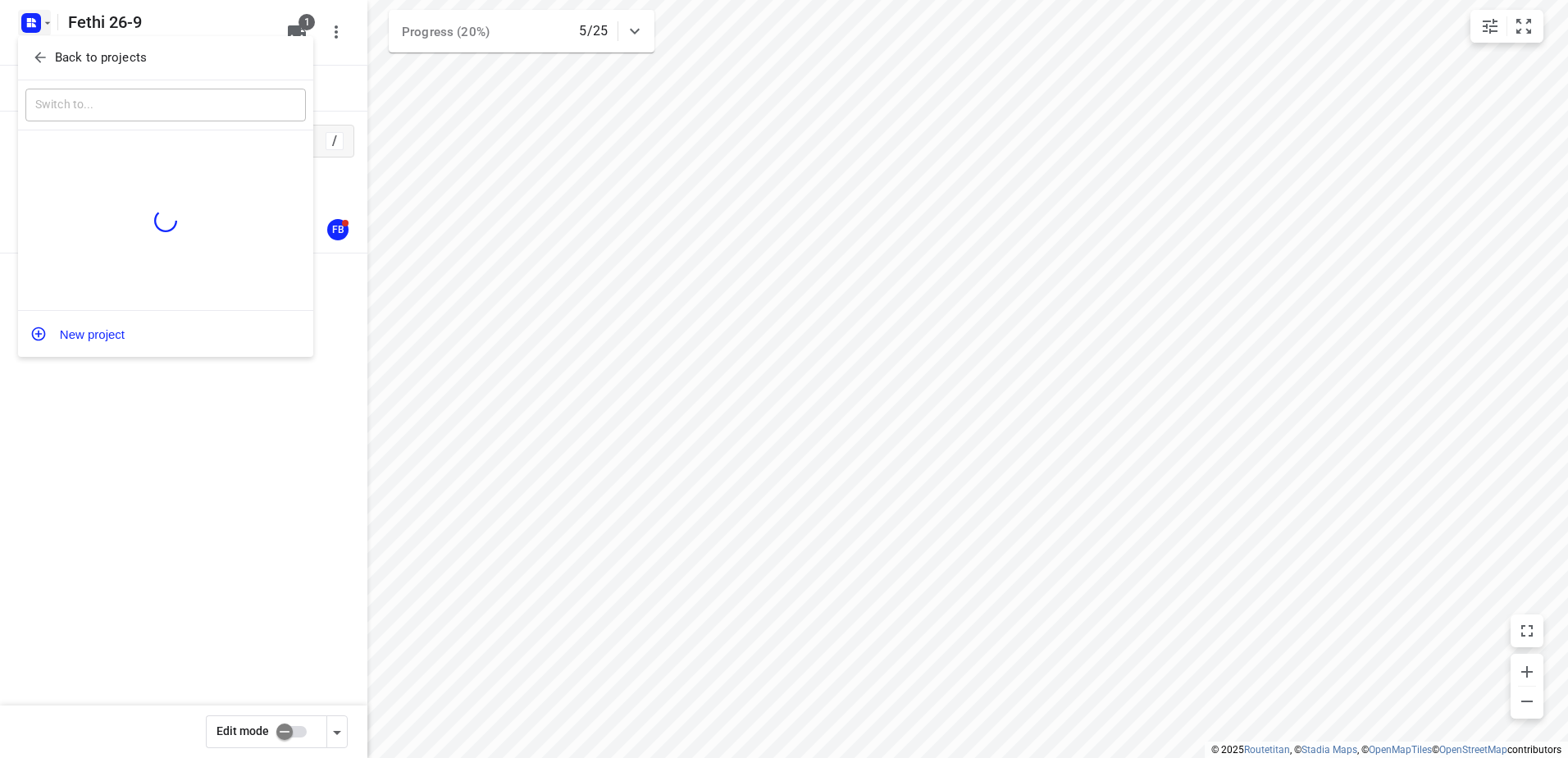
click at [76, 59] on p "Back to projects" at bounding box center [101, 58] width 92 height 19
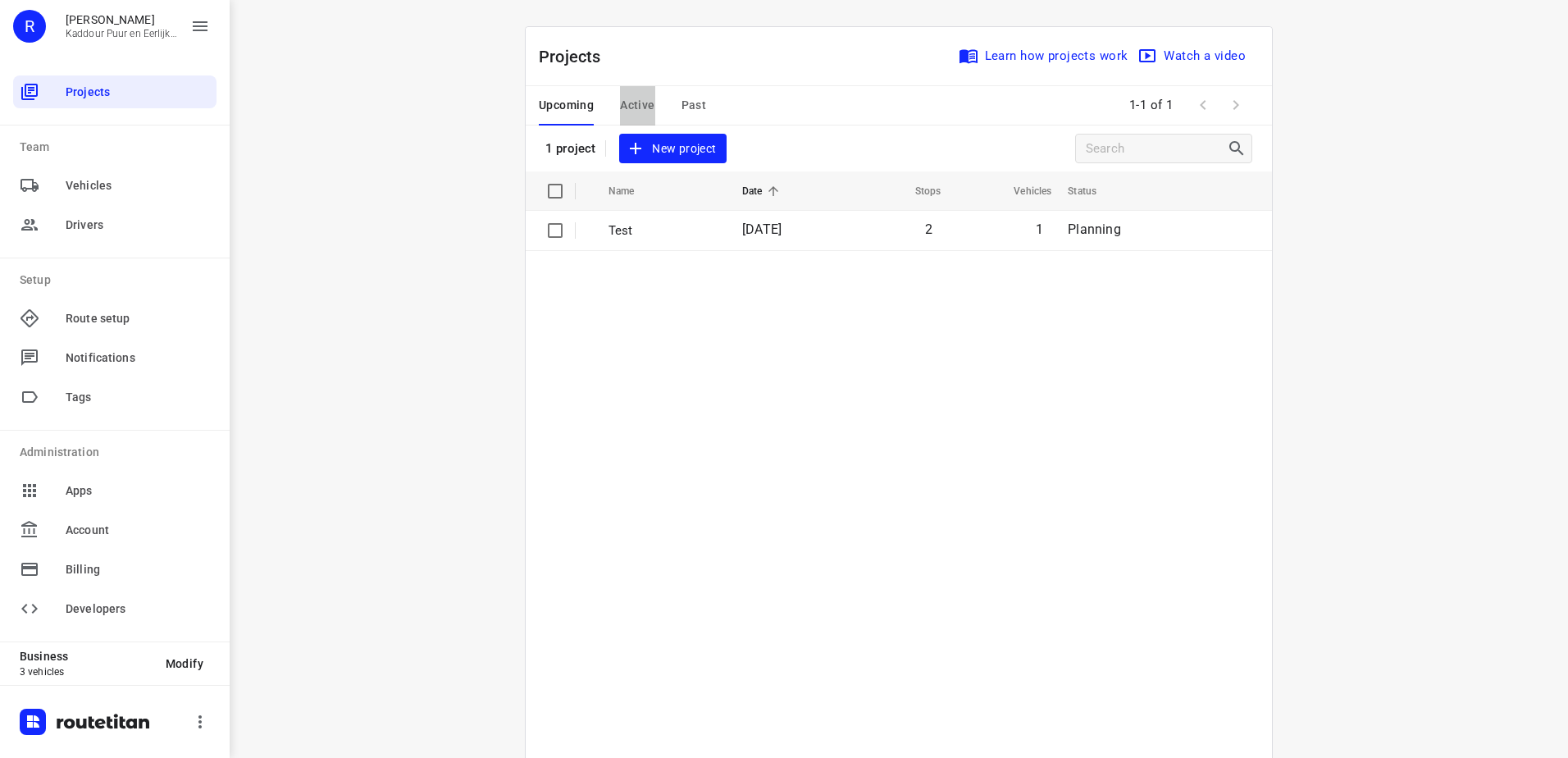
click at [635, 105] on span "Active" at bounding box center [637, 105] width 34 height 21
click at [647, 232] on p "Fethi 26-9" at bounding box center [664, 231] width 111 height 19
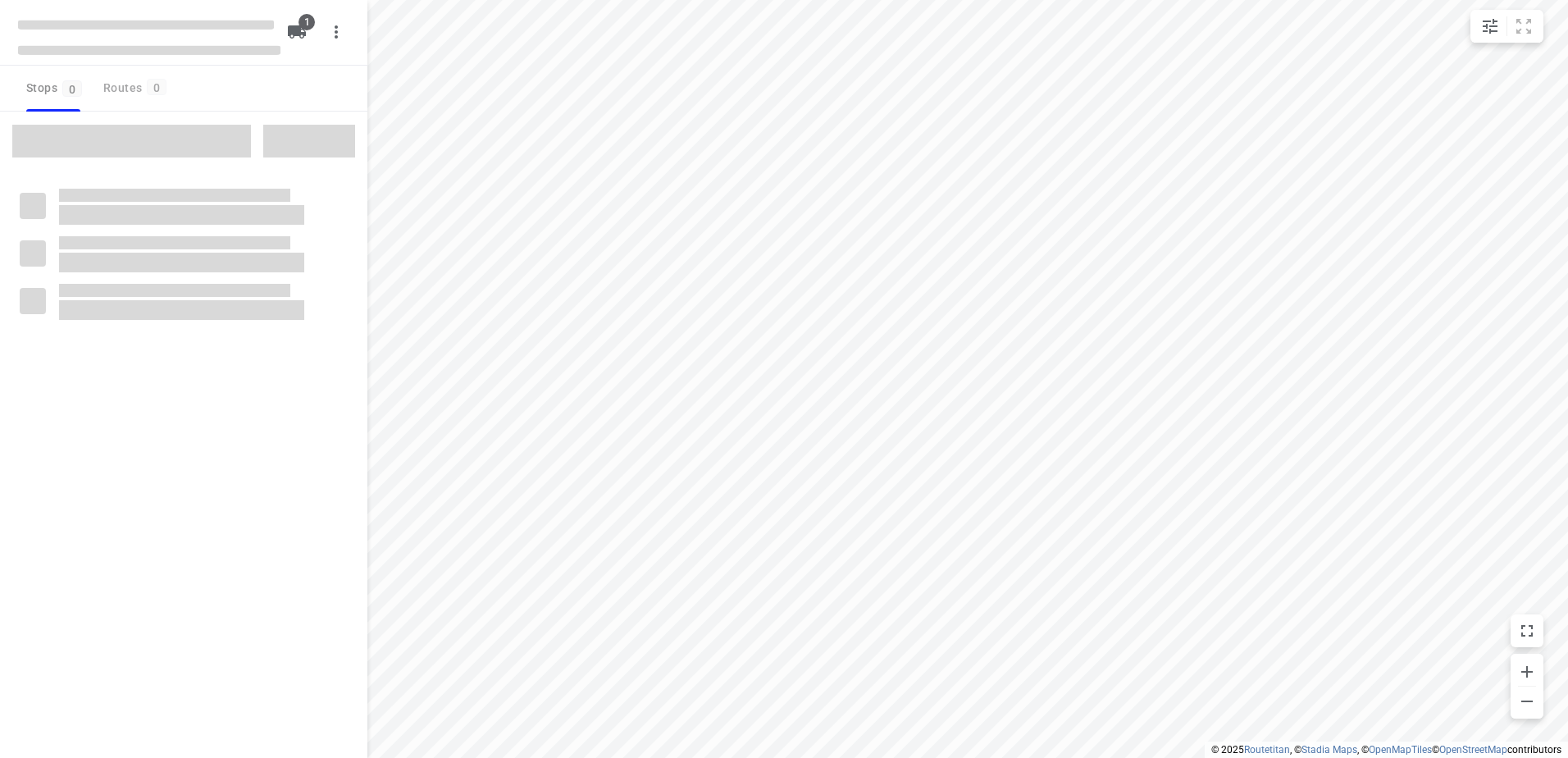
type input "distance"
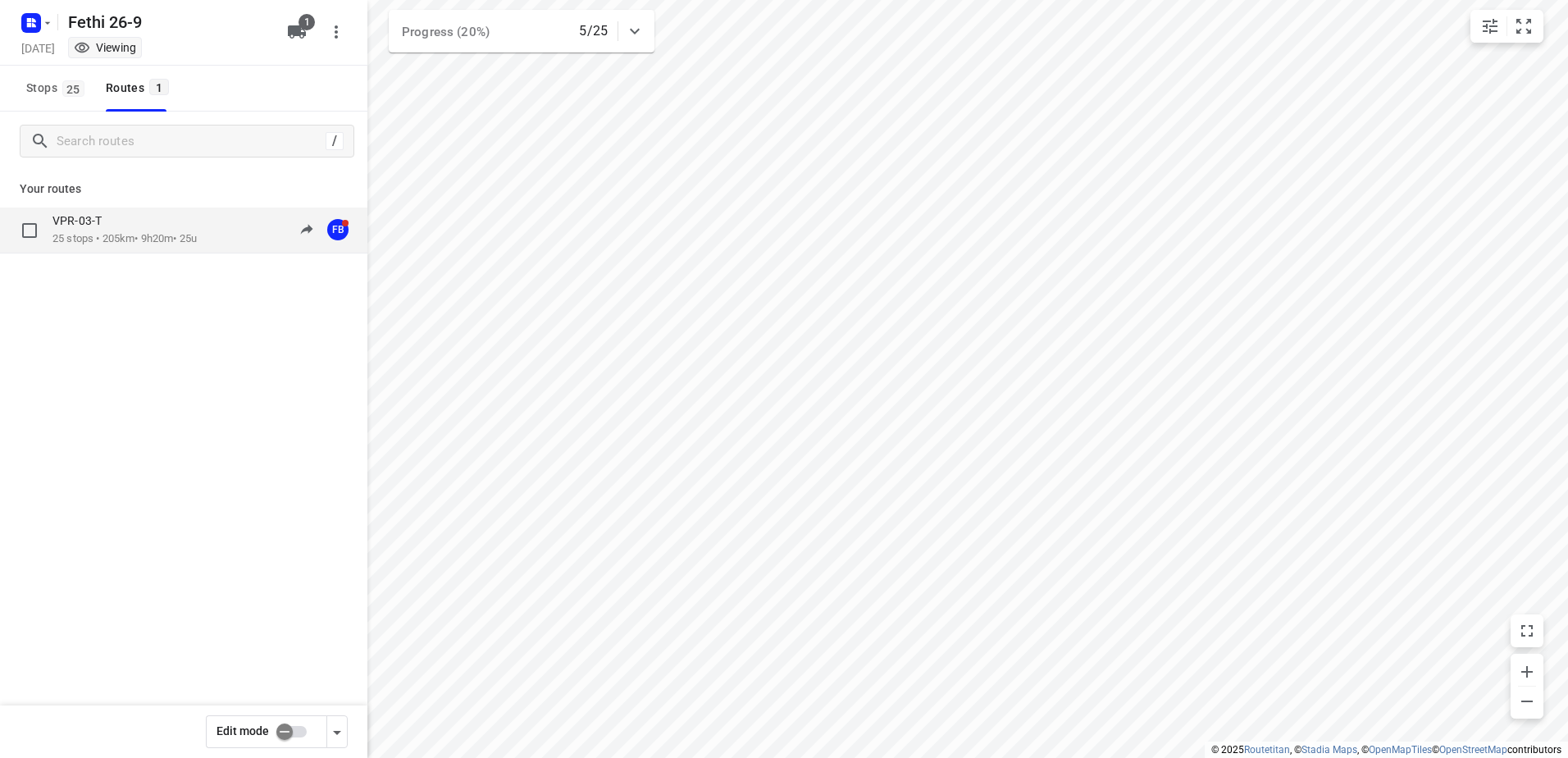
click at [113, 234] on p "25 stops • 205km • 9h20m • 25u" at bounding box center [125, 238] width 145 height 16
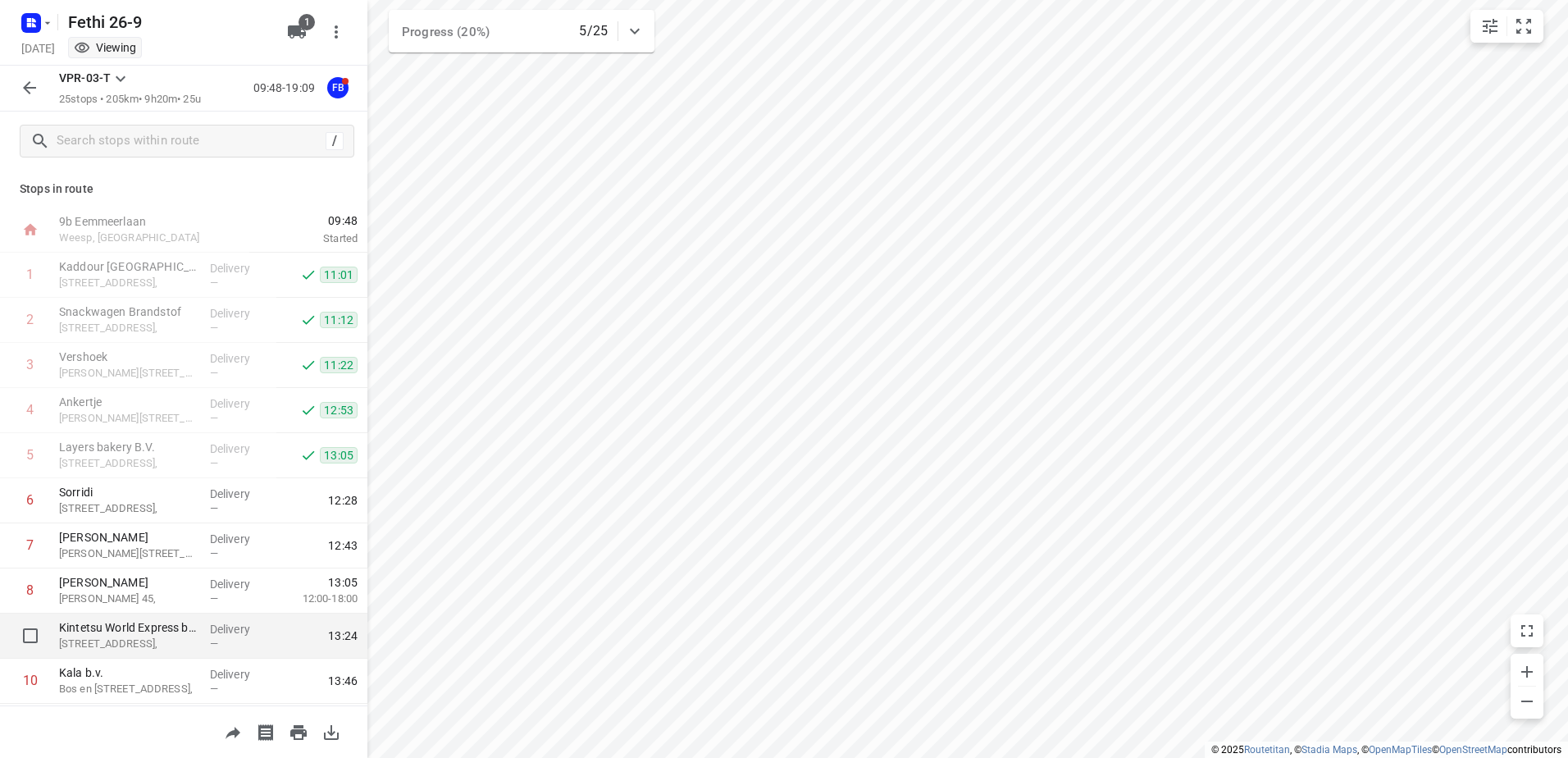
click at [203, 646] on div "Delivery —" at bounding box center [240, 636] width 74 height 45
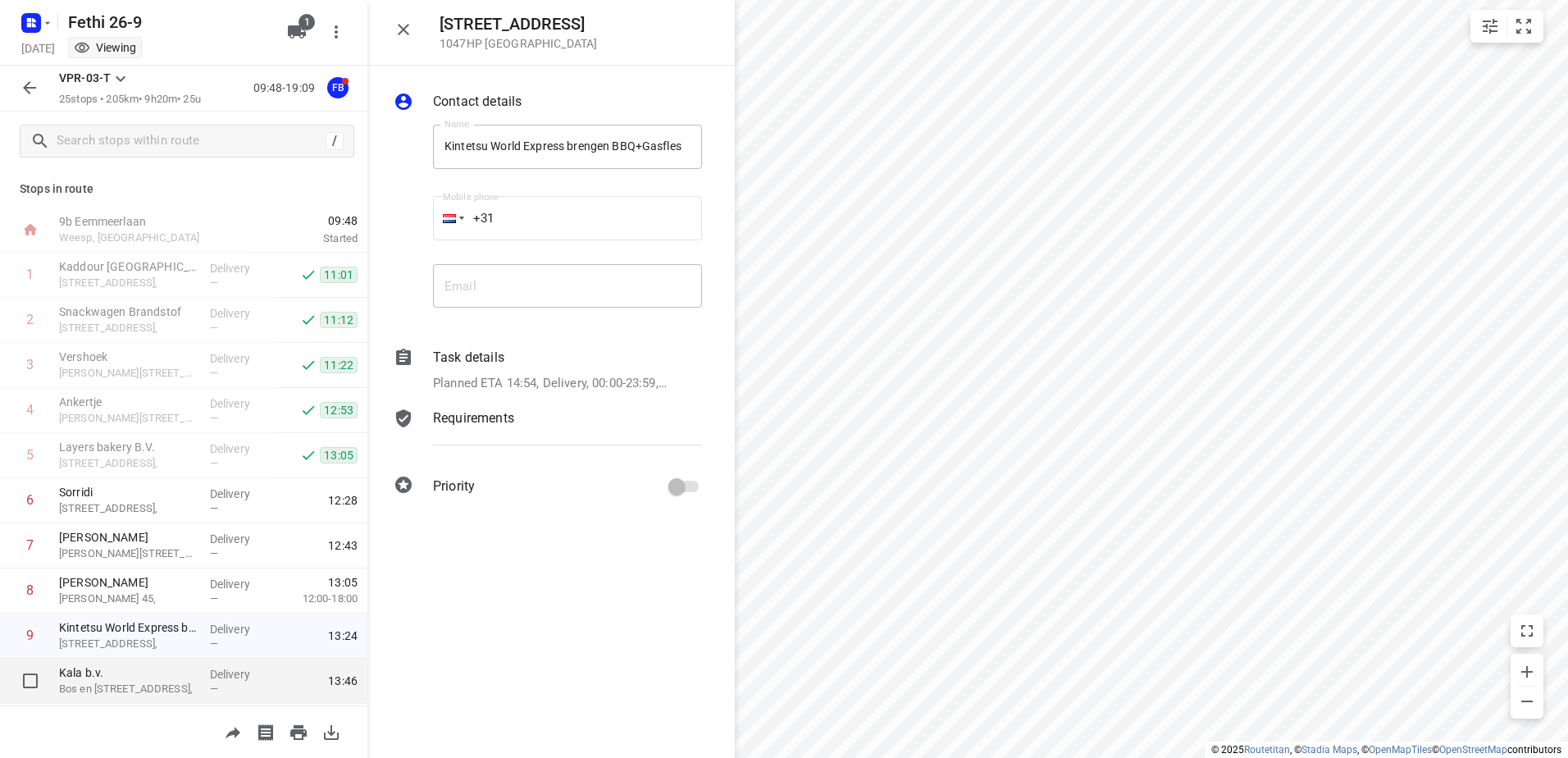
click at [203, 669] on div "Delivery —" at bounding box center [240, 681] width 74 height 45
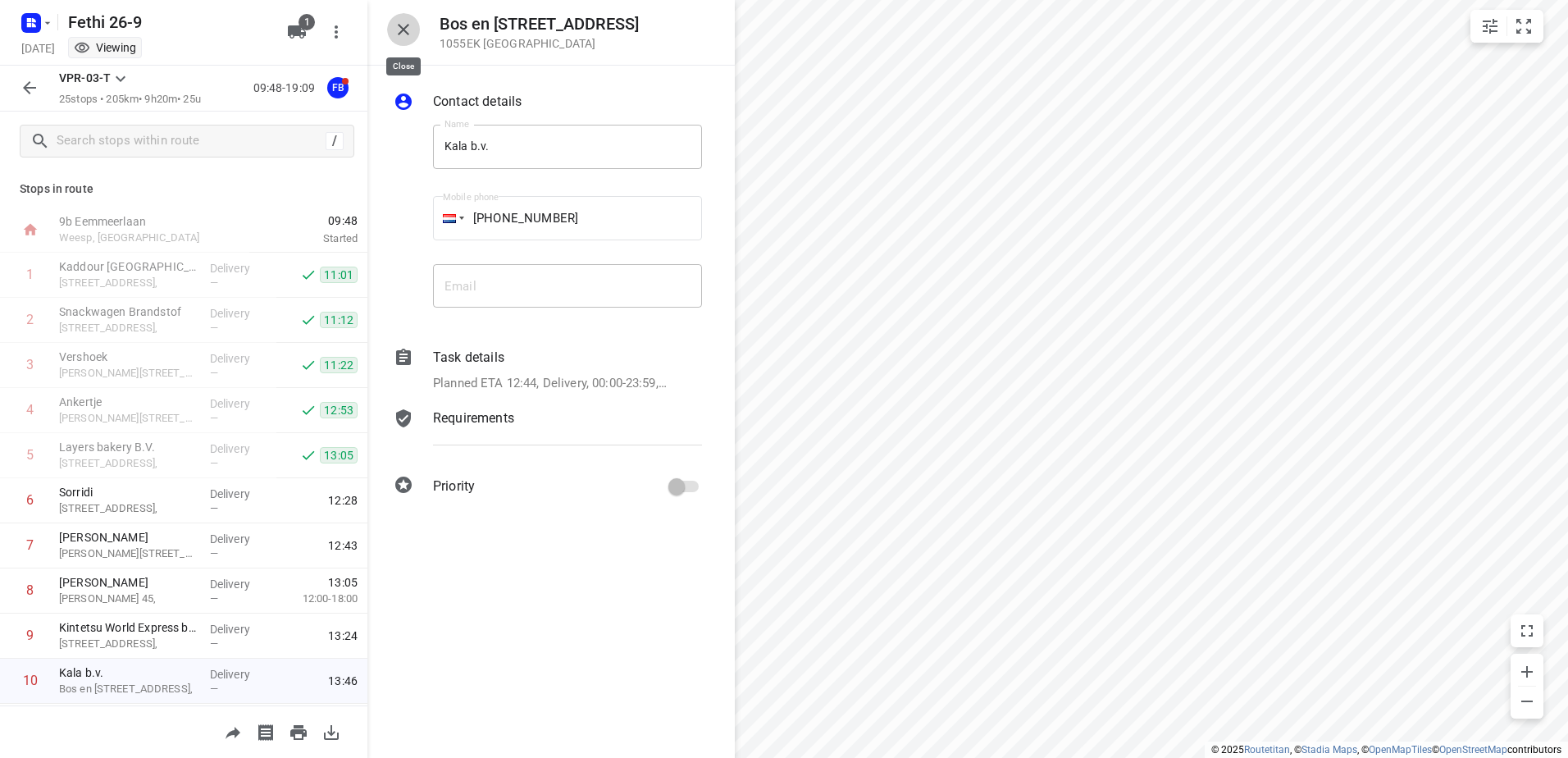
click at [392, 18] on button "button" at bounding box center [403, 29] width 33 height 33
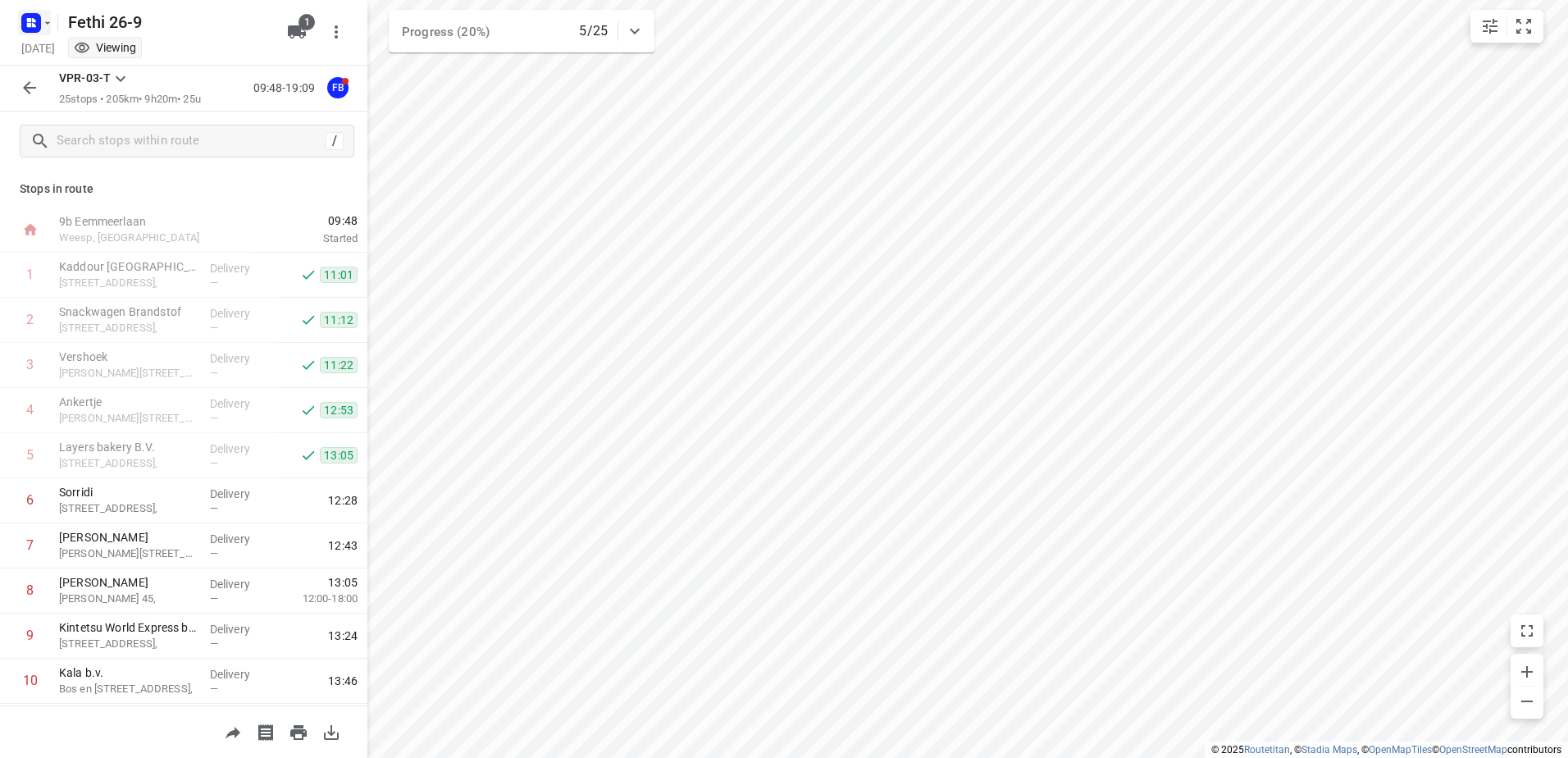
click at [37, 28] on rect "button" at bounding box center [31, 23] width 20 height 20
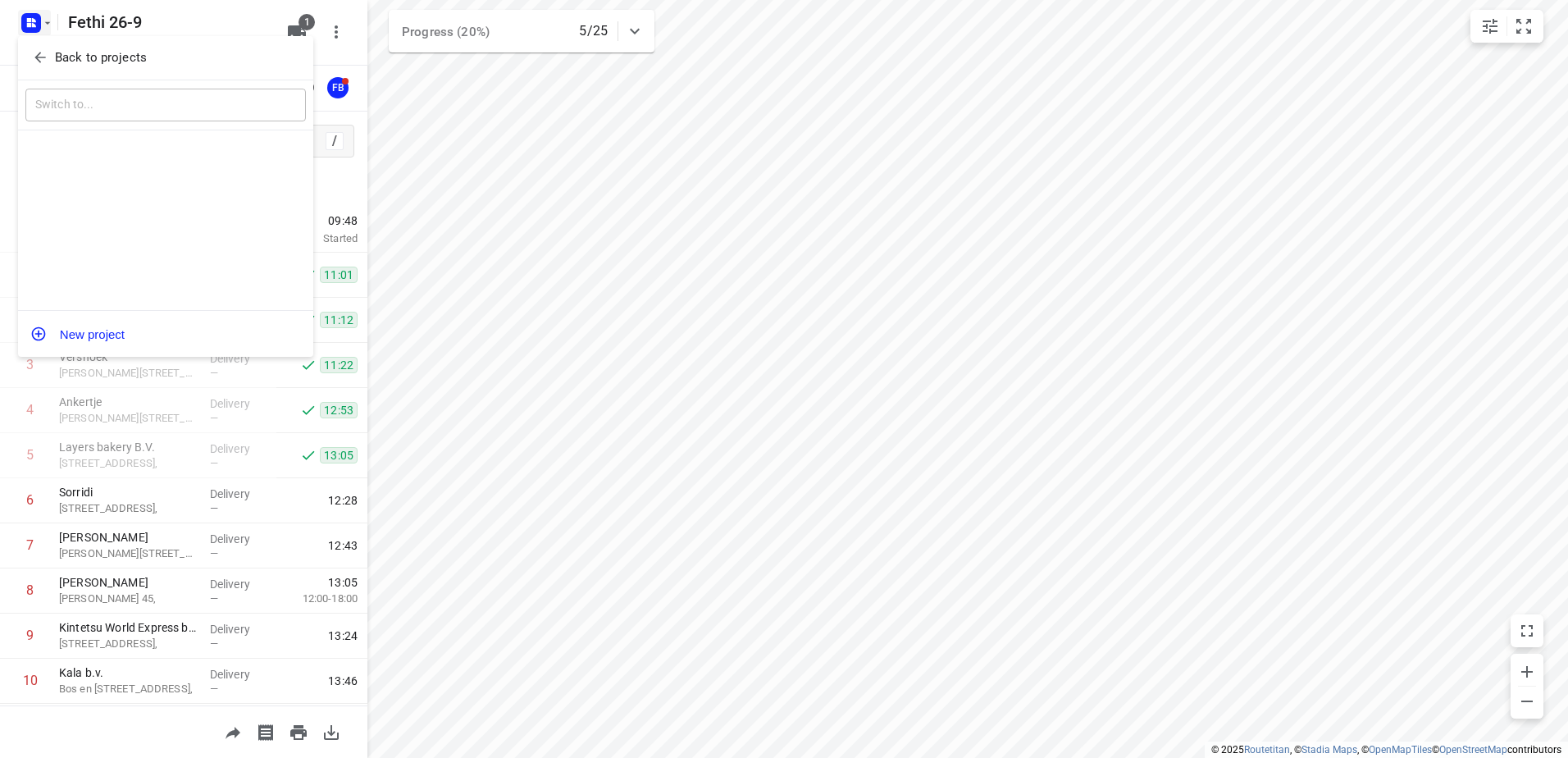
click at [70, 48] on button "Back to projects" at bounding box center [165, 58] width 280 height 27
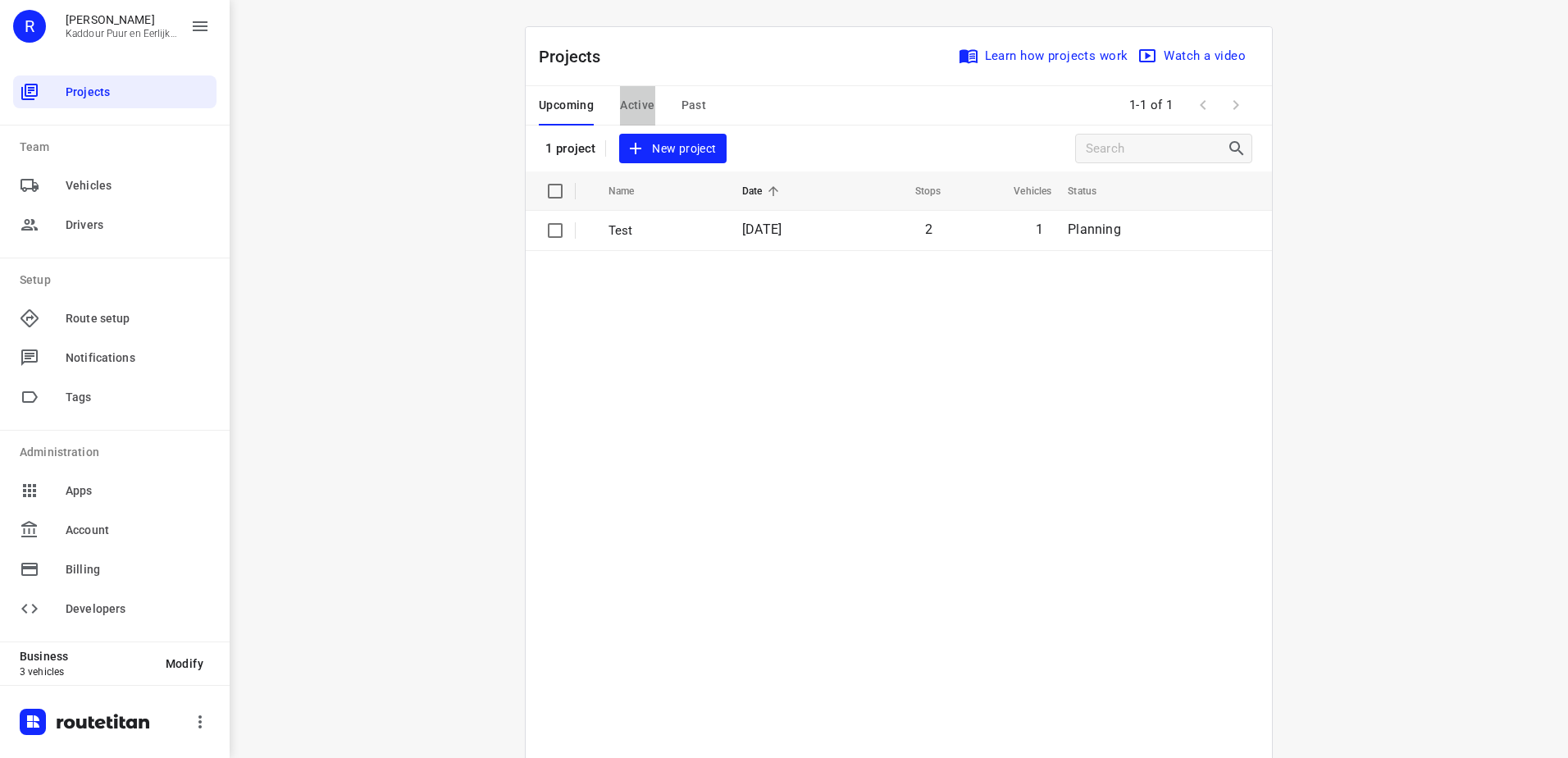
click at [636, 110] on span "Active" at bounding box center [637, 105] width 34 height 21
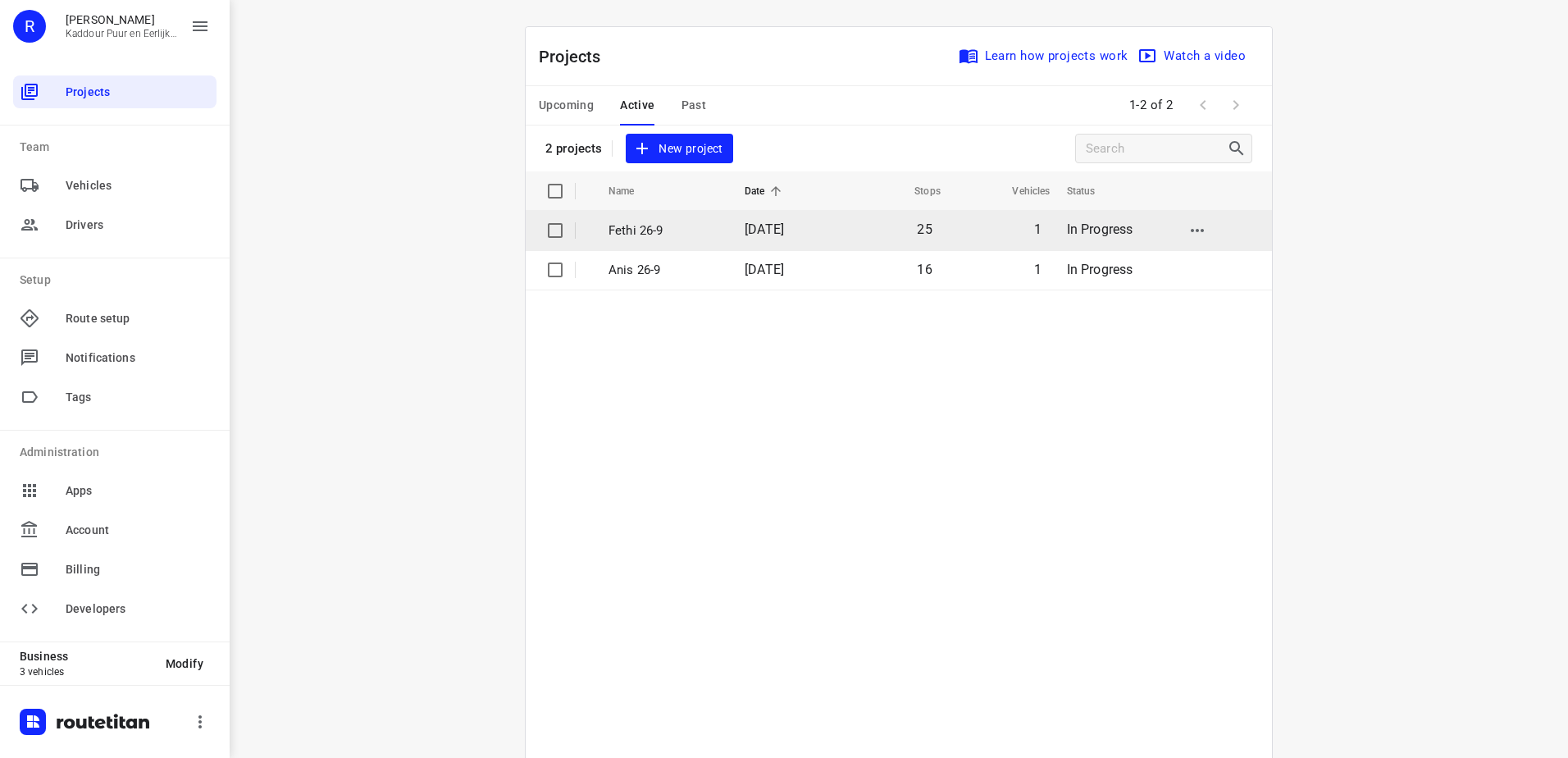
click at [686, 237] on p "Fethi 26-9" at bounding box center [664, 231] width 111 height 19
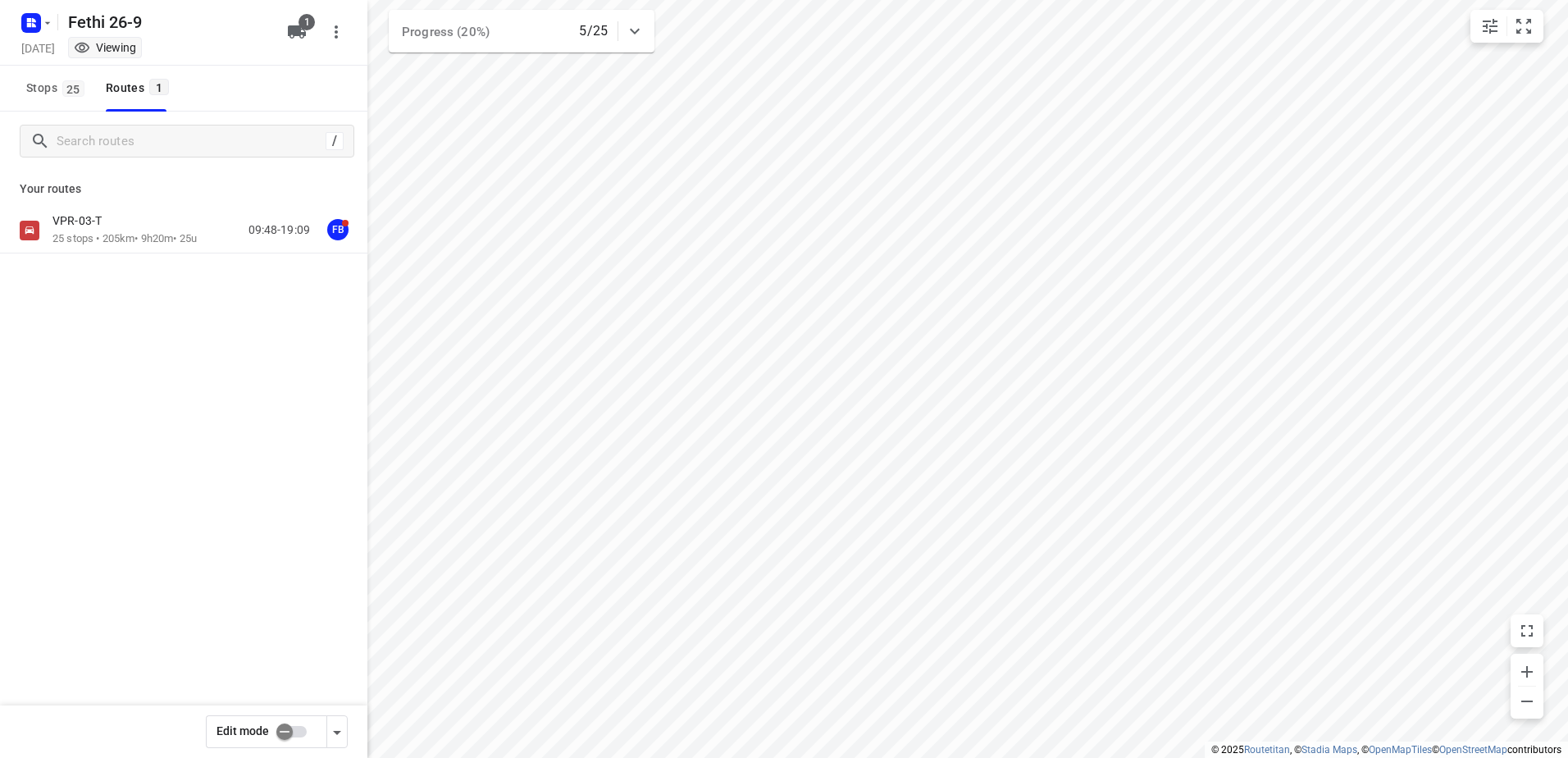
click at [150, 256] on div "VPR-03-T 25 stops • 205km • 9h20m • 25u 09:48-19:09 FB" at bounding box center [183, 288] width 367 height 161
click at [146, 236] on p "25 stops • 205km • 9h20m • 25u" at bounding box center [125, 238] width 145 height 16
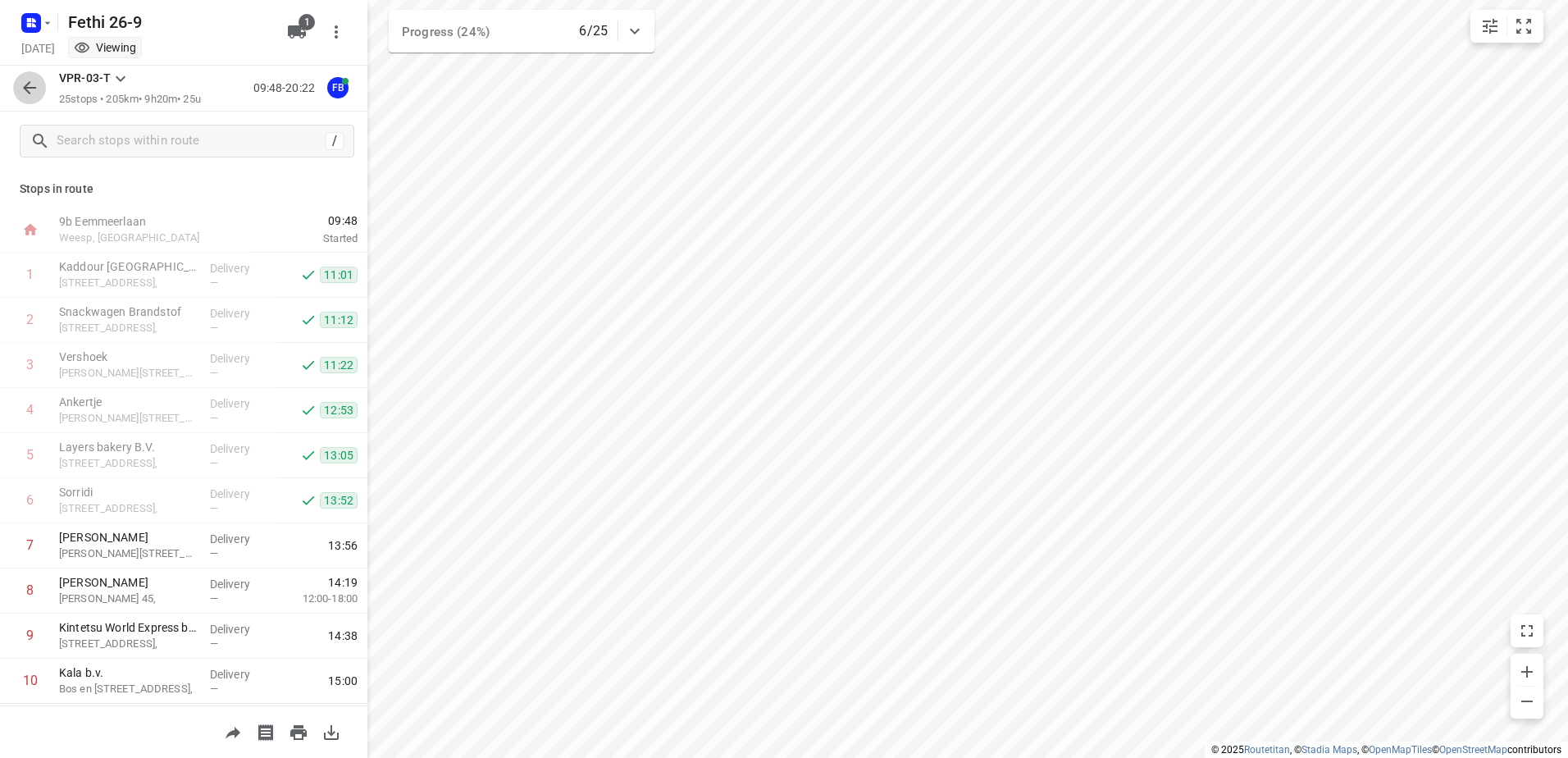
click at [33, 93] on icon "button" at bounding box center [30, 88] width 20 height 20
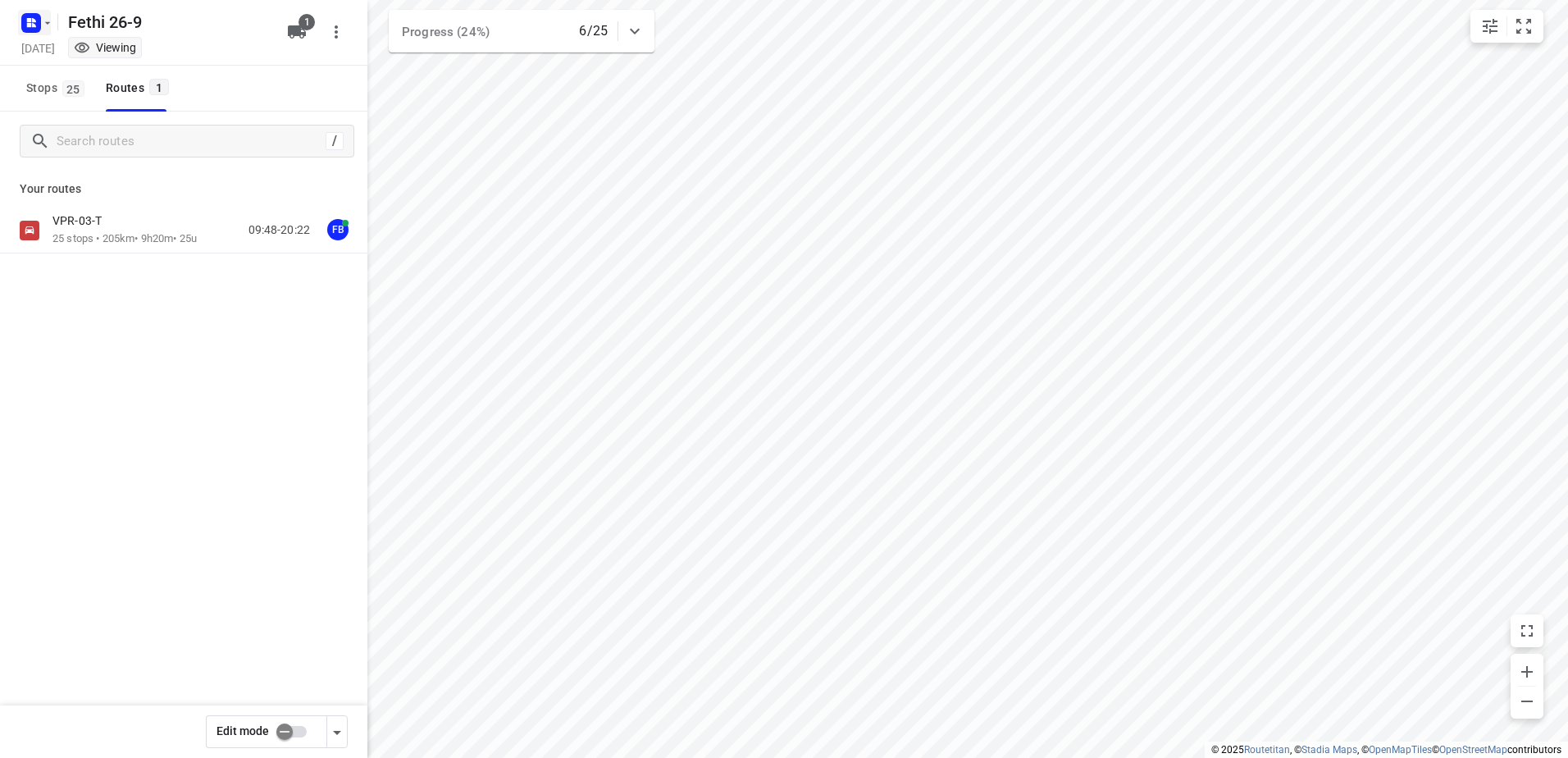
click at [32, 34] on icon "button" at bounding box center [31, 23] width 26 height 26
click at [542, 448] on div at bounding box center [784, 379] width 1568 height 758
click at [126, 203] on div "Your routes VPR-03-T 25 stops • 205km • 9h20m • 25u 09:48-20:22 FB" at bounding box center [183, 269] width 367 height 197
click at [131, 228] on div "VPR-03-T" at bounding box center [125, 223] width 145 height 18
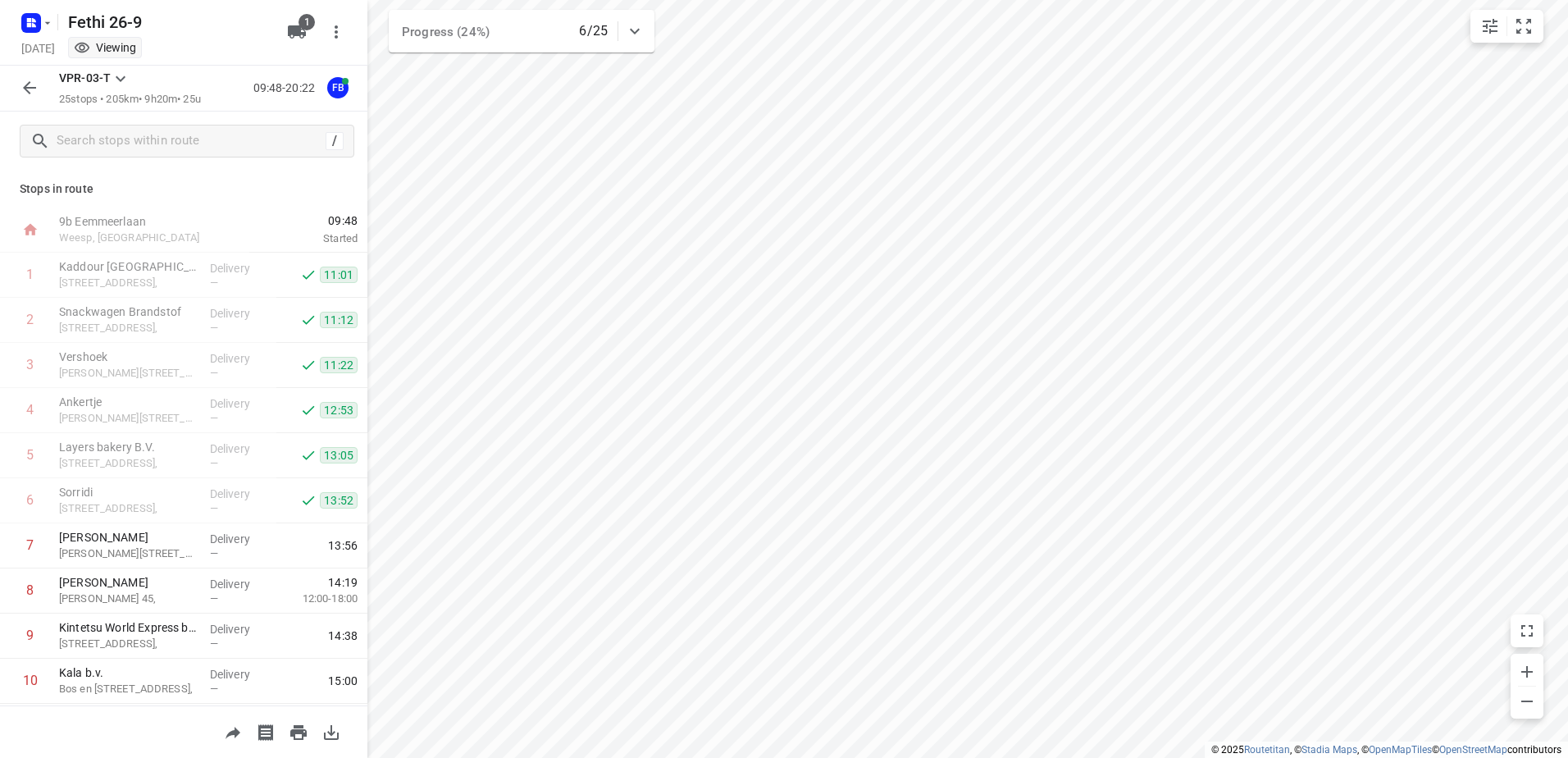
click at [1, 18] on div "Fethi 26-9 [DATE] Viewing 1" at bounding box center [183, 33] width 367 height 65
click at [21, 23] on icon "button" at bounding box center [31, 23] width 26 height 26
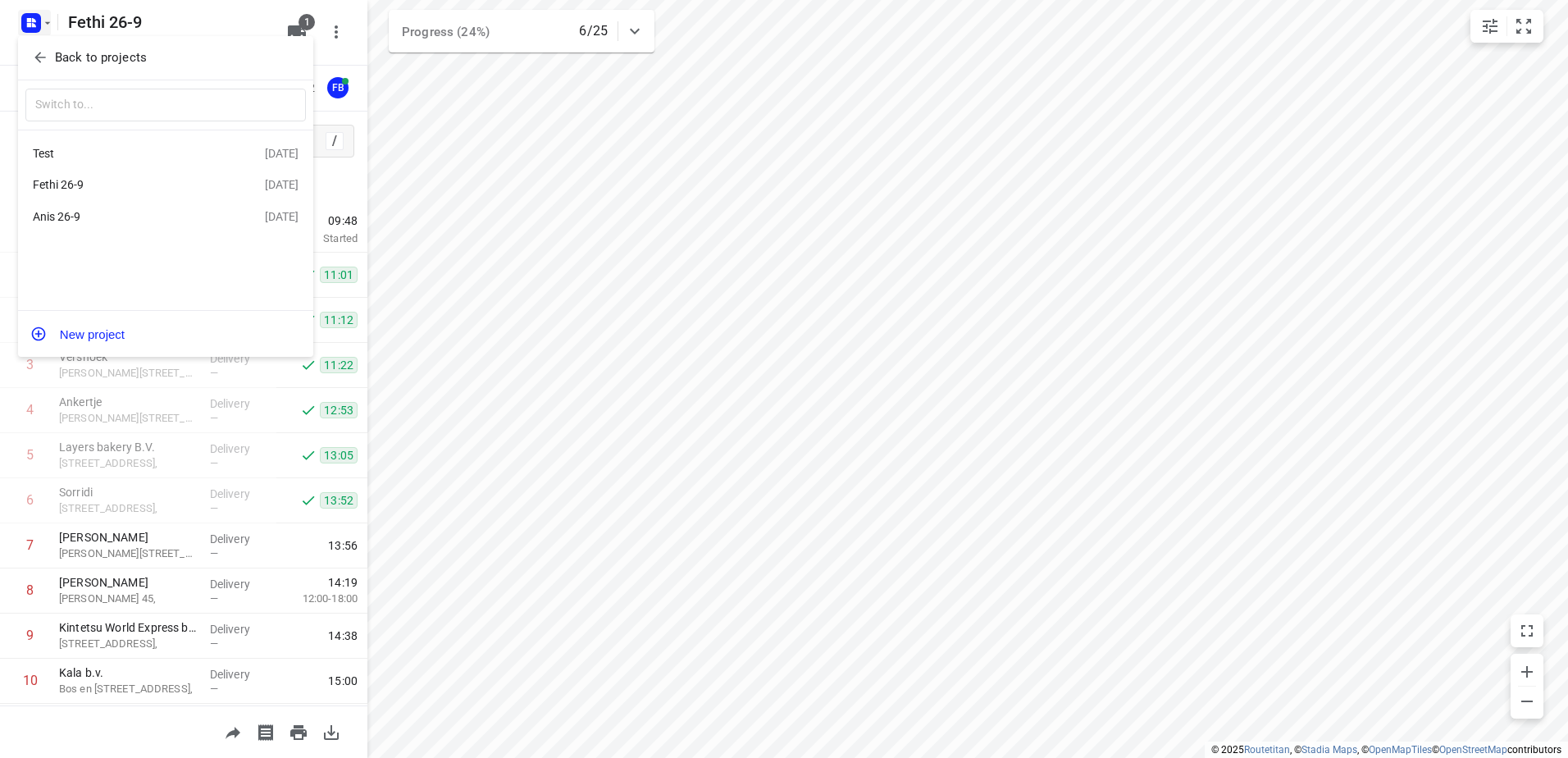
click at [125, 227] on div "Anis 26-9" at bounding box center [148, 217] width 232 height 20
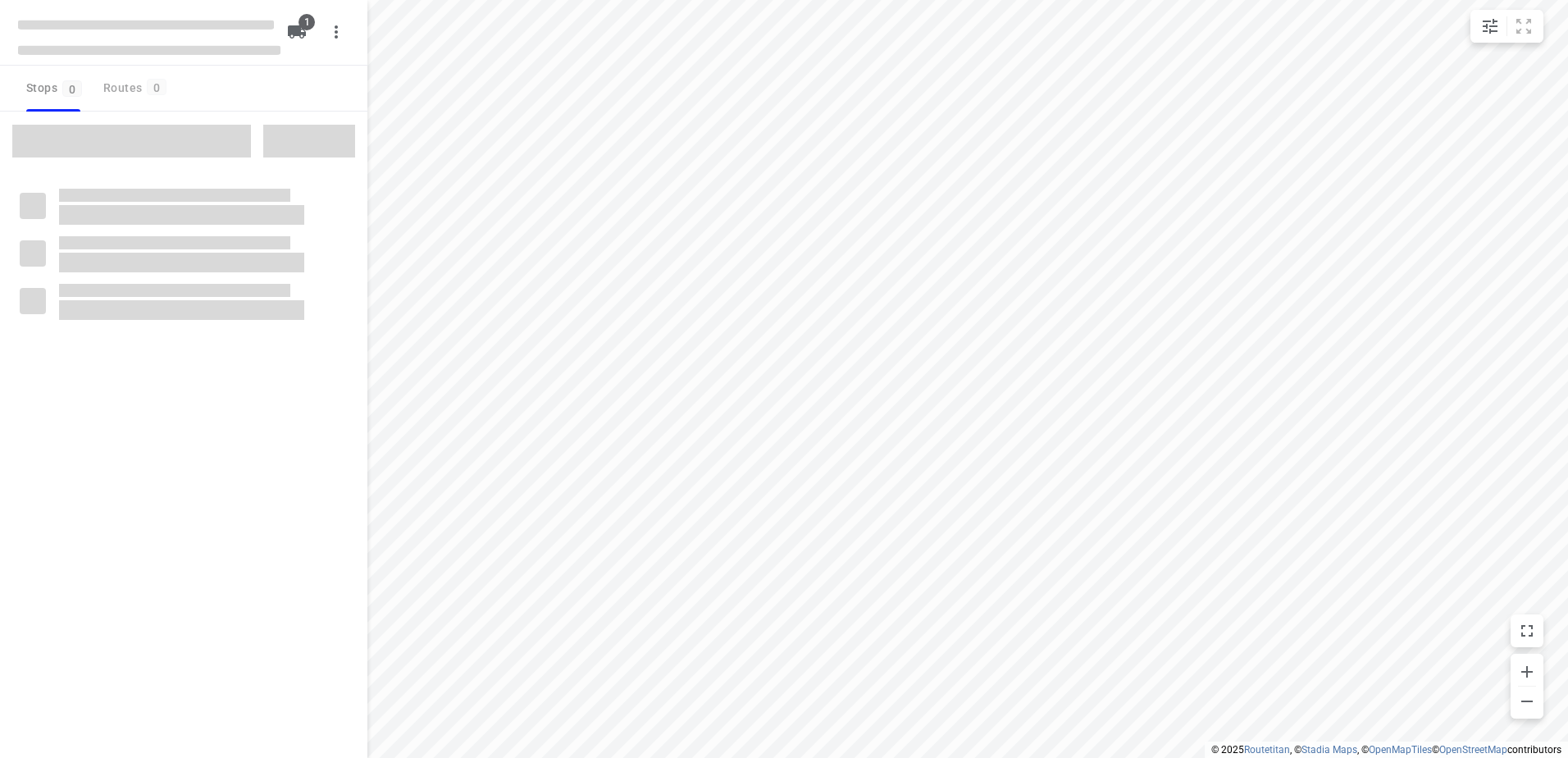
type input "distance"
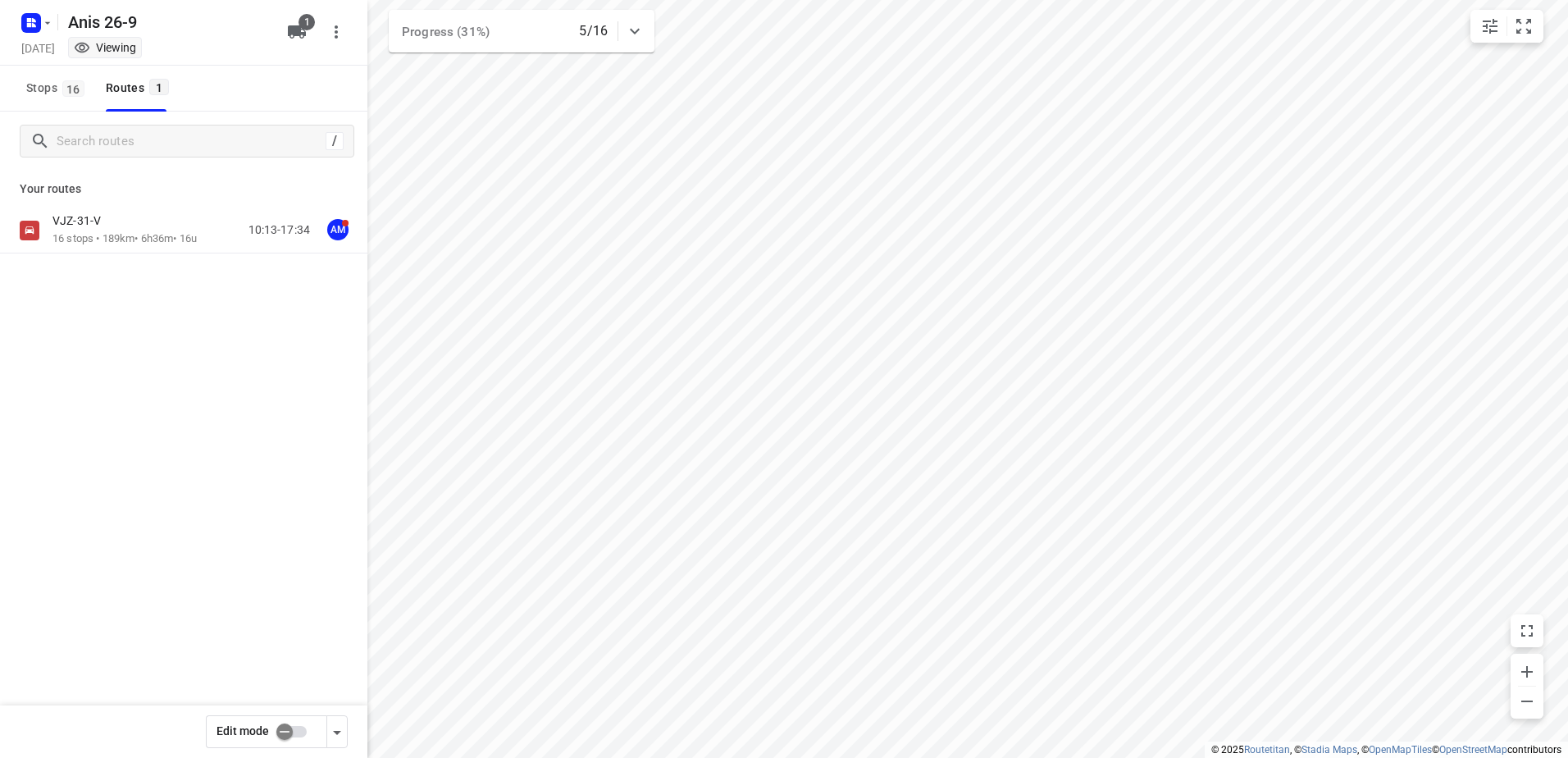
click at [130, 201] on div "Your routes VJZ-31-V 16 stops • 189km • 6h36m • 16u 10:13-17:34 AM" at bounding box center [183, 269] width 367 height 197
click at [128, 233] on p "16 stops • 189km • 6h36m • 16u" at bounding box center [125, 238] width 145 height 16
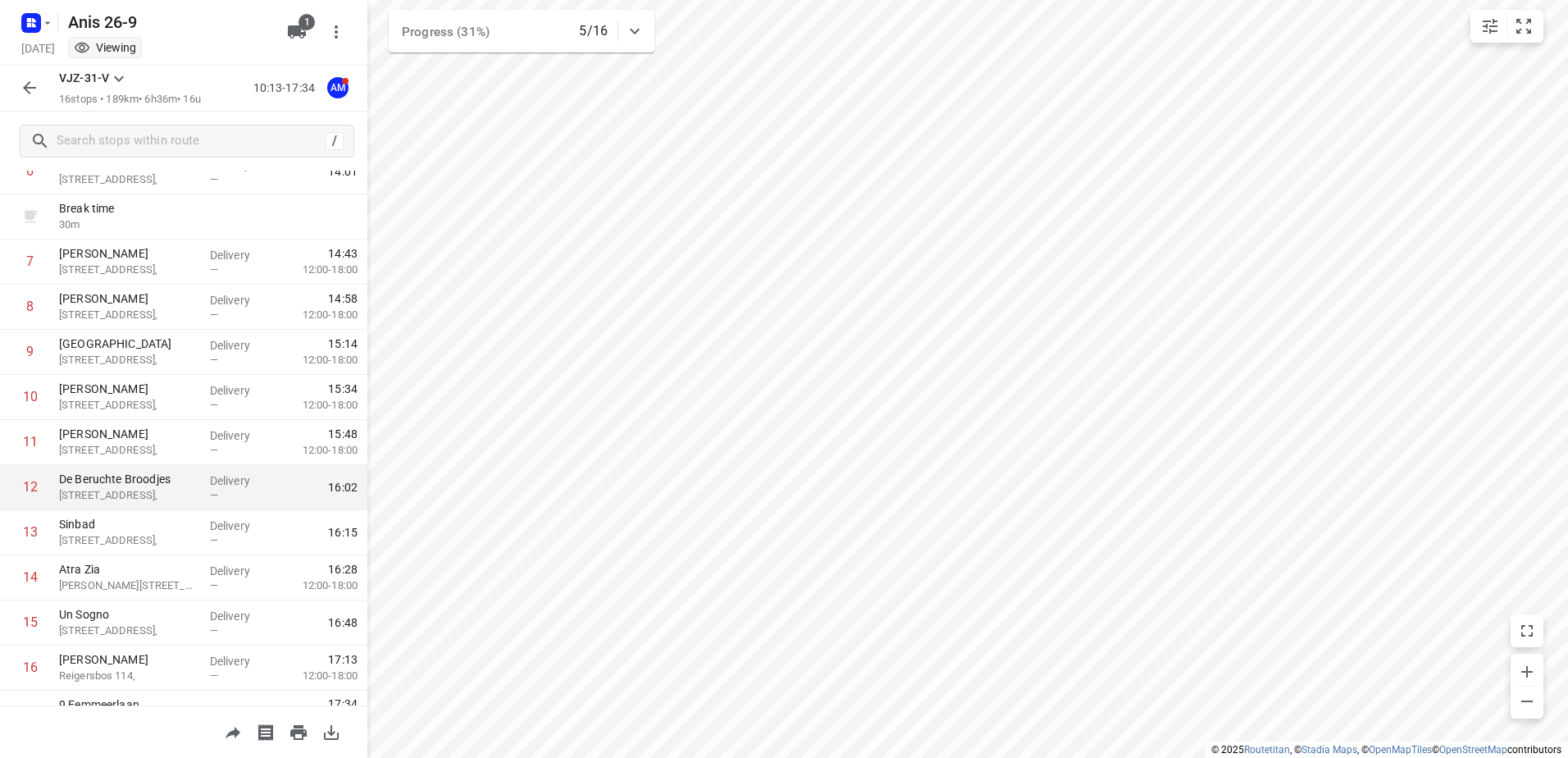
scroll to position [359, 0]
